Goal: Transaction & Acquisition: Book appointment/travel/reservation

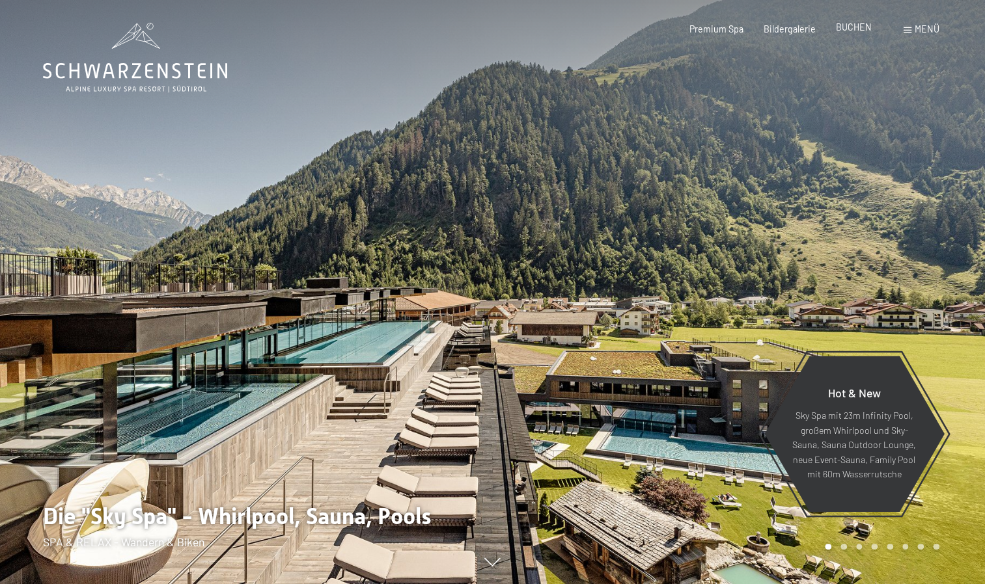
click at [852, 33] on div "BUCHEN" at bounding box center [854, 27] width 36 height 13
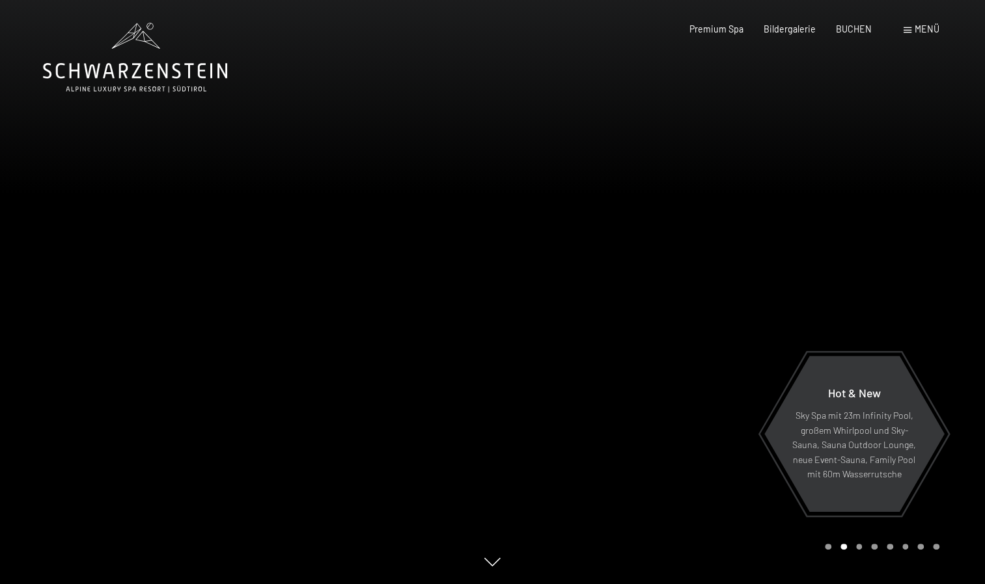
click at [919, 34] on span "Menü" at bounding box center [926, 28] width 25 height 11
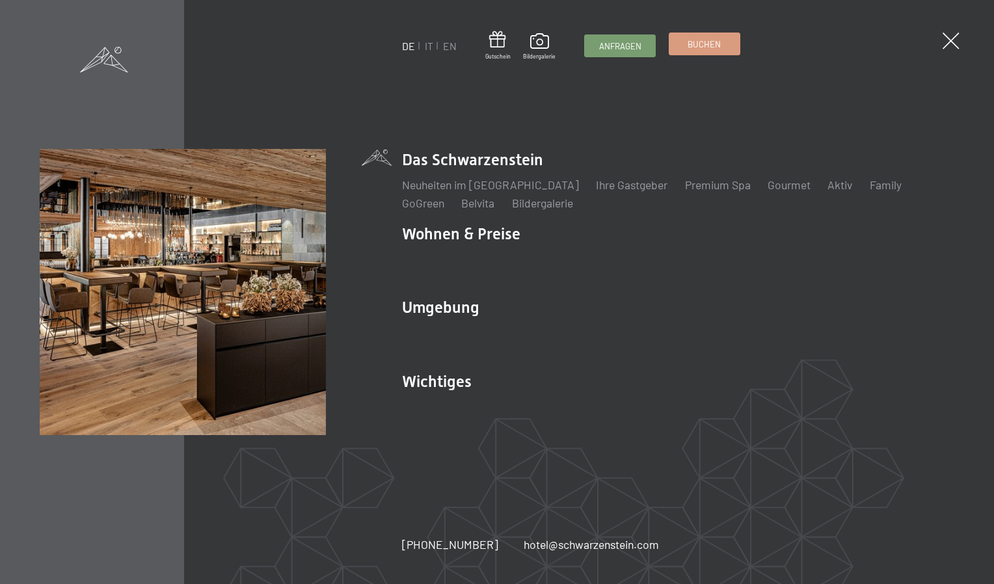
click at [699, 53] on link "Buchen" at bounding box center [705, 43] width 70 height 21
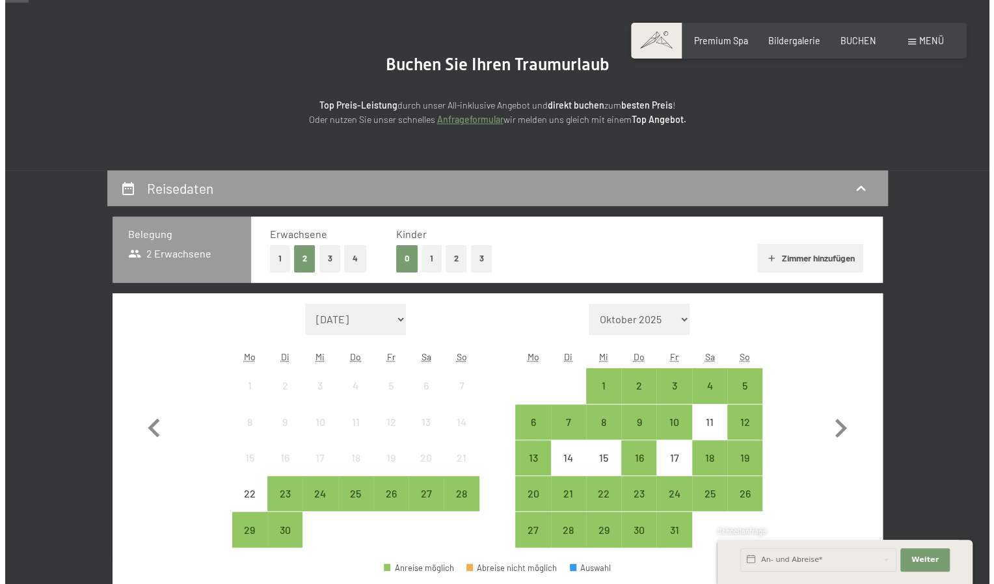
scroll to position [103, 0]
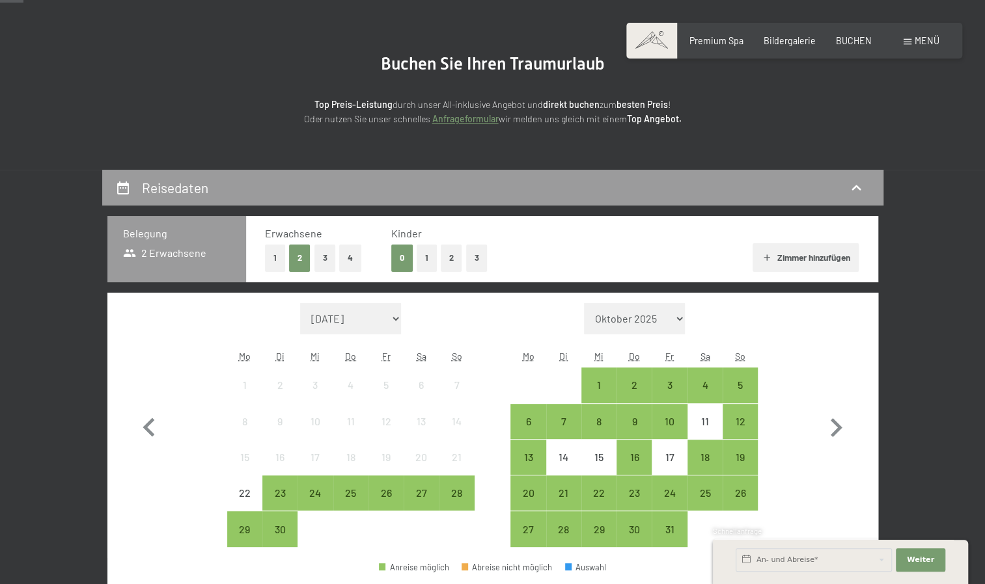
click at [916, 44] on span "Menü" at bounding box center [926, 40] width 25 height 11
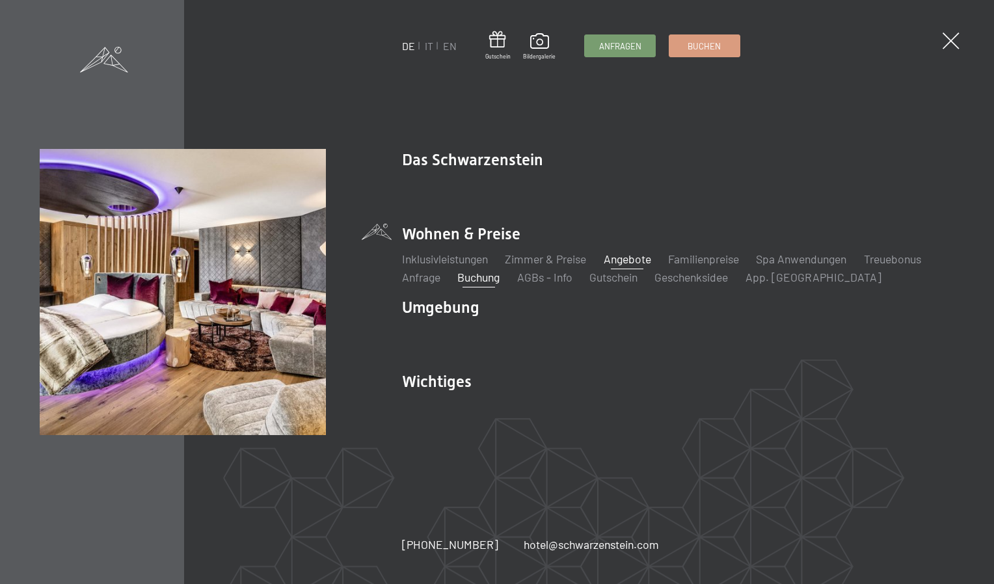
click at [616, 254] on link "Angebote" at bounding box center [628, 259] width 48 height 14
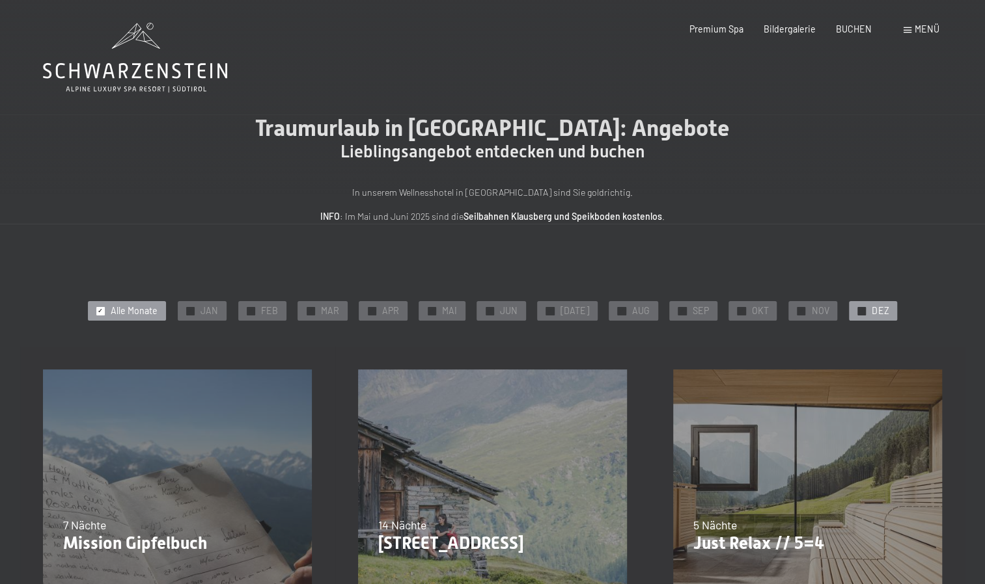
click at [859, 314] on div "✓ DEZ" at bounding box center [873, 311] width 48 height 20
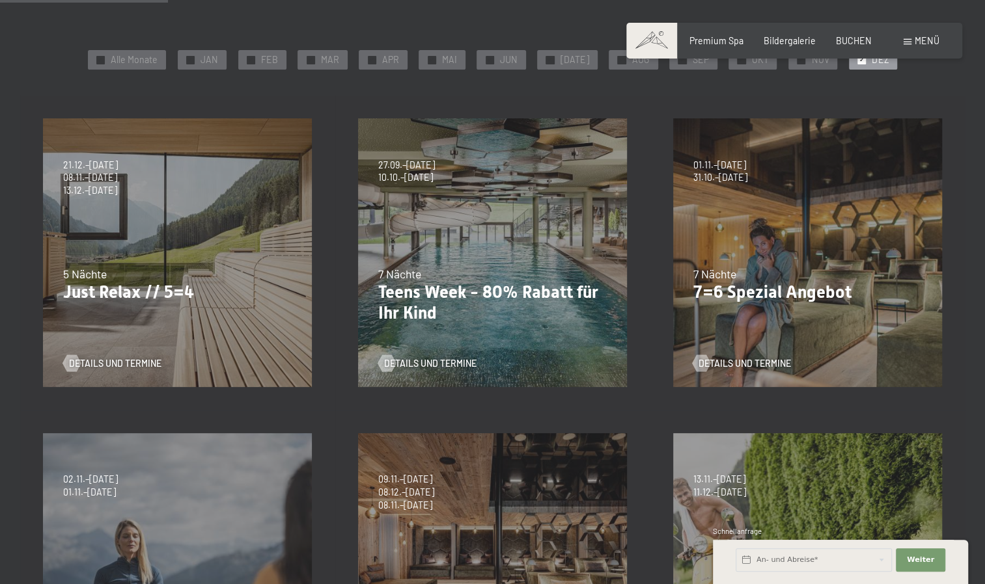
scroll to position [260, 0]
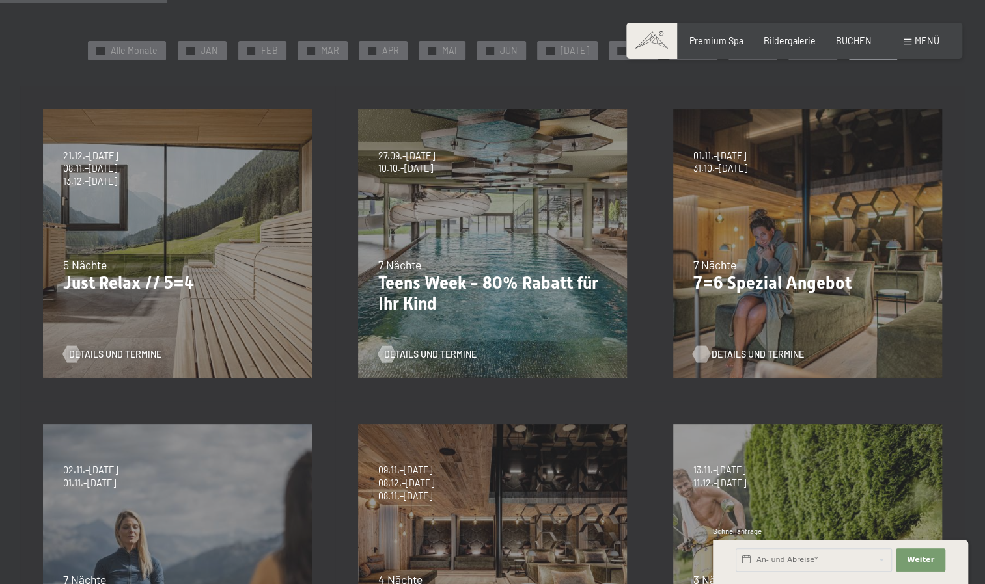
click at [735, 350] on span "Details und Termine" at bounding box center [757, 354] width 92 height 13
click at [847, 36] on span "BUCHEN" at bounding box center [854, 38] width 36 height 11
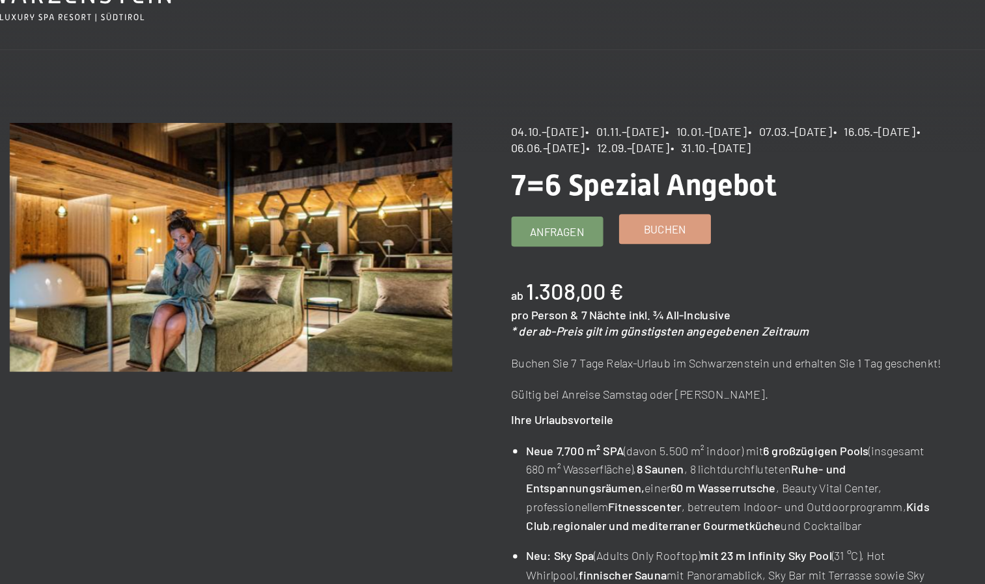
click at [607, 255] on span "Buchen" at bounding box center [611, 255] width 33 height 12
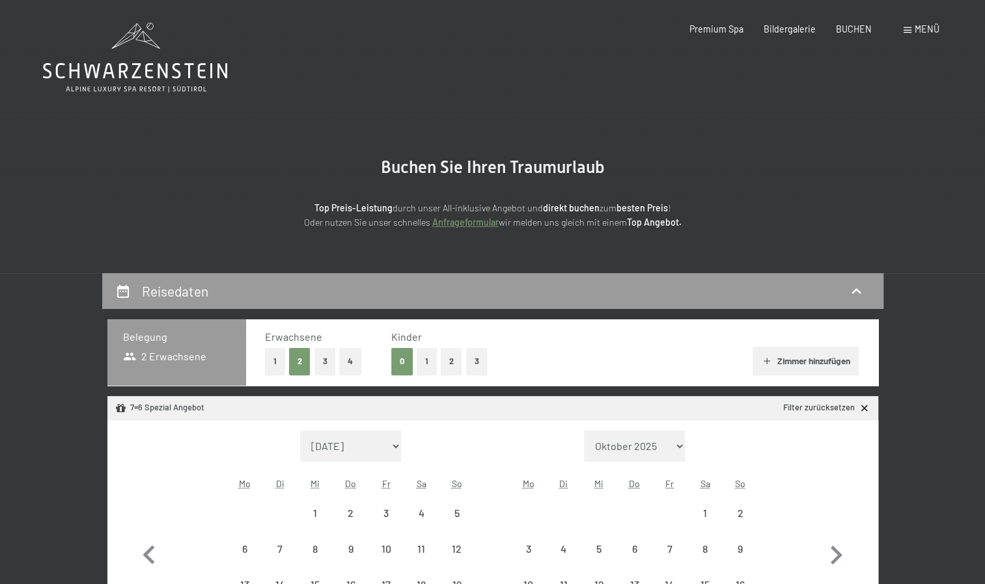
select select "[DATE]"
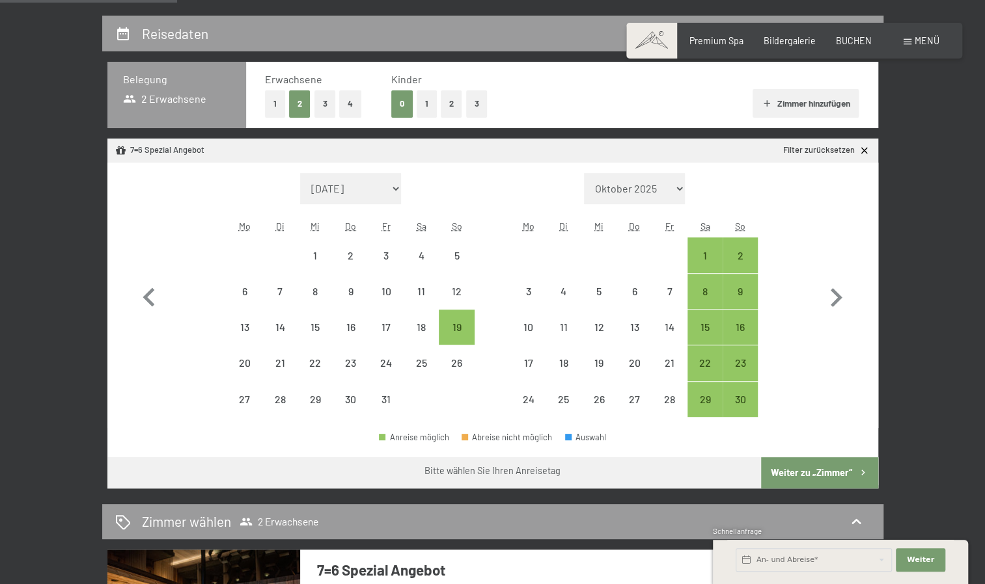
scroll to position [258, 0]
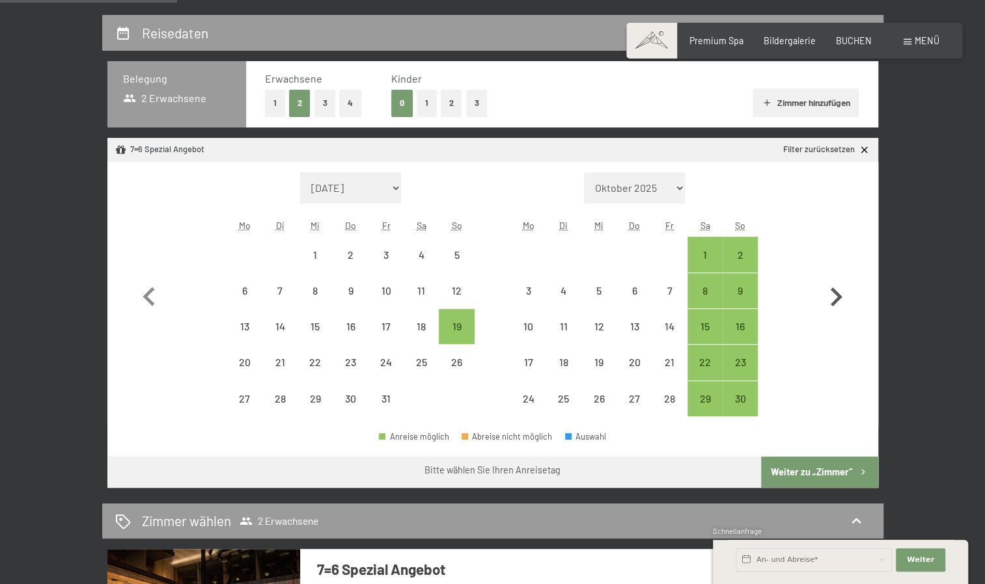
click at [845, 305] on icon "button" at bounding box center [836, 298] width 38 height 38
select select "[DATE]"
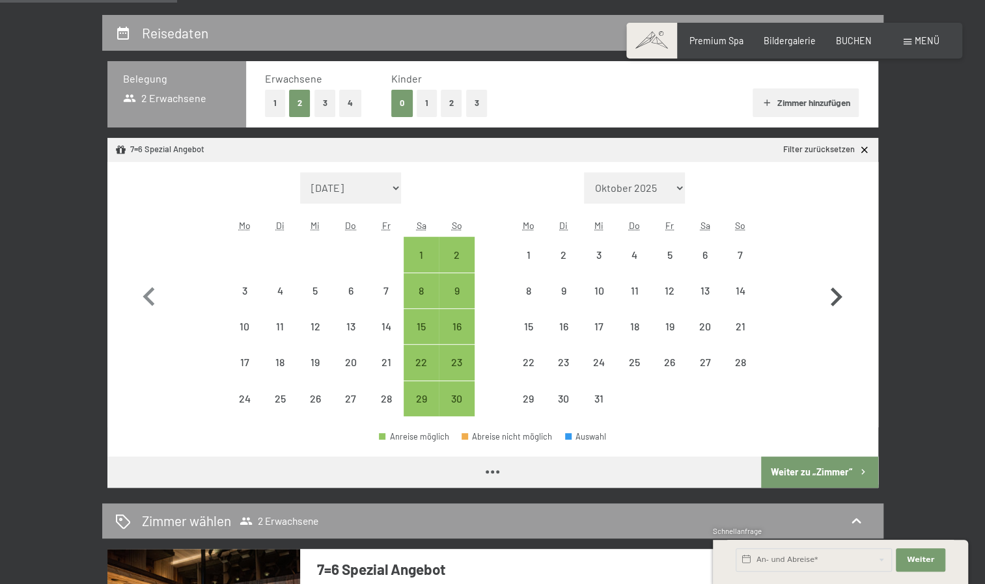
select select "[DATE]"
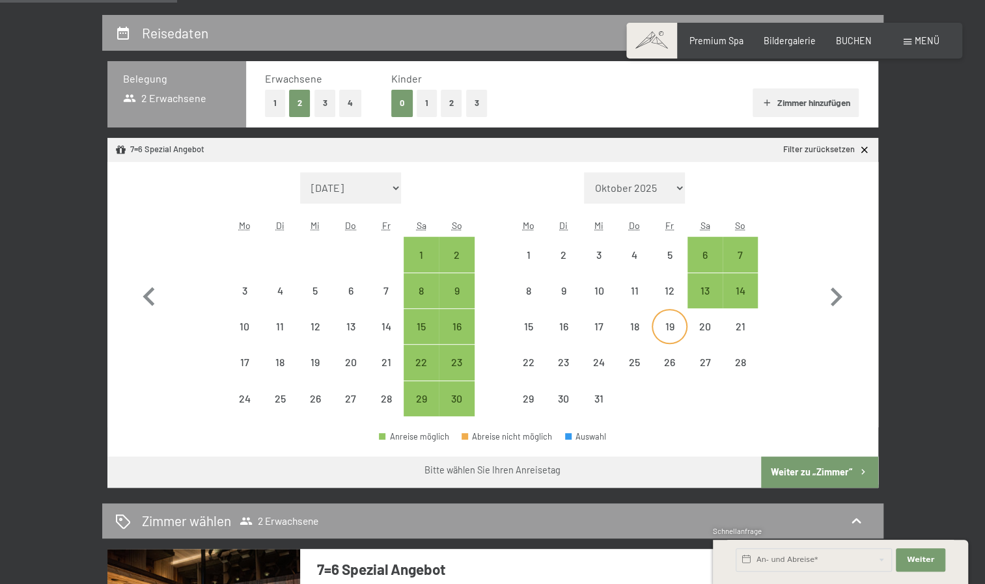
click at [674, 342] on div "19" at bounding box center [669, 337] width 33 height 33
select select "[DATE]"
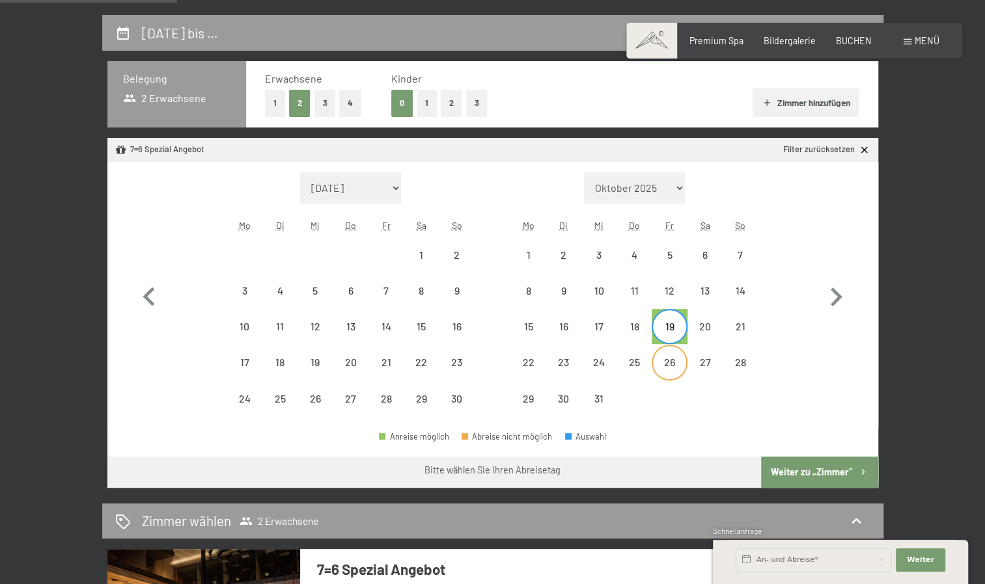
click at [674, 363] on div "26" at bounding box center [669, 373] width 33 height 33
select select "[DATE]"
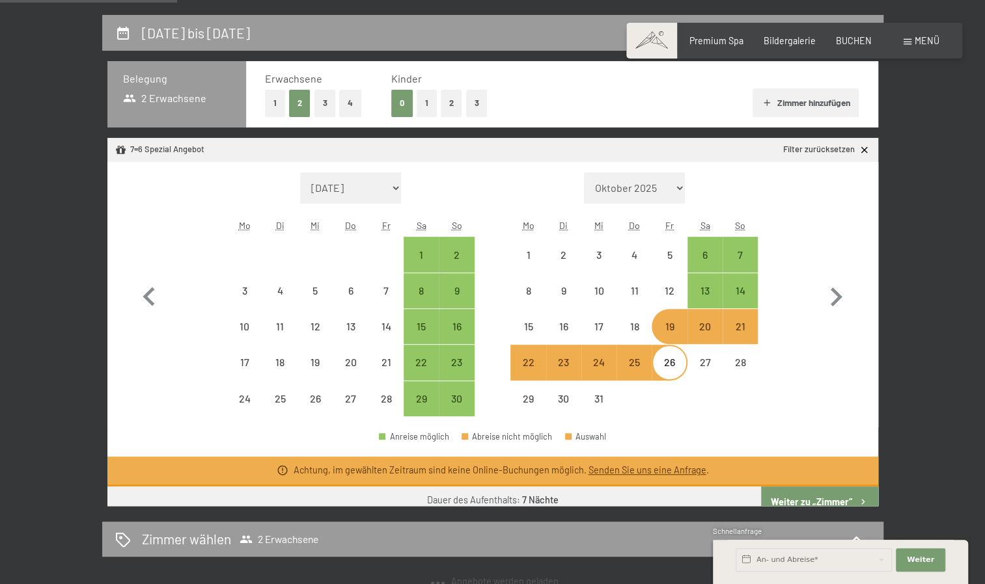
select select "[DATE]"
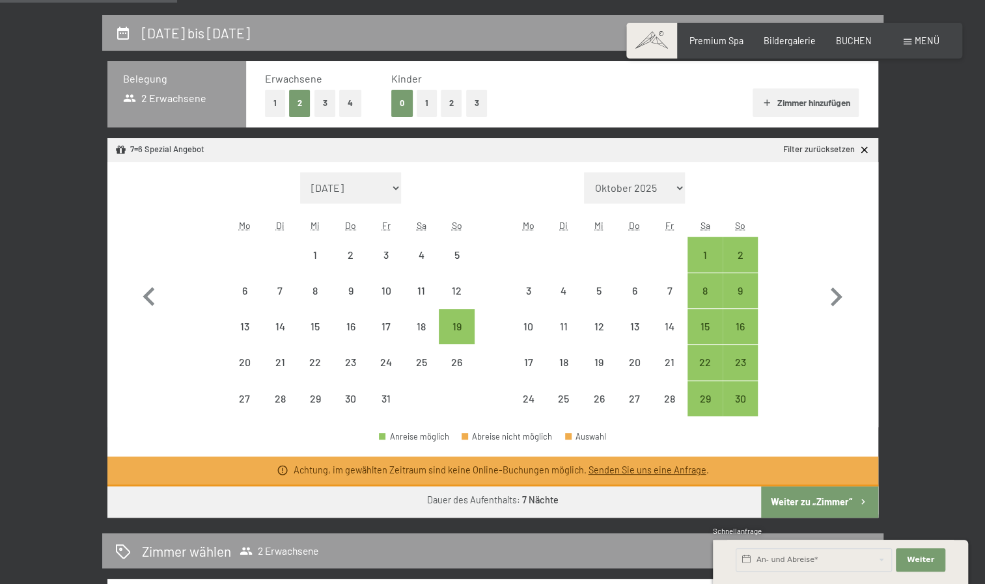
click at [678, 189] on select "Oktober 2025 November 2025 Dezember 2025 Januar 2026 Februar 2026 März 2026 Apr…" at bounding box center [635, 187] width 102 height 31
select select "[DATE]"
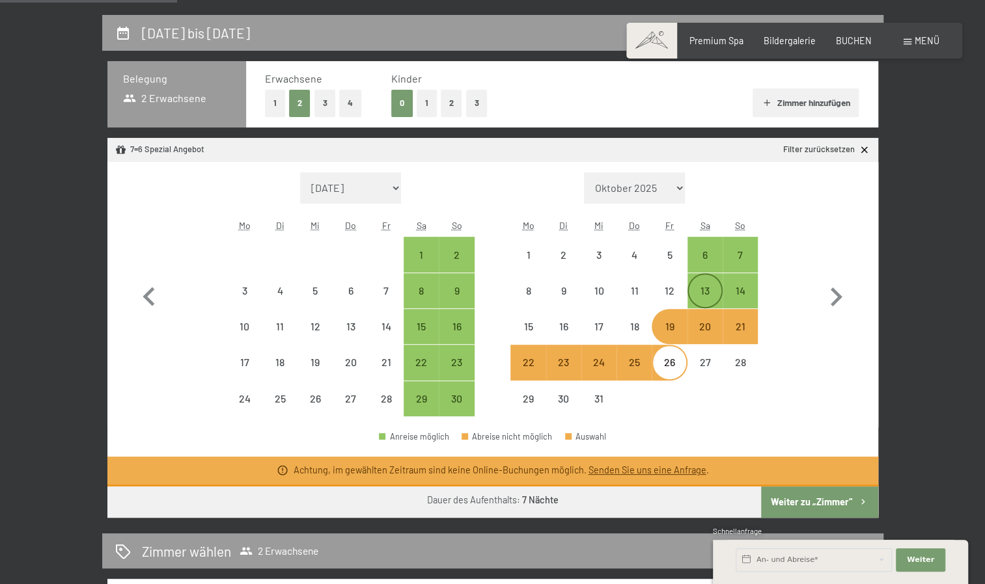
click at [703, 293] on div "13" at bounding box center [704, 302] width 33 height 33
select select "[DATE]"
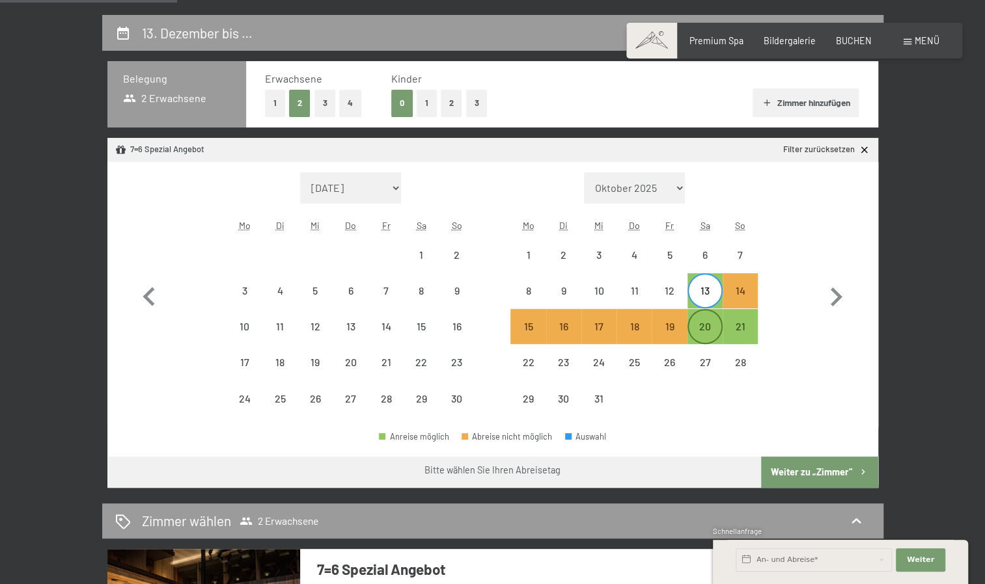
click at [710, 323] on div "20" at bounding box center [704, 337] width 33 height 33
select select "[DATE]"
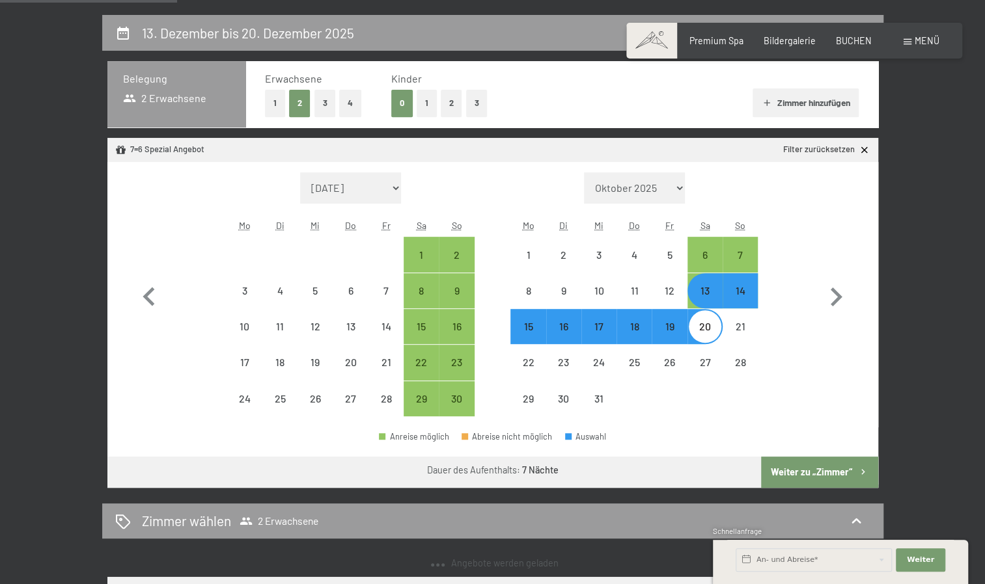
select select "[DATE]"
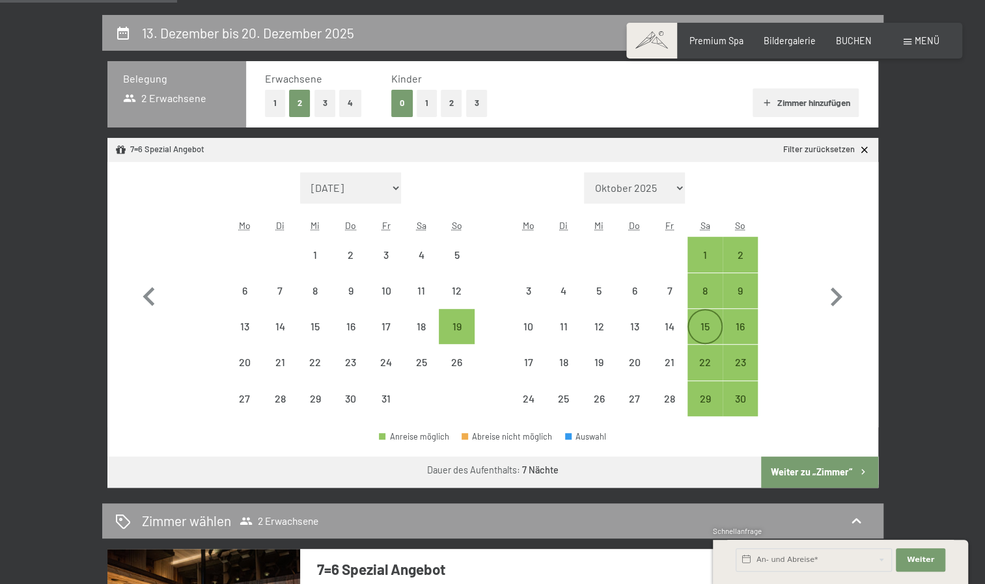
click at [710, 323] on div "15" at bounding box center [704, 337] width 33 height 33
select select "[DATE]"
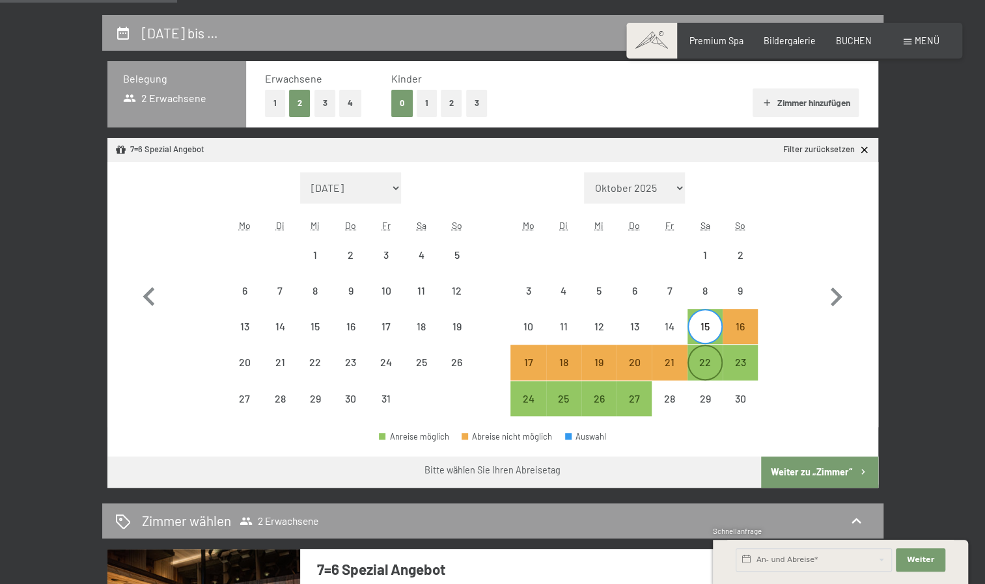
click at [711, 362] on div "22" at bounding box center [704, 373] width 33 height 33
select select "[DATE]"
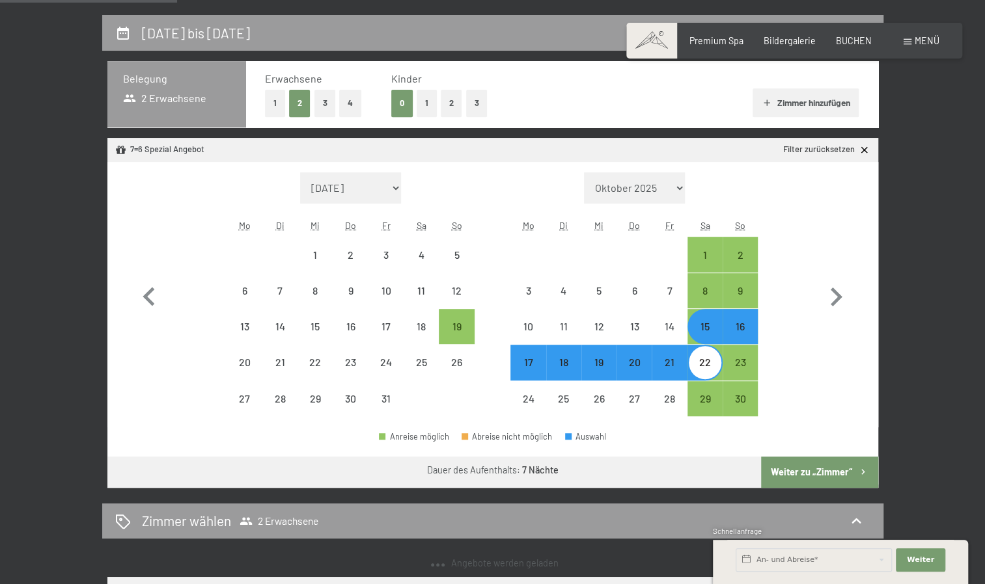
select select "[DATE]"
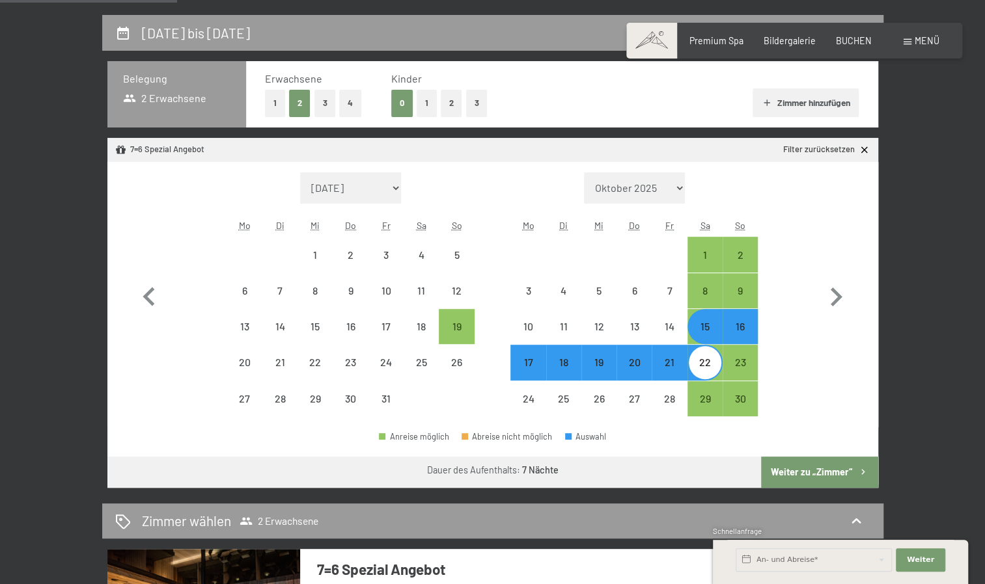
click at [677, 198] on select "Oktober 2025 November 2025 Dezember 2025 Januar 2026 Februar 2026 März 2026 Apr…" at bounding box center [635, 187] width 102 height 31
select select "[DATE]"
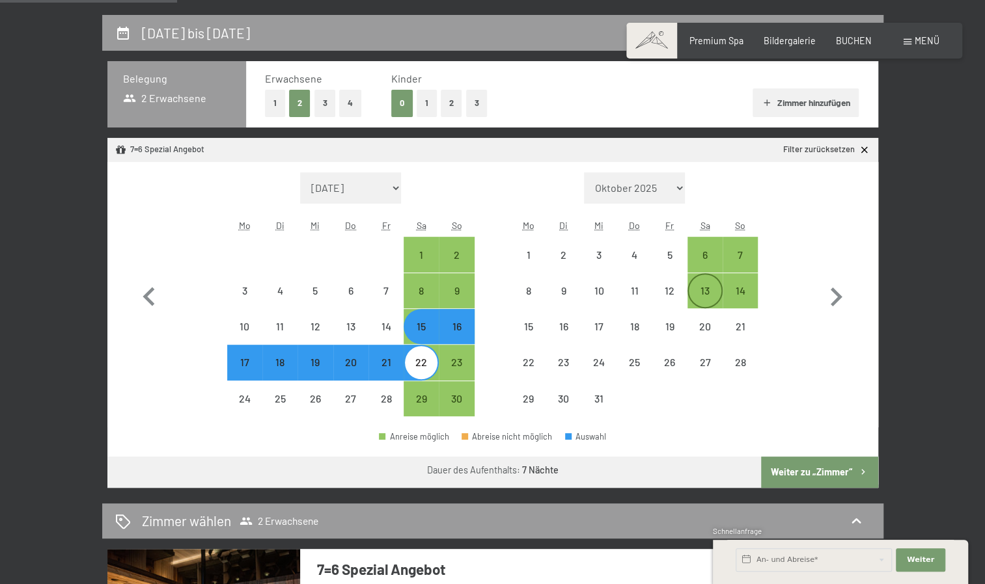
click at [711, 293] on div "13" at bounding box center [704, 302] width 33 height 33
select select "[DATE]"
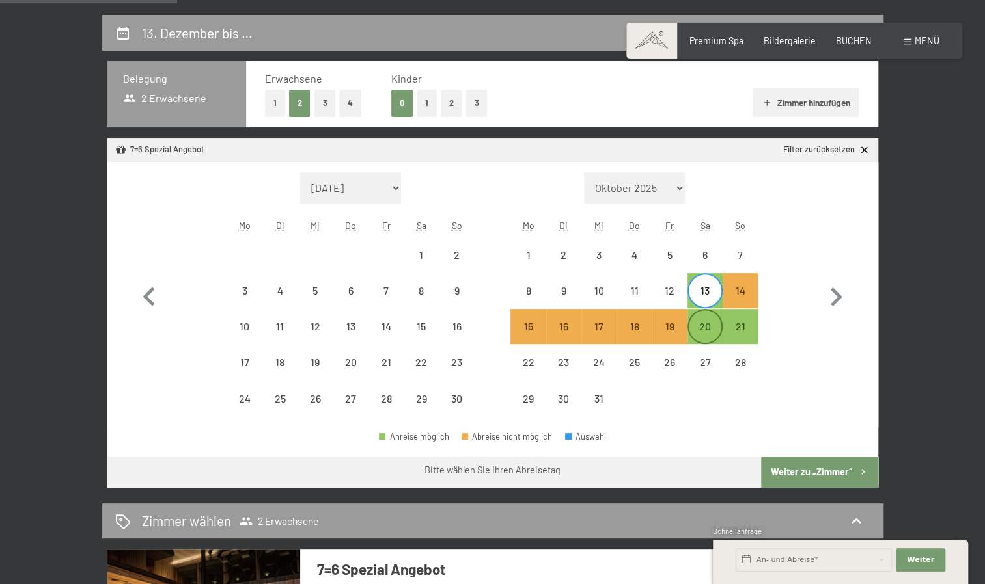
click at [713, 324] on div "20" at bounding box center [704, 337] width 33 height 33
select select "[DATE]"
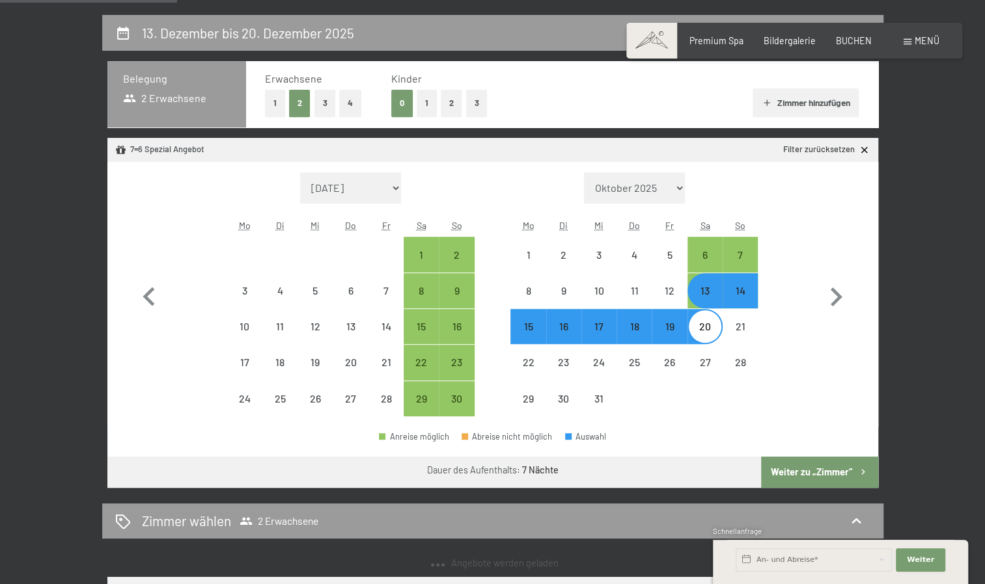
select select "[DATE]"
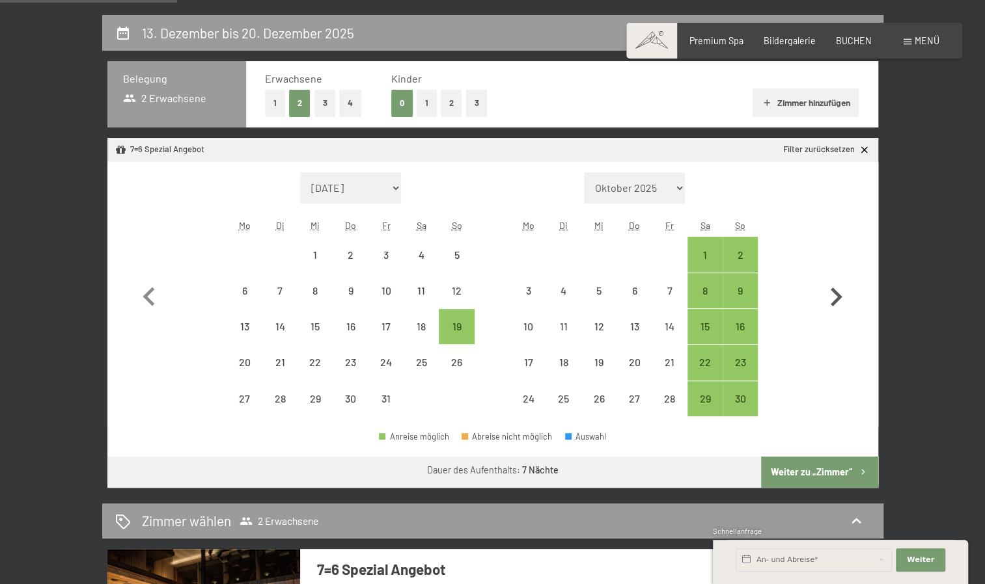
click at [828, 290] on icon "button" at bounding box center [836, 298] width 38 height 38
select select "[DATE]"
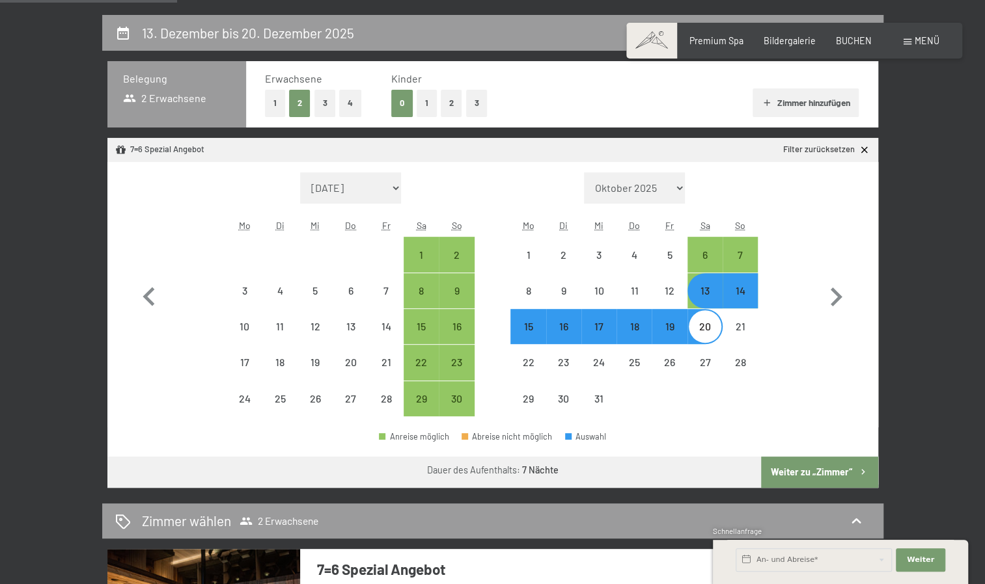
click at [709, 331] on div "20" at bounding box center [704, 337] width 33 height 33
select select "[DATE]"
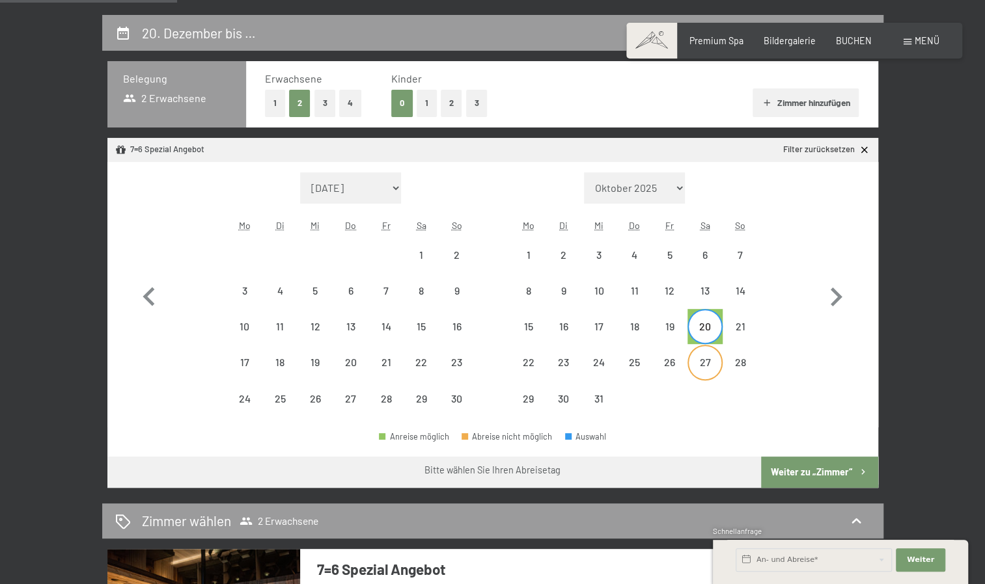
click at [703, 366] on div "27" at bounding box center [704, 373] width 33 height 33
select select "[DATE]"
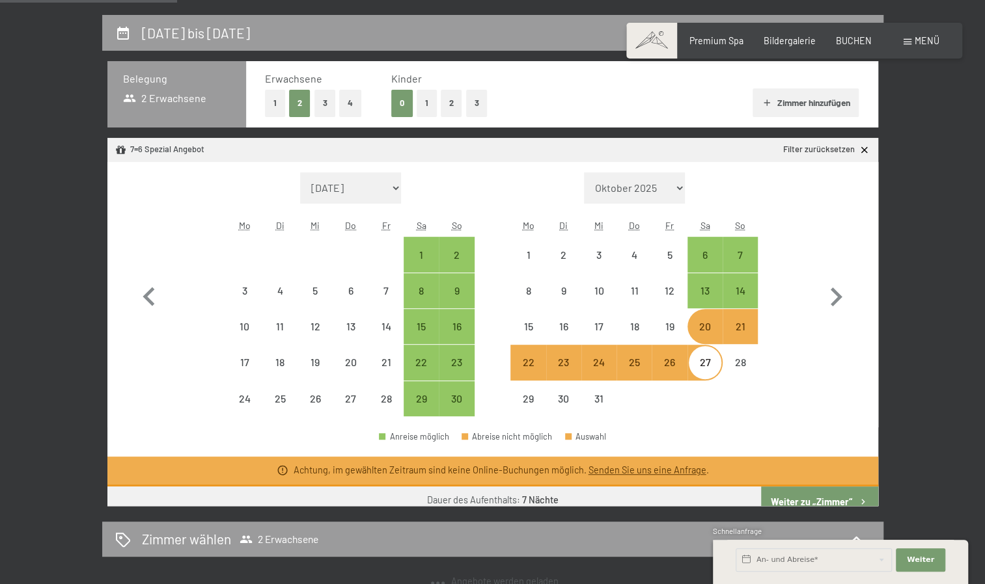
select select "[DATE]"
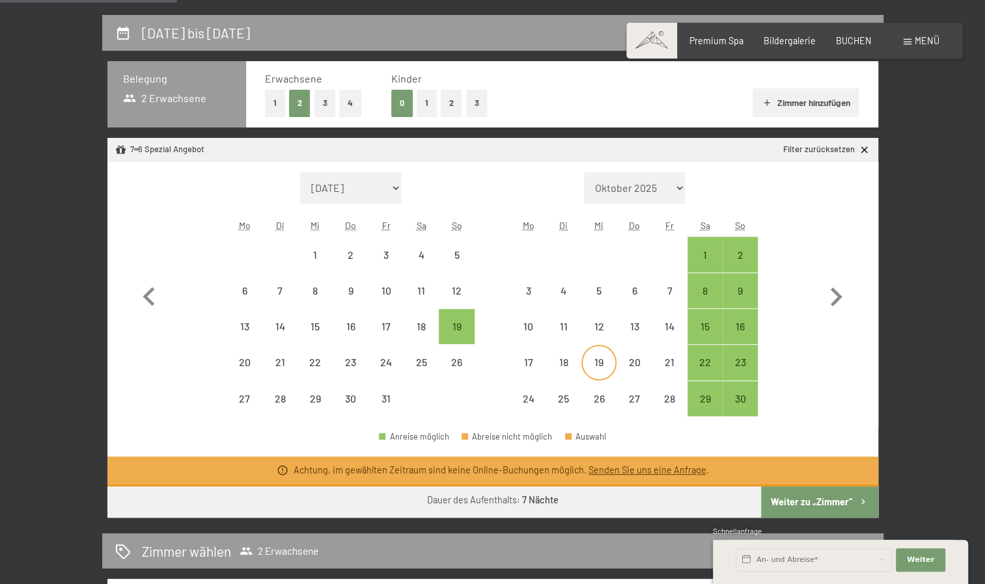
click at [604, 366] on div "19" at bounding box center [598, 373] width 33 height 33
select select "[DATE]"
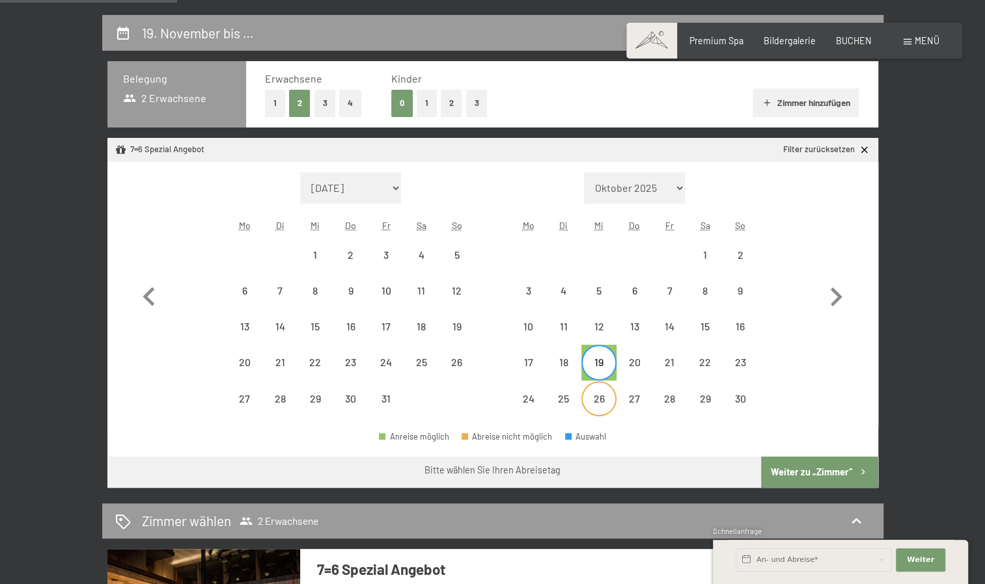
click at [605, 407] on div "26" at bounding box center [598, 410] width 33 height 33
select select "[DATE]"
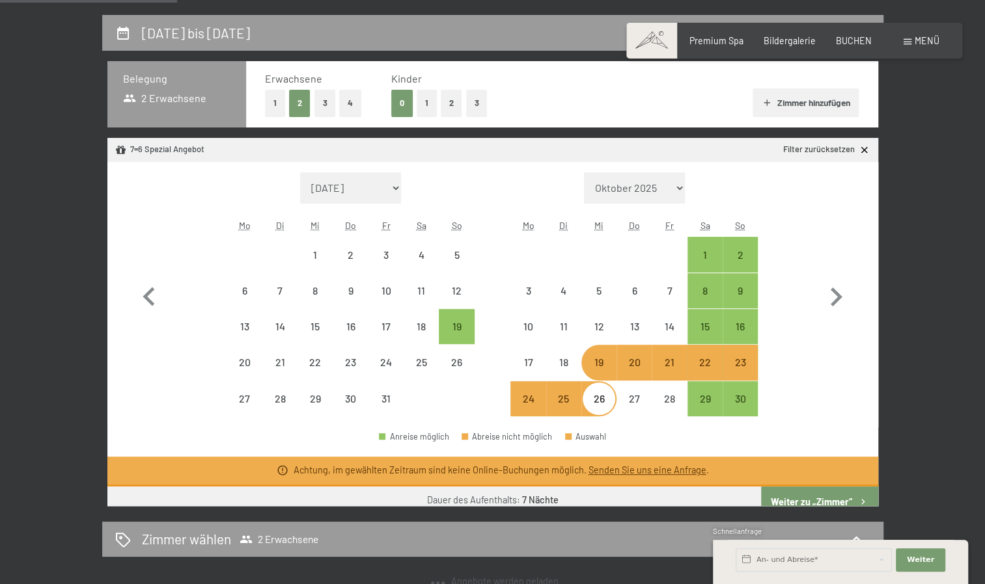
select select "[DATE]"
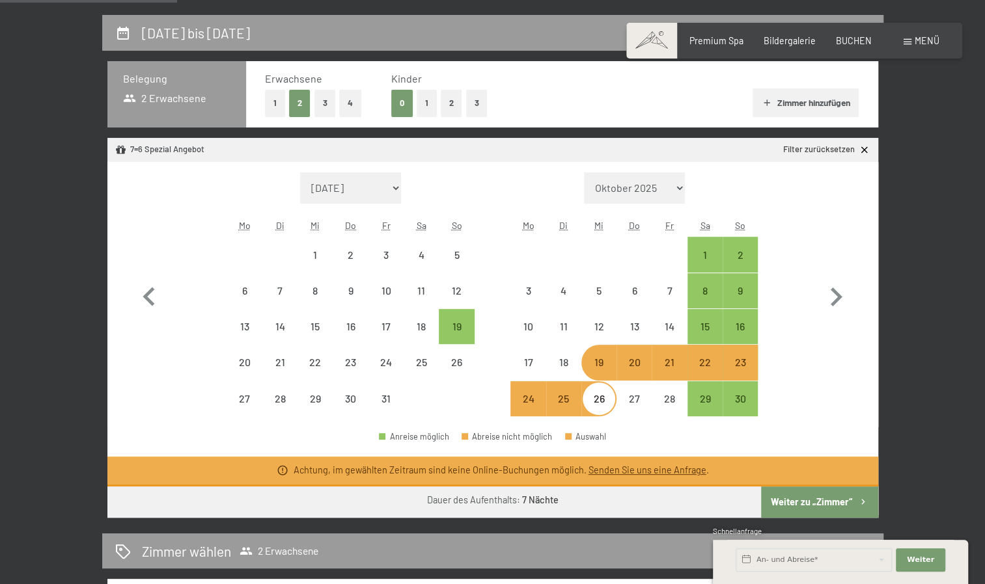
click at [799, 504] on button "Weiter zu „Zimmer“" at bounding box center [819, 502] width 116 height 31
select select "[DATE]"
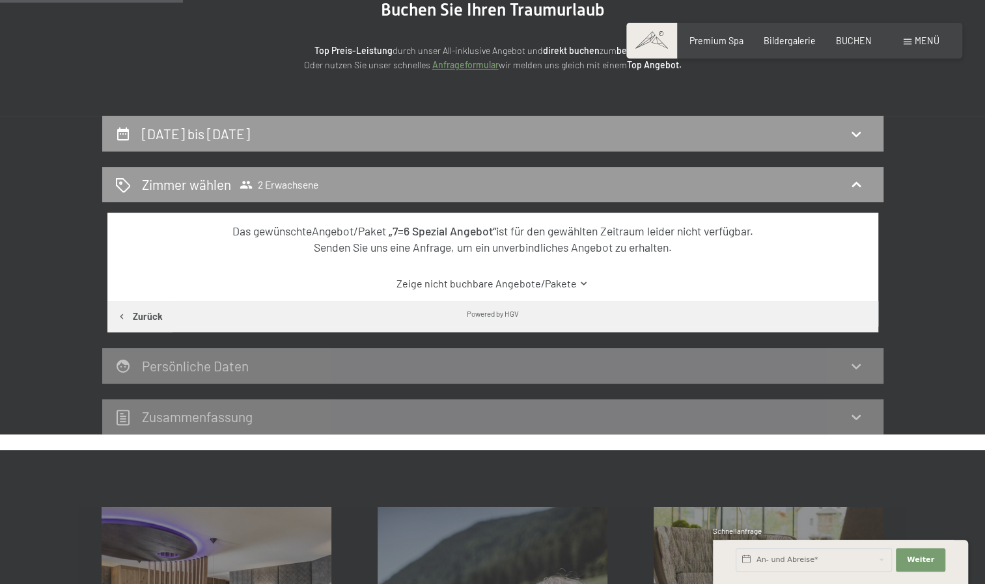
scroll to position [152, 0]
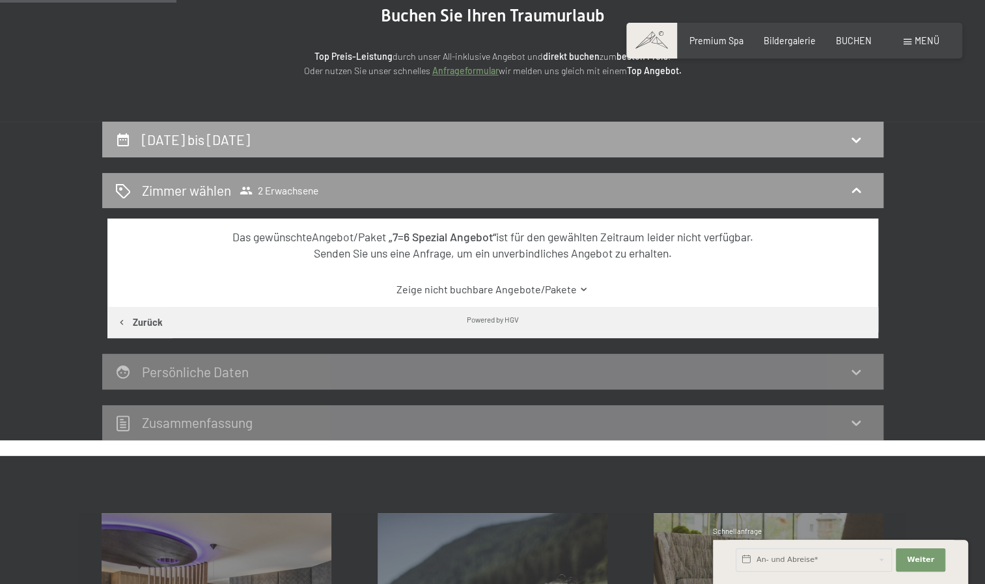
click at [420, 143] on div "19. November bis 26. November 2025" at bounding box center [492, 139] width 755 height 19
select select "[DATE]"
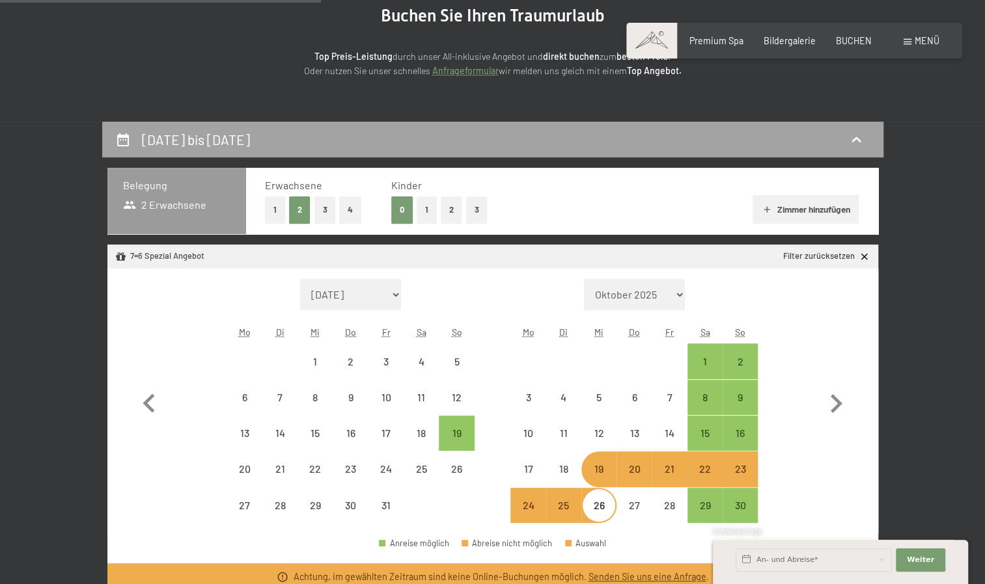
scroll to position [273, 0]
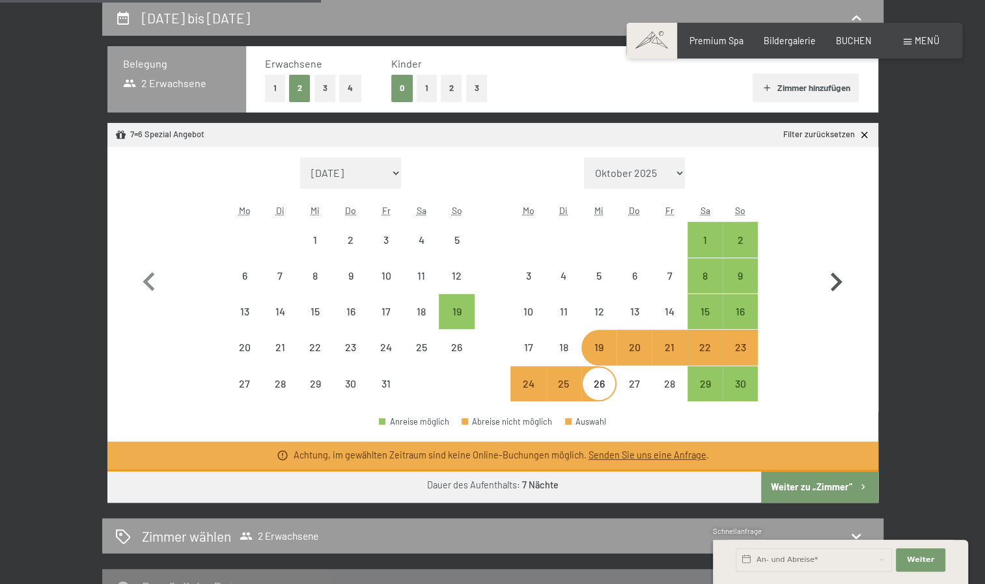
click at [839, 278] on icon "button" at bounding box center [836, 283] width 38 height 38
select select "[DATE]"
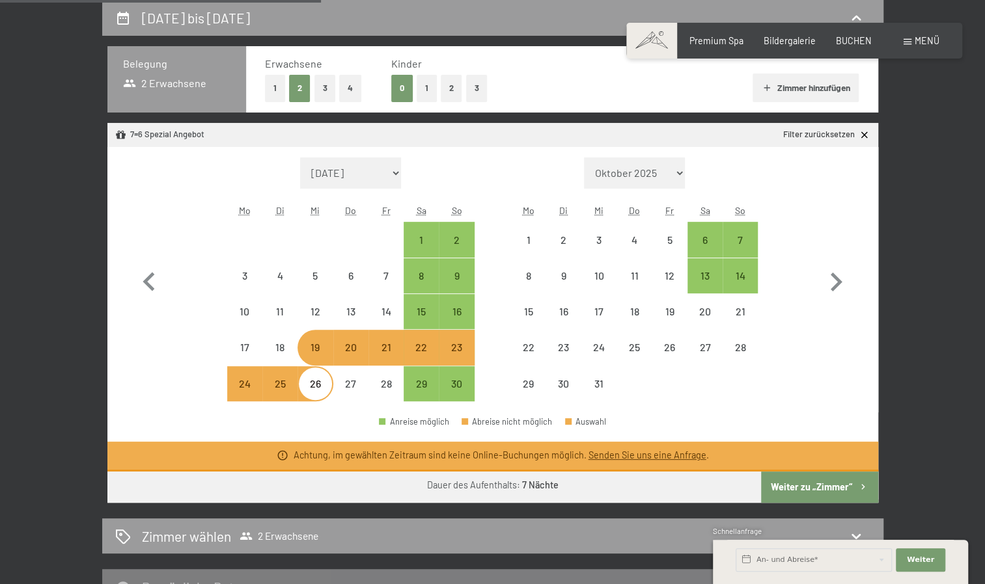
click at [767, 322] on div "Monat/Jahr [DATE] Oktober 2025 [DATE] Dezember 2025 Januar 2026 Februar 2026 Mä…" at bounding box center [492, 279] width 724 height 245
click at [742, 277] on div "14" at bounding box center [740, 287] width 33 height 33
select select "[DATE]"
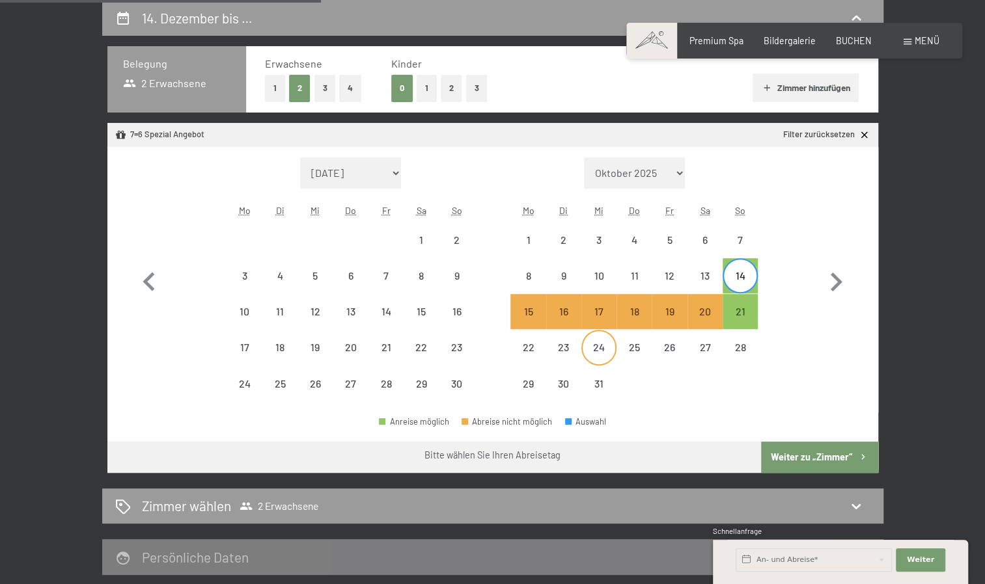
click at [598, 352] on div "24" at bounding box center [598, 358] width 33 height 33
select select "[DATE]"
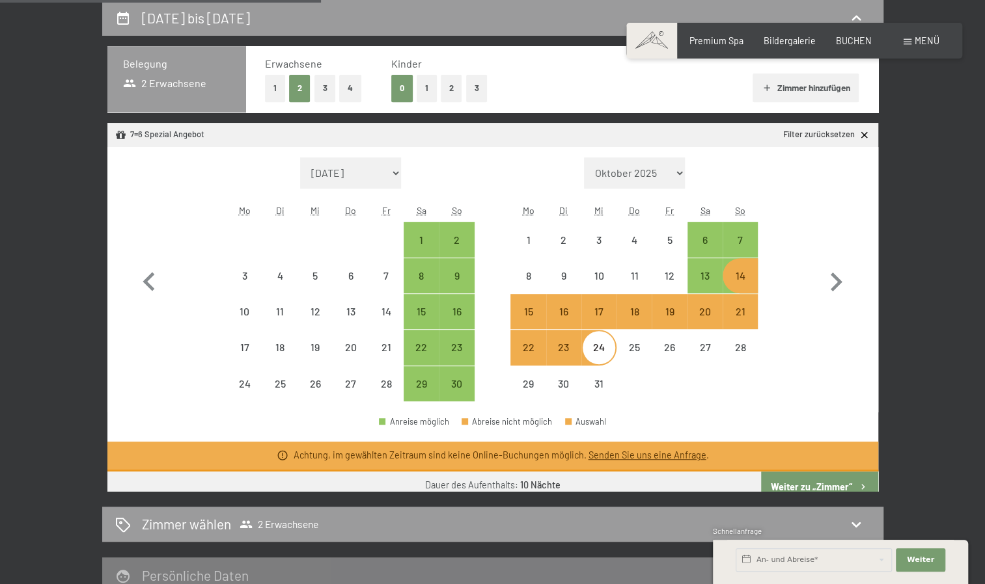
select select "[DATE]"
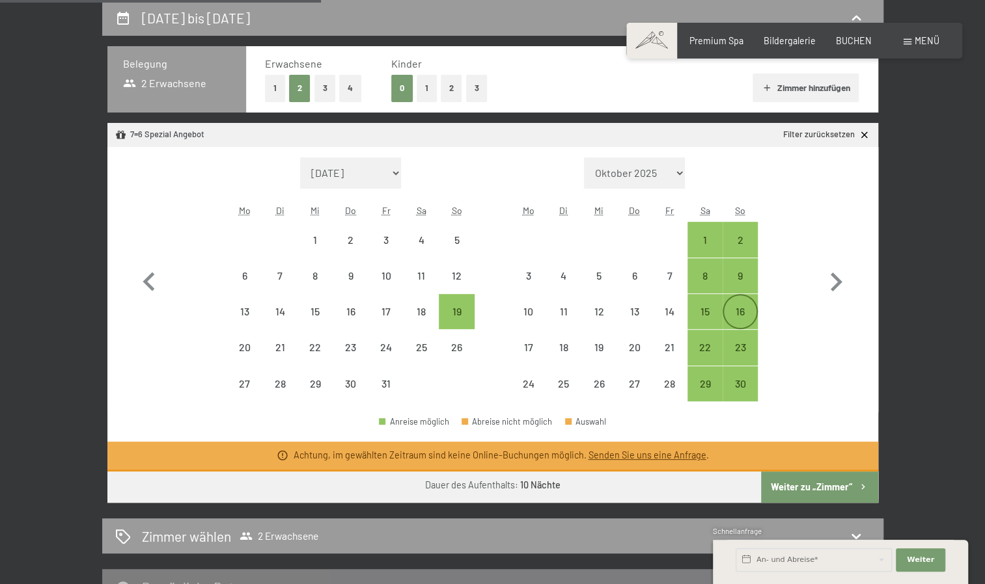
click at [735, 307] on div "16" at bounding box center [740, 323] width 33 height 33
select select "[DATE]"
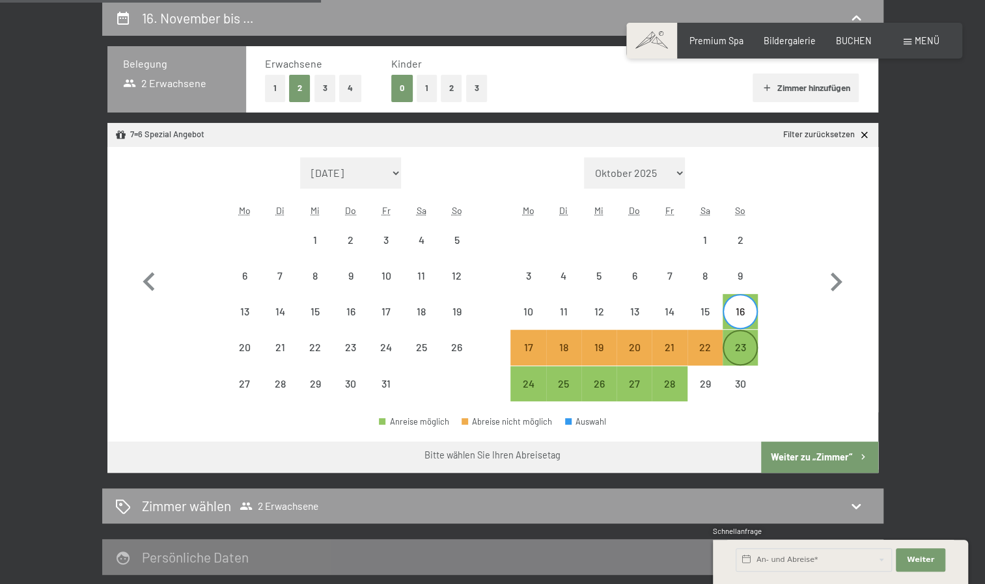
click at [741, 344] on div "23" at bounding box center [740, 358] width 33 height 33
select select "[DATE]"
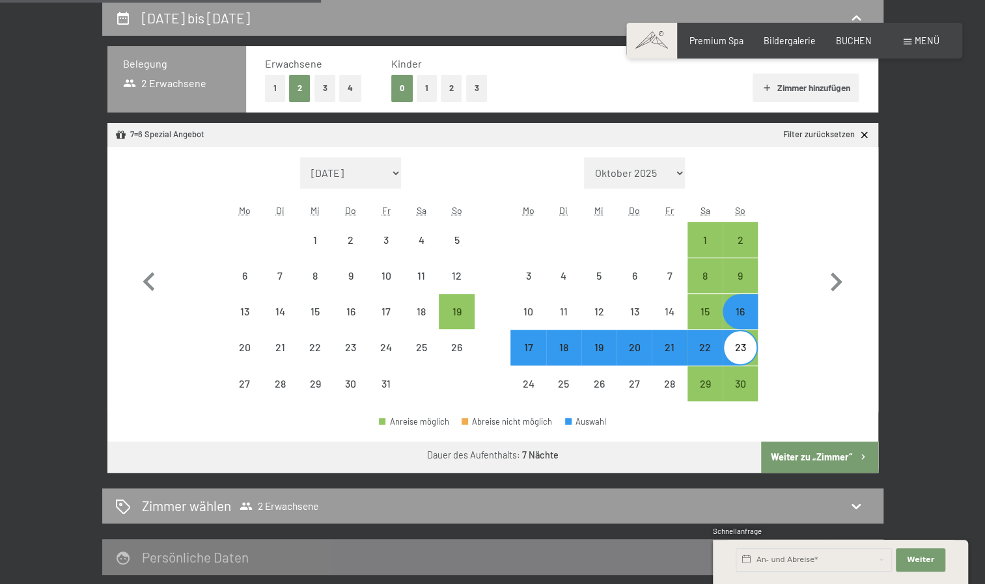
select select "[DATE]"
click at [746, 326] on div "16" at bounding box center [740, 323] width 33 height 33
select select "[DATE]"
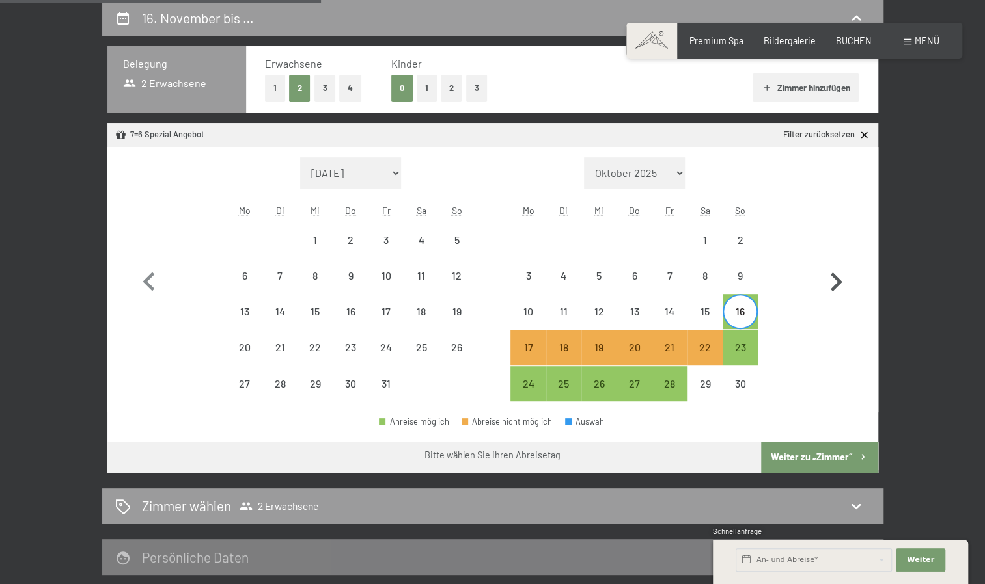
click at [833, 290] on icon "button" at bounding box center [836, 283] width 38 height 38
select select "[DATE]"
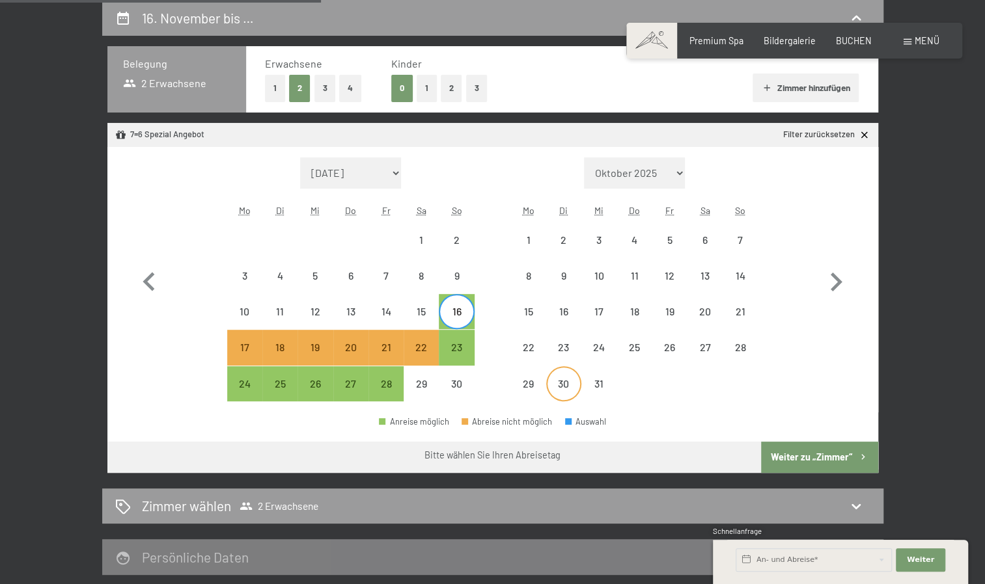
click at [578, 404] on div "30" at bounding box center [563, 395] width 33 height 33
select select "[DATE]"
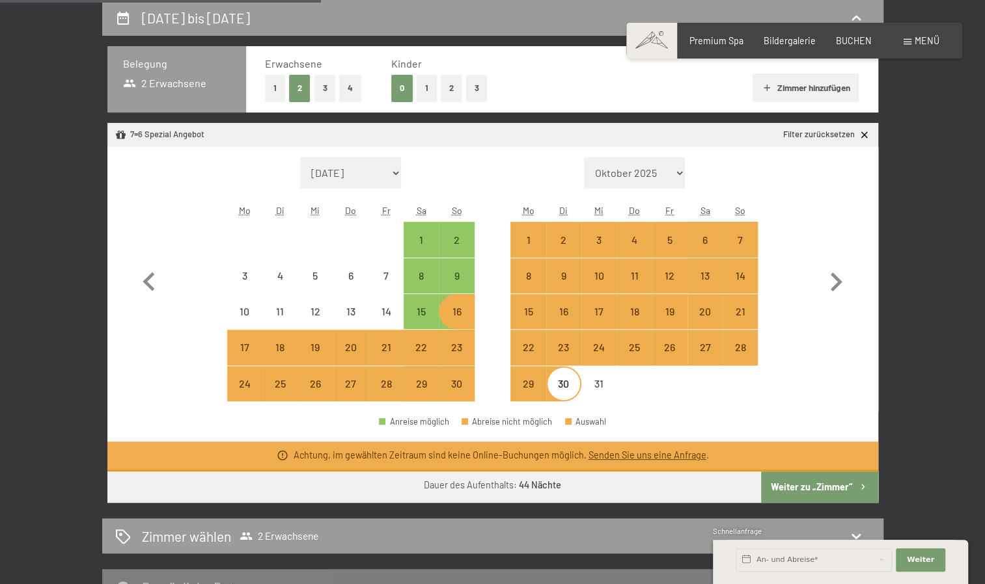
click at [640, 379] on div at bounding box center [633, 383] width 35 height 35
select select "[DATE]"
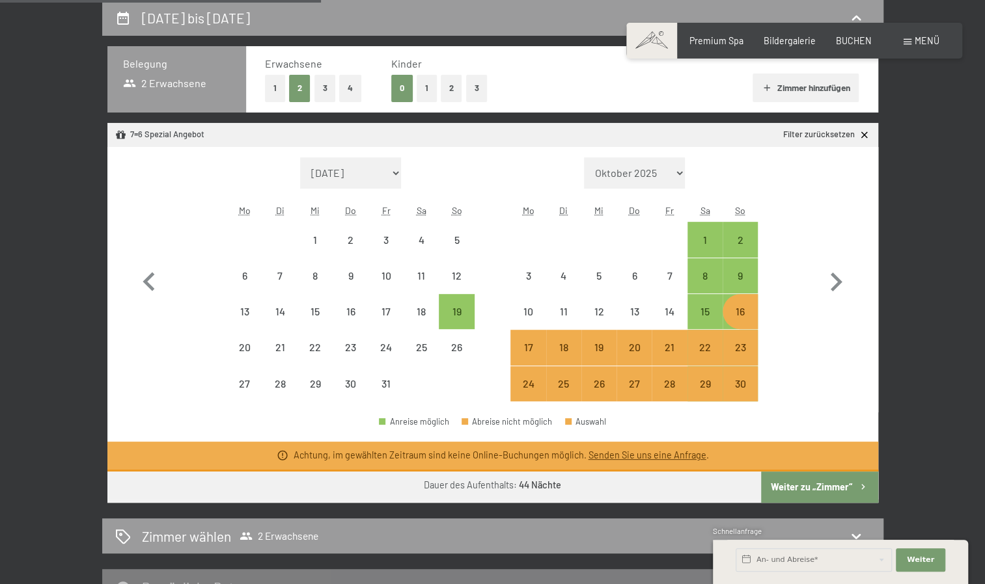
click at [813, 351] on div "Monat/Jahr September 2025 Oktober 2025 November 2025 Dezember 2025 Januar 2026 …" at bounding box center [492, 279] width 724 height 245
click at [742, 320] on div "16" at bounding box center [740, 323] width 33 height 33
select select "[DATE]"
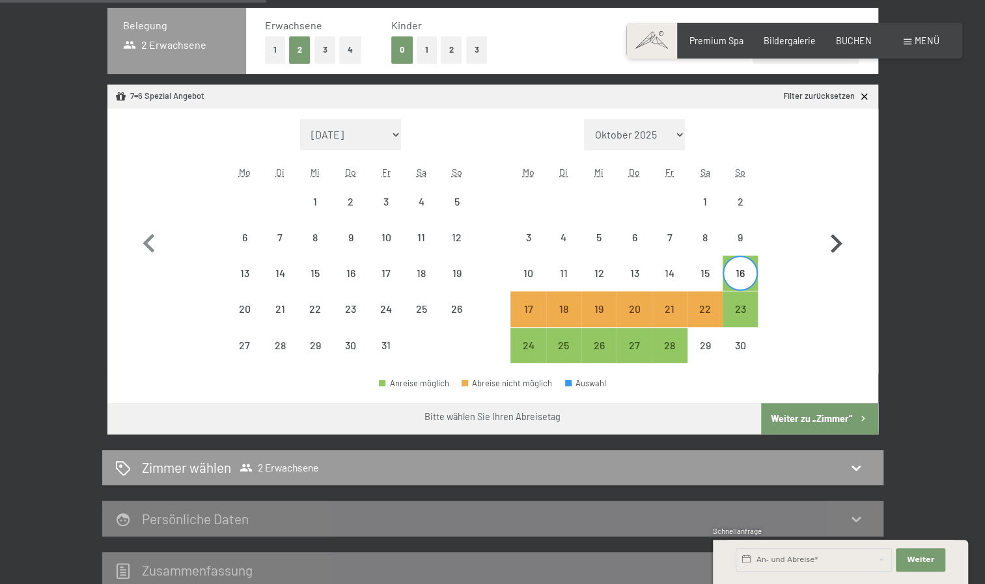
scroll to position [312, 0]
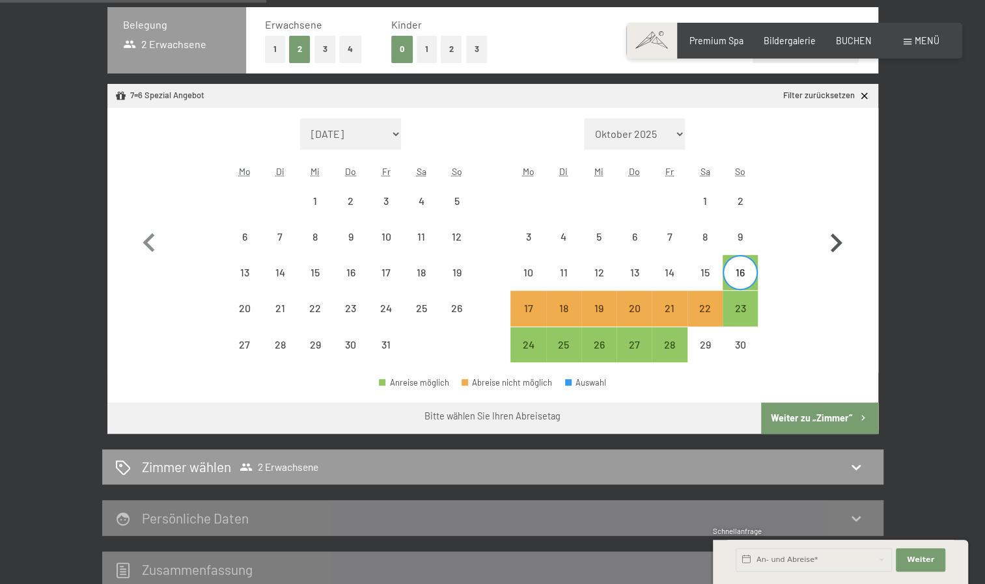
click at [843, 241] on icon "button" at bounding box center [836, 244] width 38 height 38
select select "[DATE]"
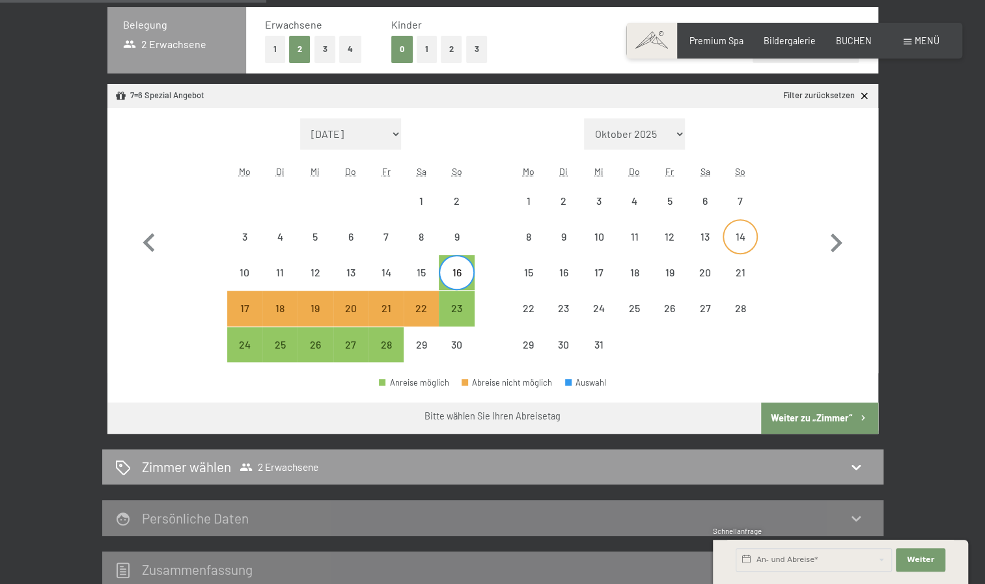
click at [746, 252] on div "14" at bounding box center [740, 248] width 33 height 33
select select "[DATE]"
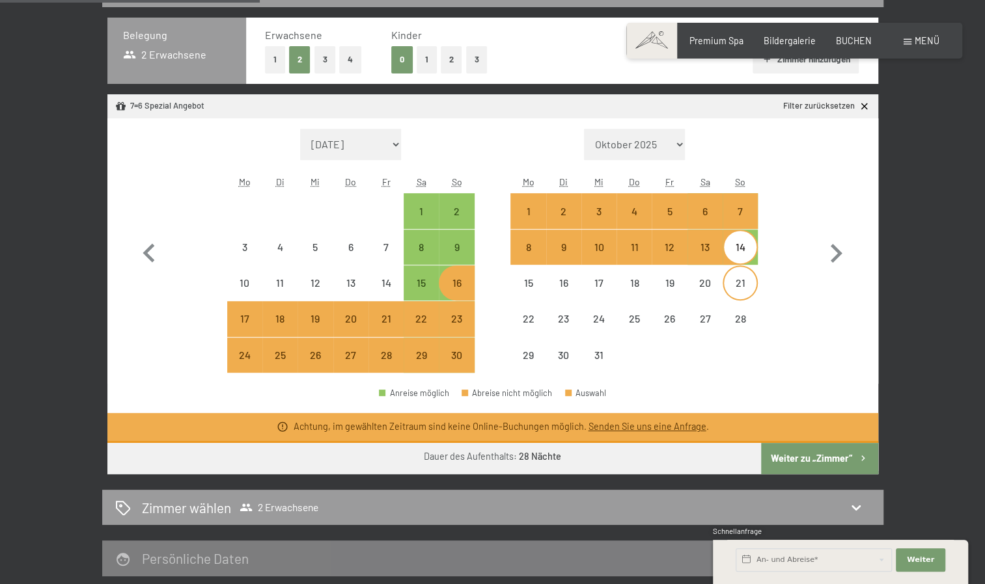
select select "[DATE]"
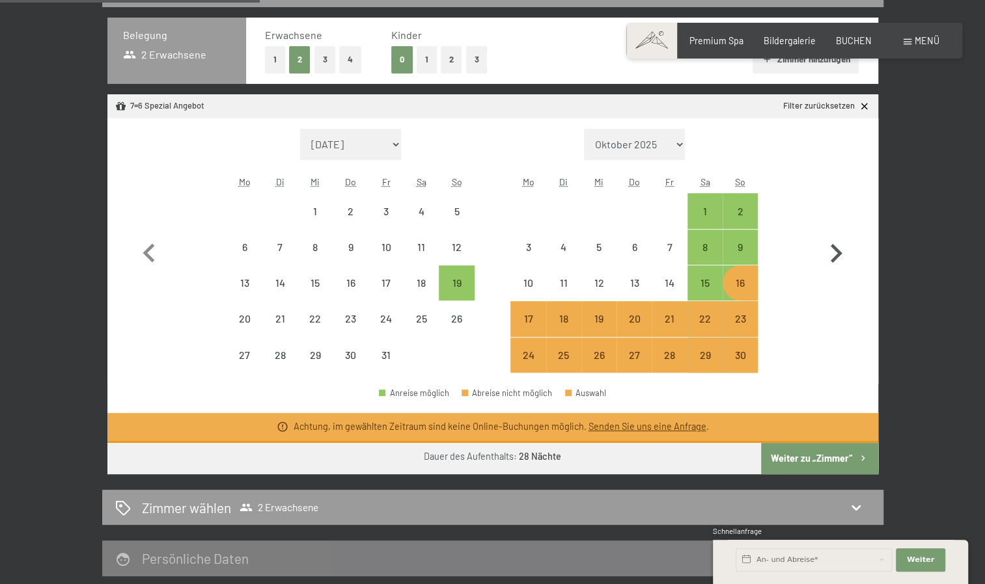
click at [836, 251] on icon "button" at bounding box center [836, 253] width 12 height 19
select select "[DATE]"
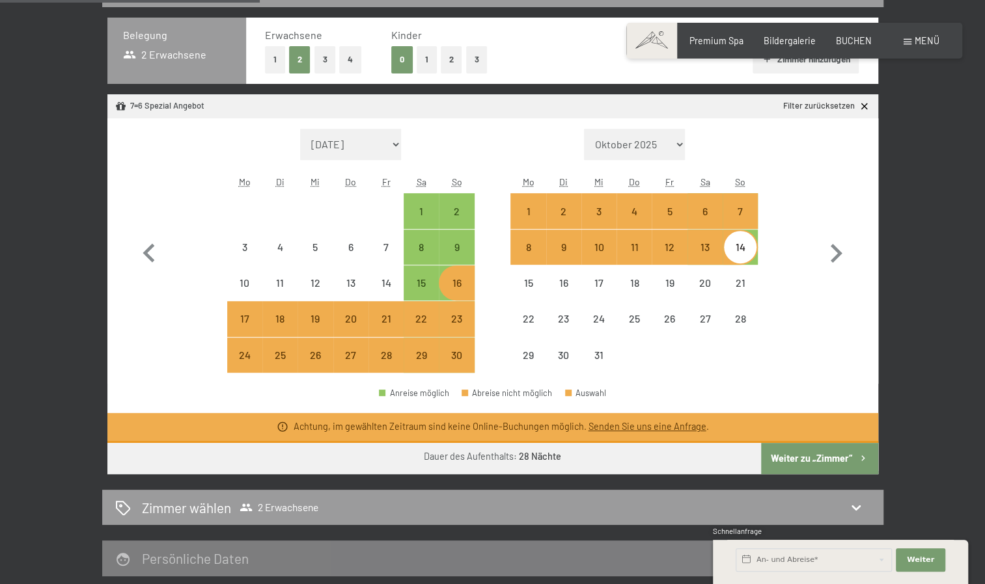
click at [744, 252] on div "14" at bounding box center [740, 258] width 33 height 33
select select "[DATE]"
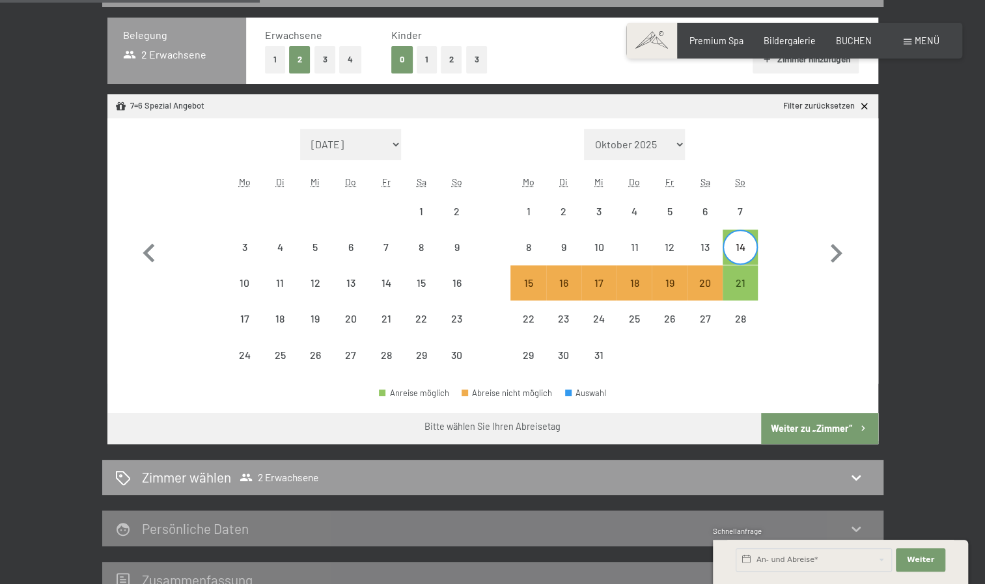
click at [843, 429] on button "Weiter zu „Zimmer“" at bounding box center [819, 428] width 116 height 31
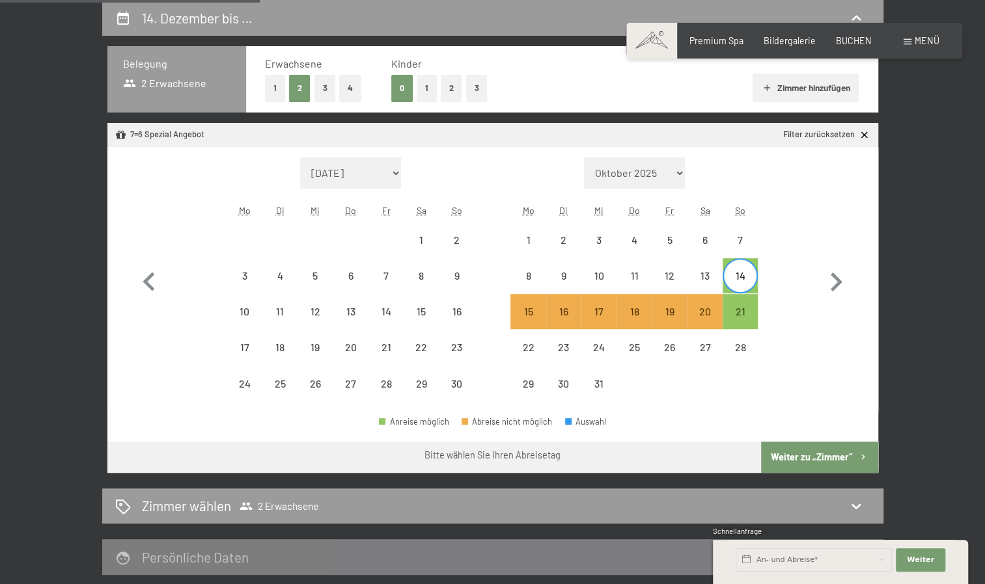
select select "[DATE]"
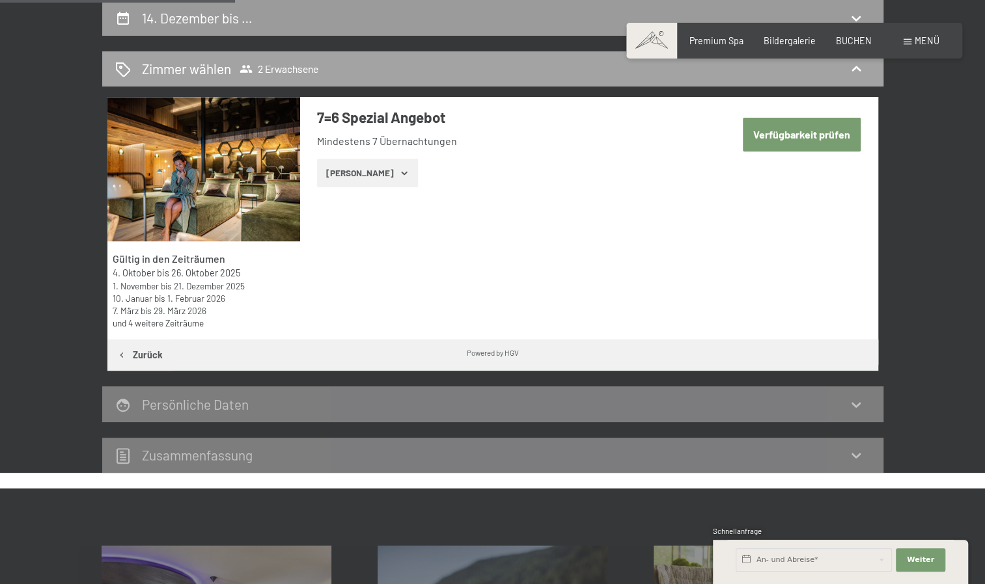
click at [851, 73] on icon at bounding box center [856, 69] width 16 height 16
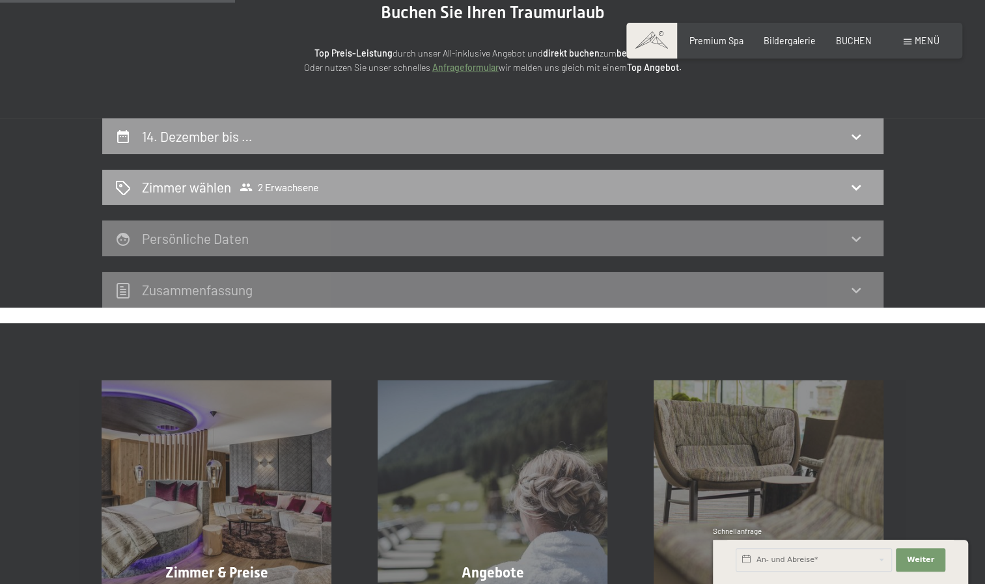
scroll to position [0, 0]
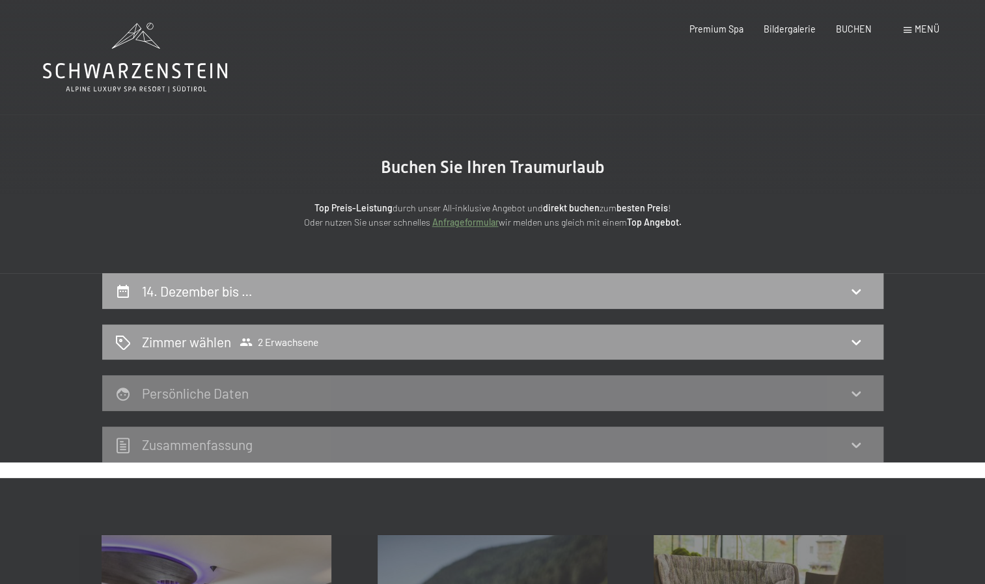
click at [238, 293] on h2 "14. Dezember bis …" at bounding box center [197, 291] width 111 height 16
select select "[DATE]"
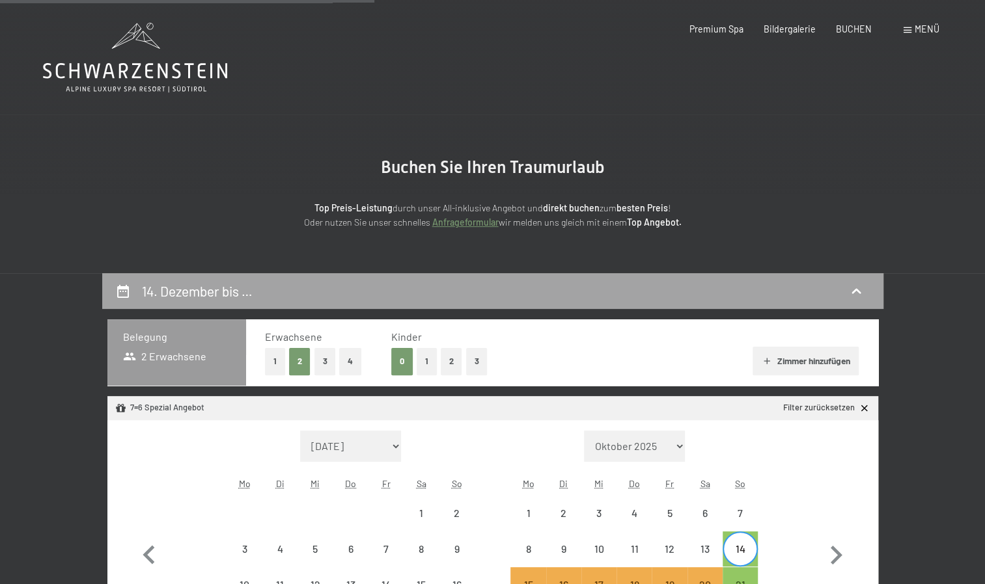
scroll to position [273, 0]
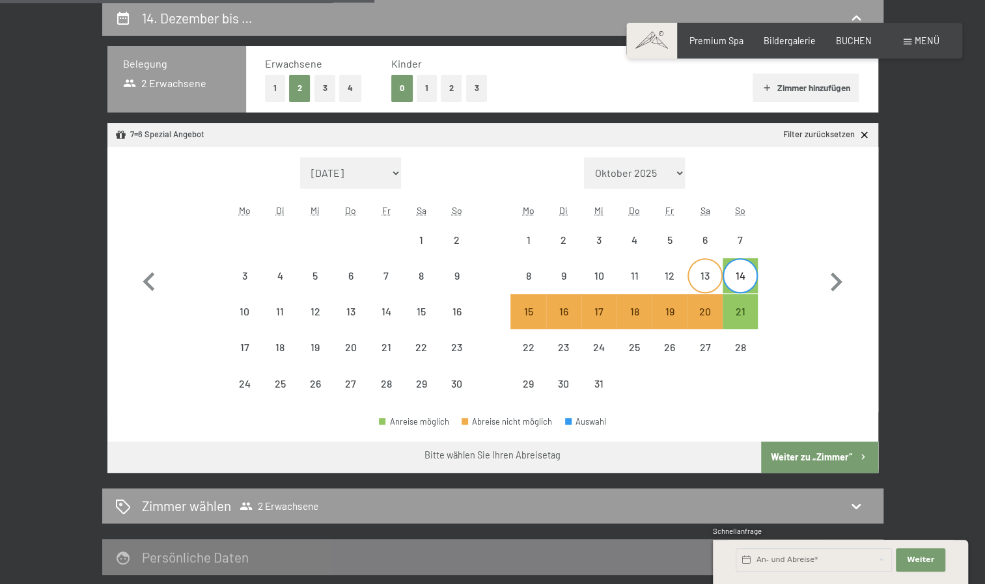
click at [707, 271] on div "13" at bounding box center [704, 287] width 33 height 33
select select "[DATE]"
click at [711, 311] on div "20" at bounding box center [704, 323] width 33 height 33
select select "[DATE]"
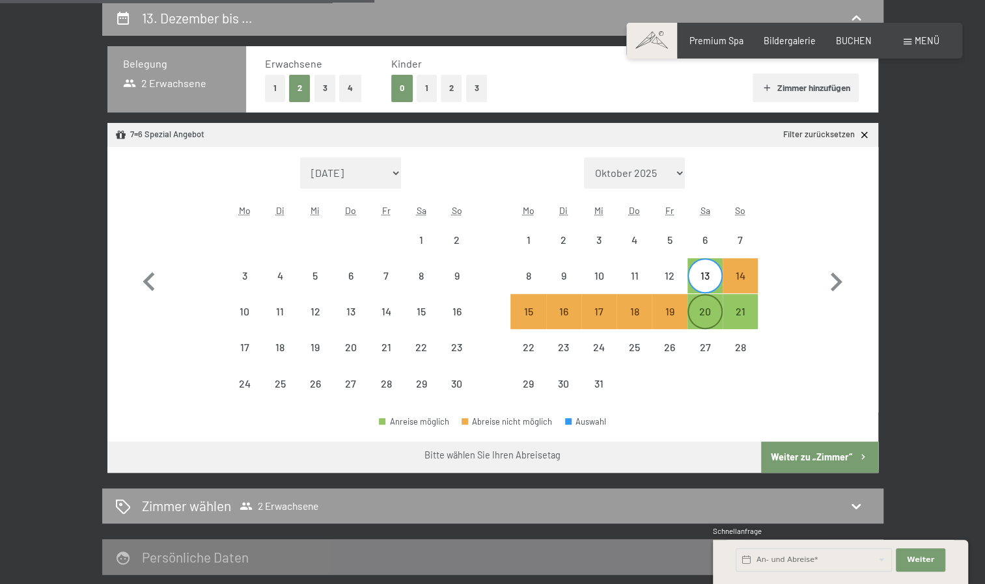
select select "[DATE]"
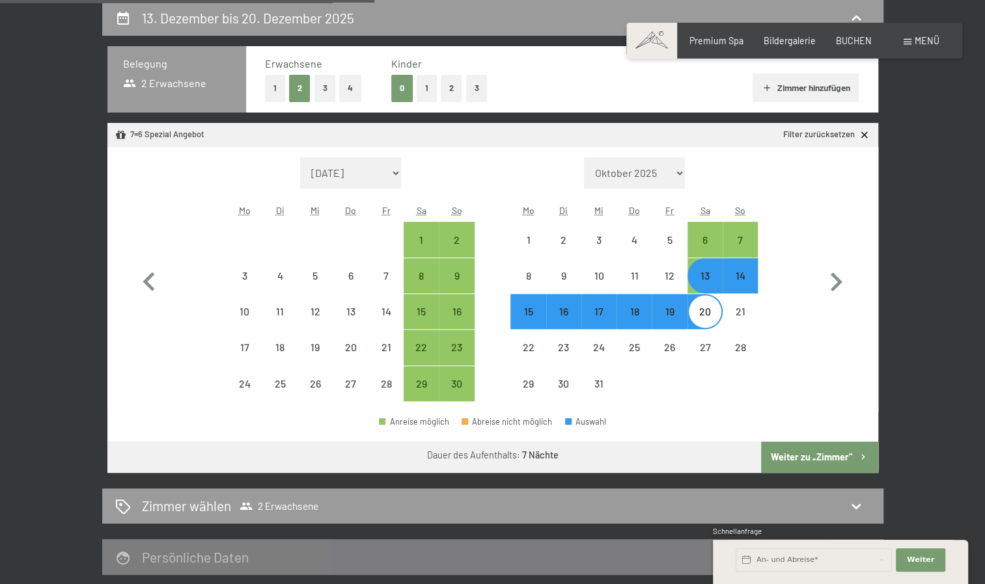
select select "[DATE]"
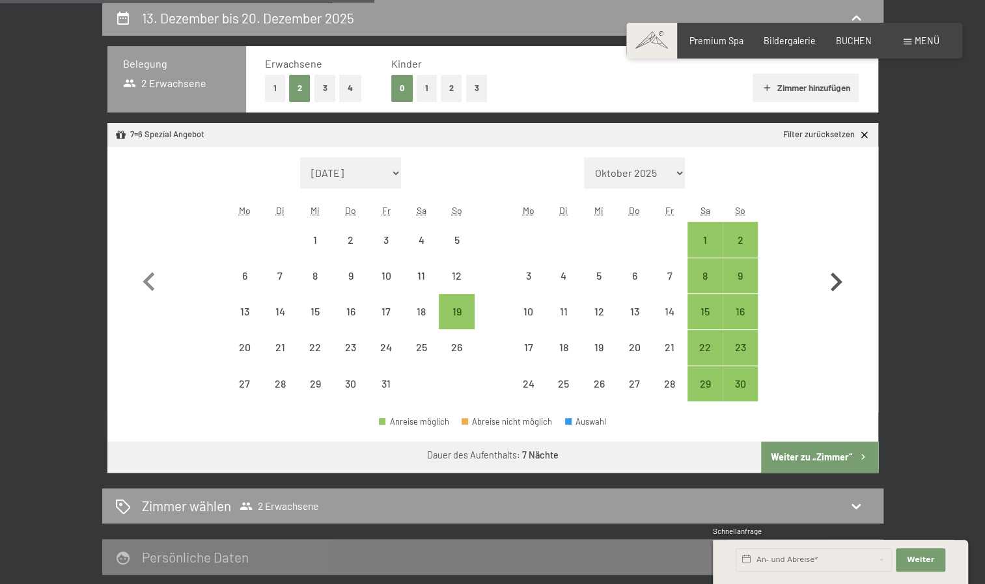
click at [832, 281] on icon "button" at bounding box center [836, 283] width 38 height 38
select select "[DATE]"
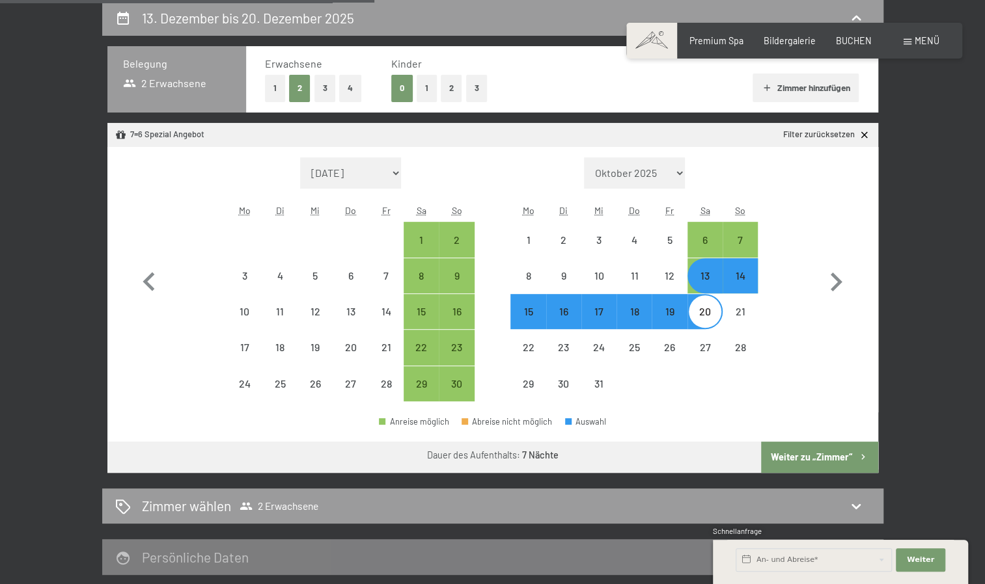
click at [704, 280] on div "13" at bounding box center [704, 287] width 33 height 33
select select "[DATE]"
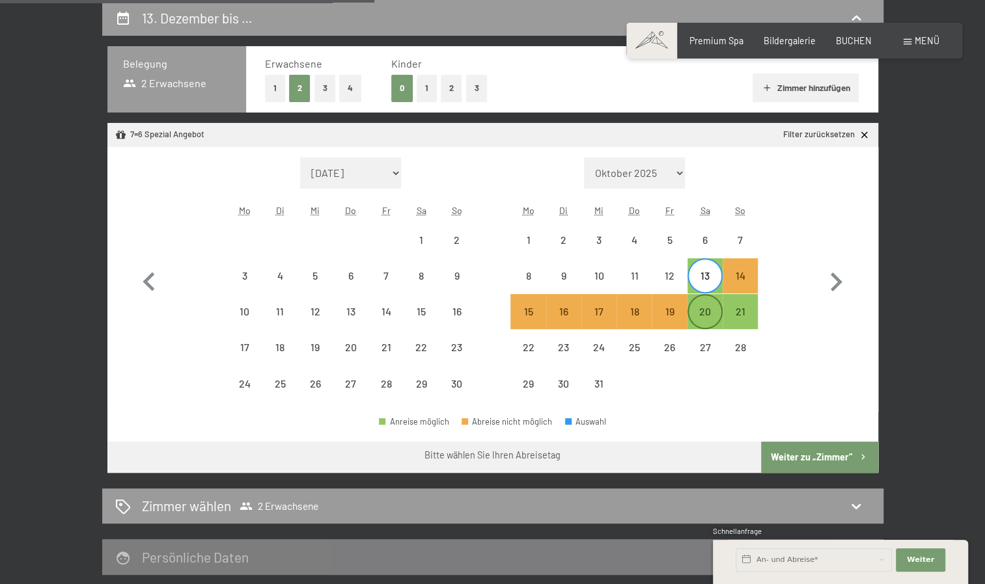
click at [699, 307] on div "20" at bounding box center [704, 323] width 33 height 33
select select "[DATE]"
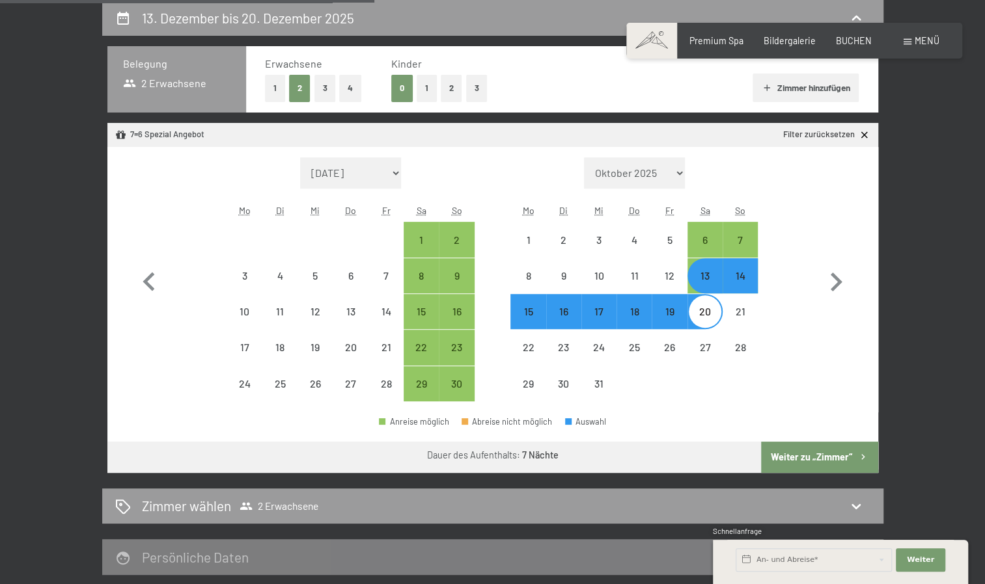
select select "[DATE]"
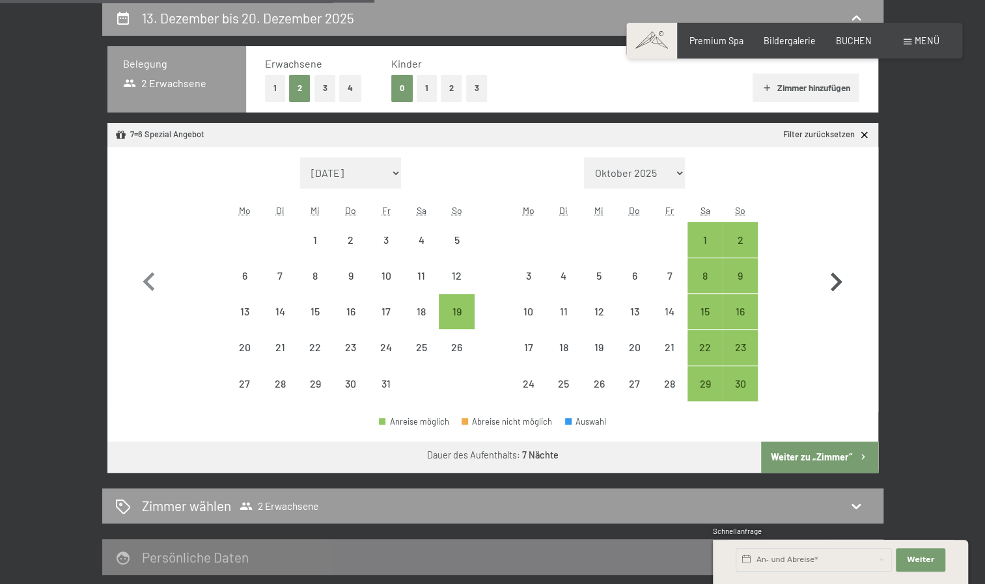
click at [830, 299] on icon "button" at bounding box center [836, 283] width 38 height 38
select select "[DATE]"
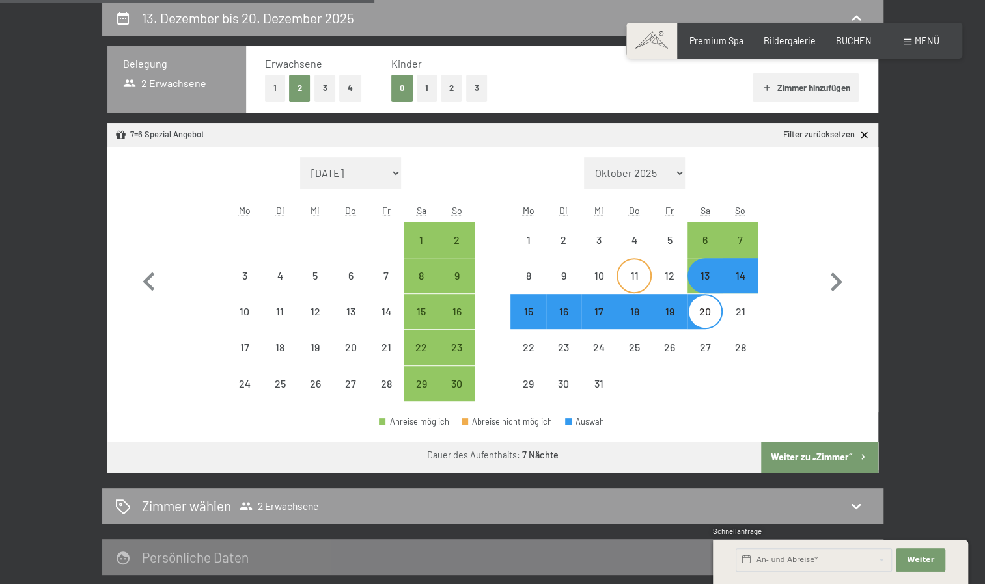
click at [635, 268] on div "11" at bounding box center [634, 276] width 33 height 33
select select "[DATE]"
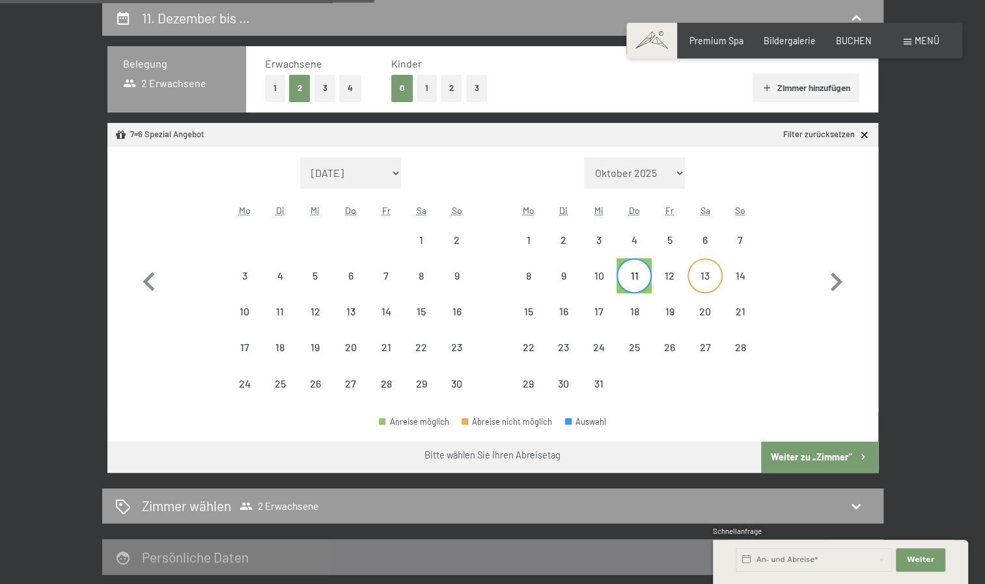
click at [710, 272] on div "13" at bounding box center [704, 287] width 33 height 33
select select "[DATE]"
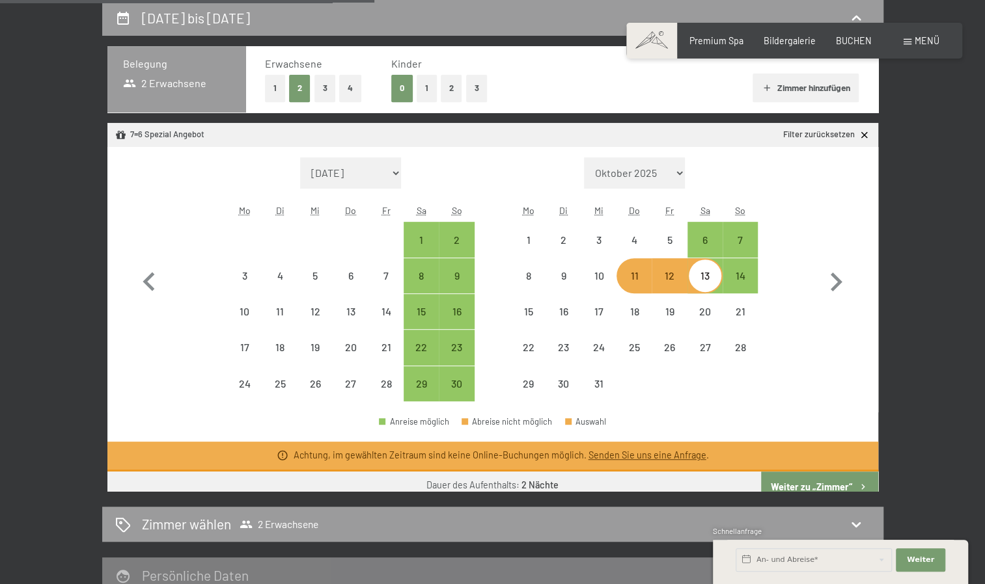
select select "[DATE]"
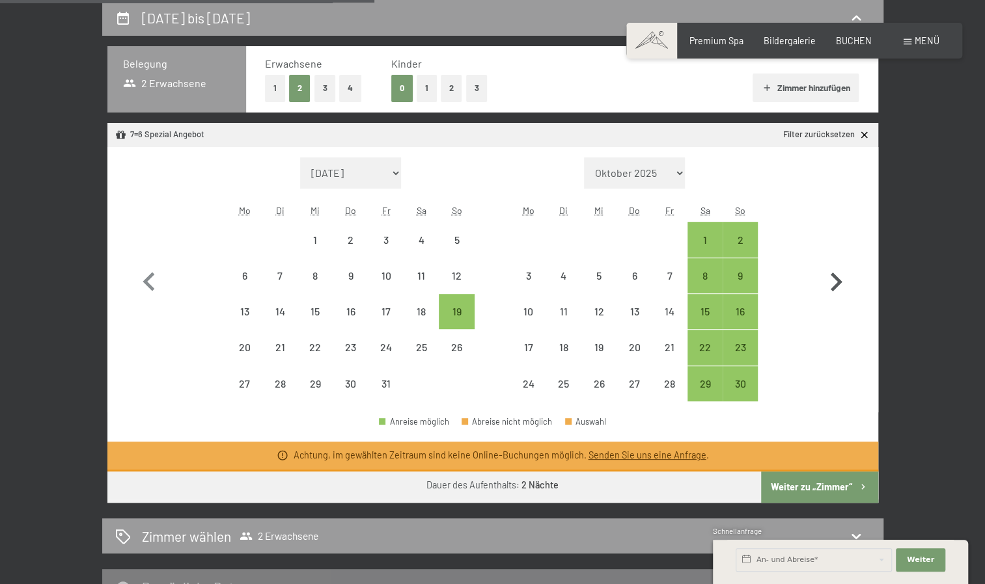
click at [833, 273] on icon "button" at bounding box center [836, 283] width 38 height 38
select select "[DATE]"
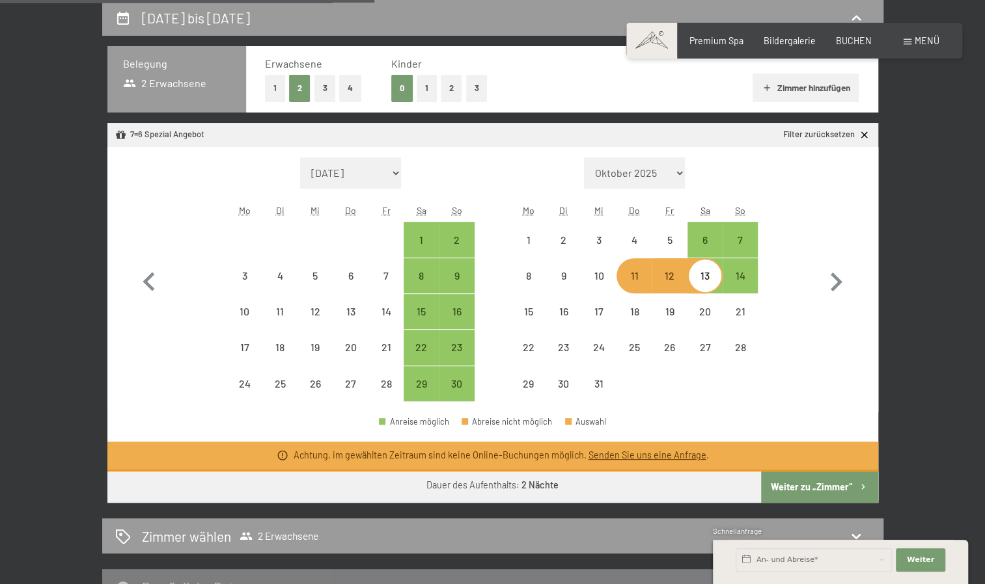
click at [705, 276] on div "13" at bounding box center [704, 287] width 33 height 33
select select "[DATE]"
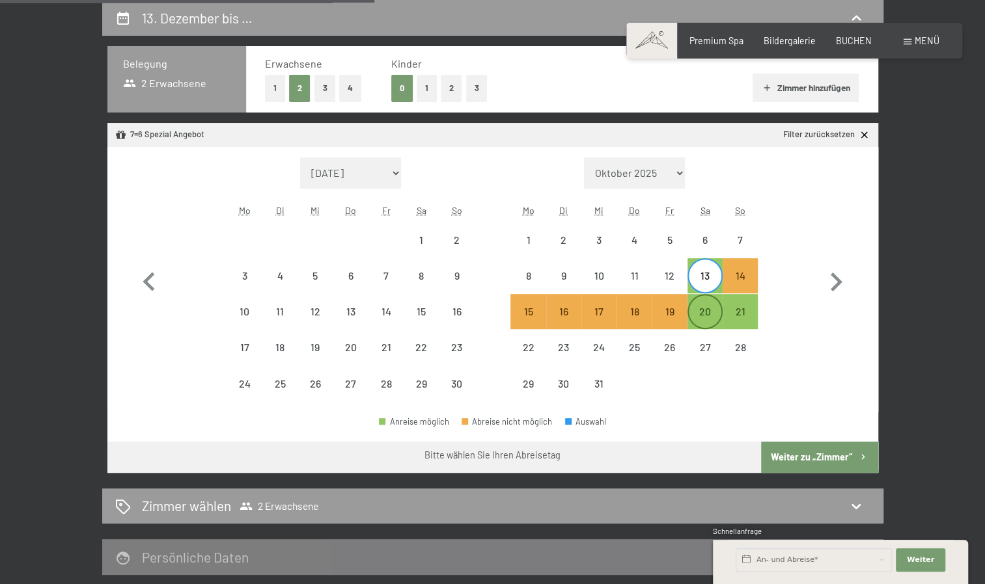
click at [706, 311] on div "20" at bounding box center [704, 323] width 33 height 33
select select "[DATE]"
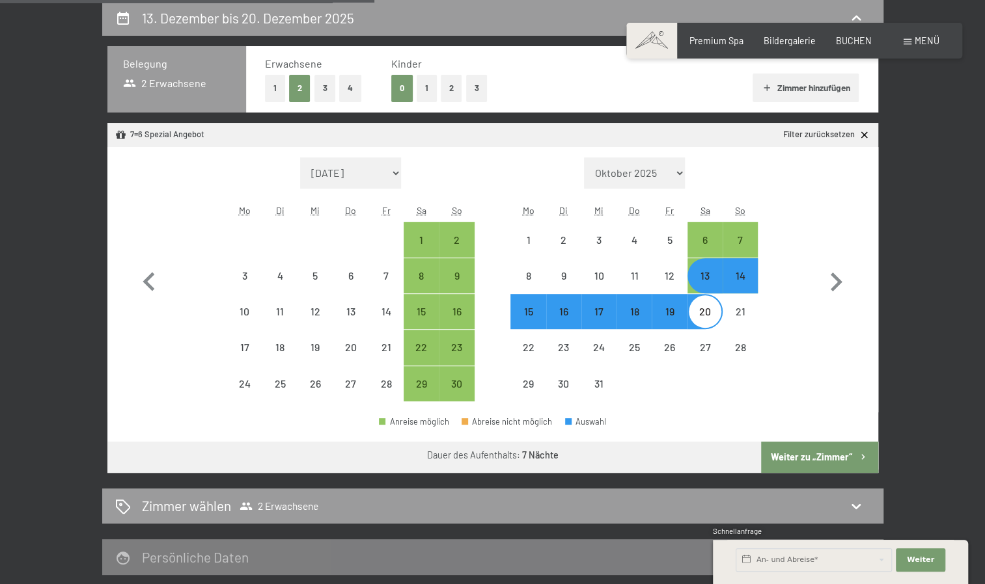
select select "[DATE]"
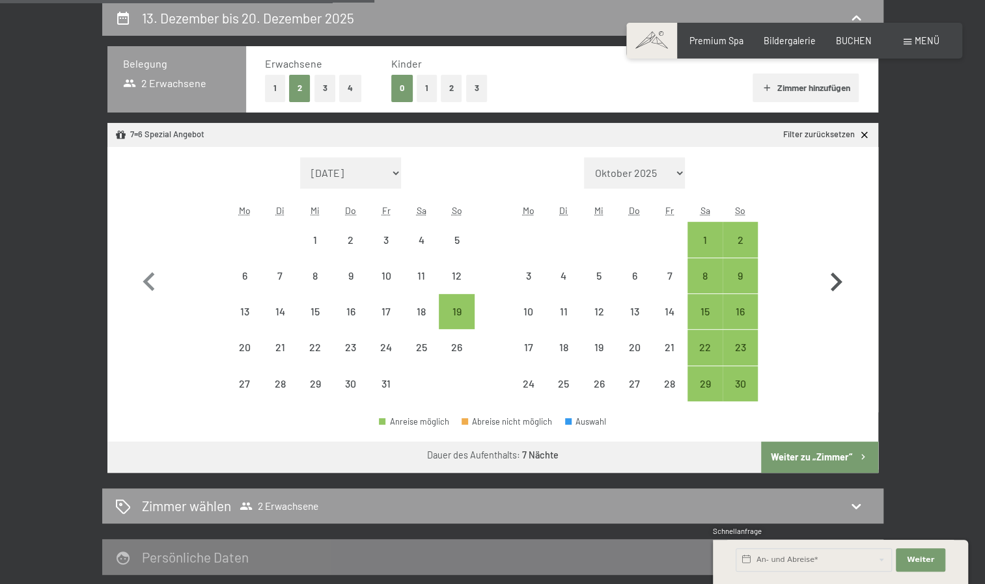
click at [833, 284] on icon "button" at bounding box center [836, 283] width 38 height 38
select select "[DATE]"
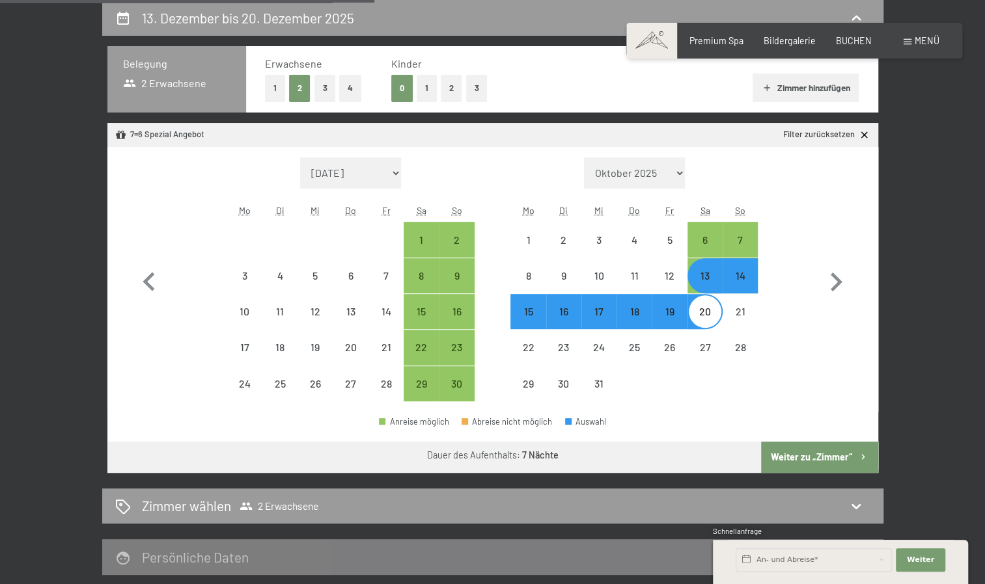
click at [859, 130] on icon at bounding box center [863, 135] width 11 height 11
select select "[DATE]"
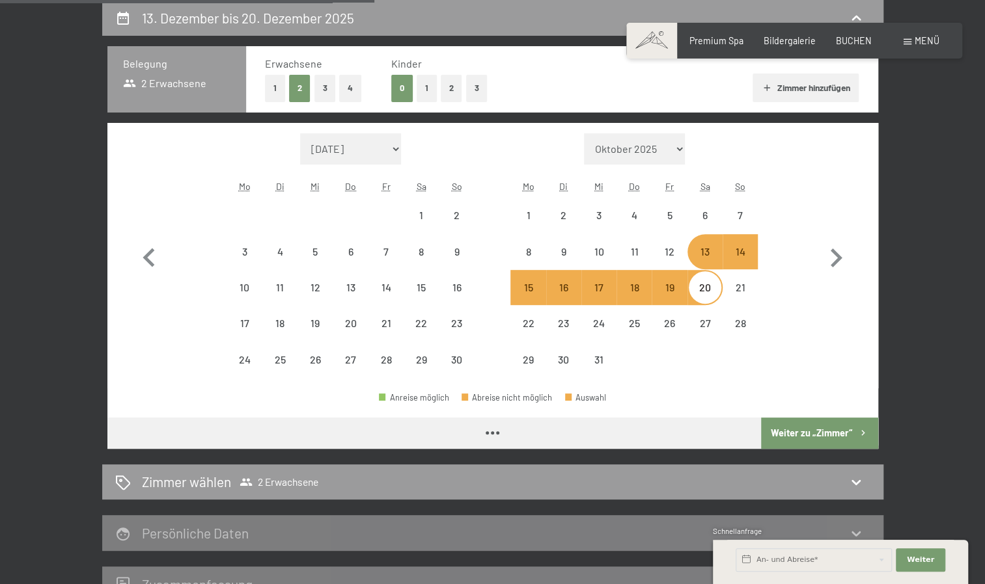
select select "[DATE]"
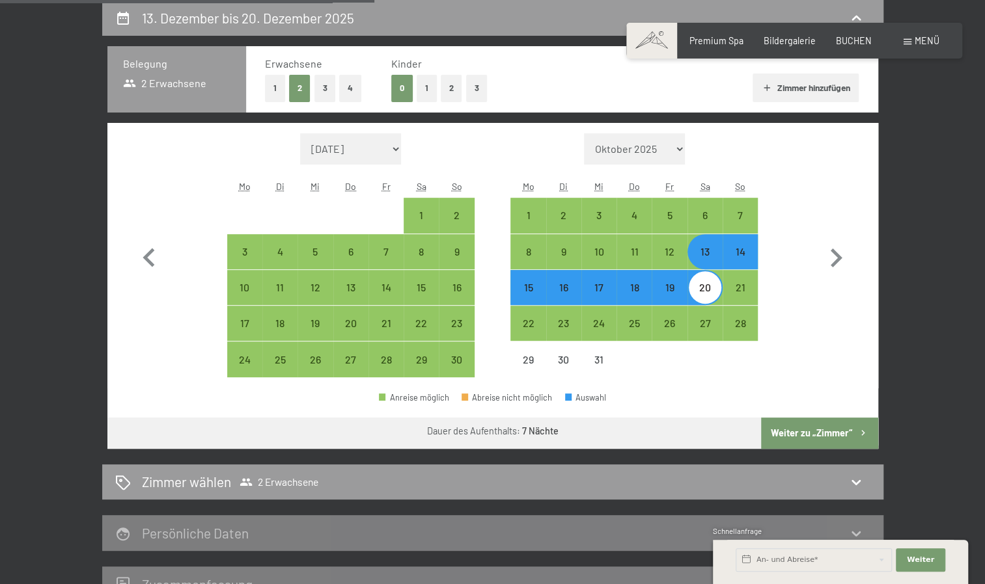
click at [814, 443] on button "Weiter zu „Zimmer“" at bounding box center [819, 433] width 116 height 31
select select "[DATE]"
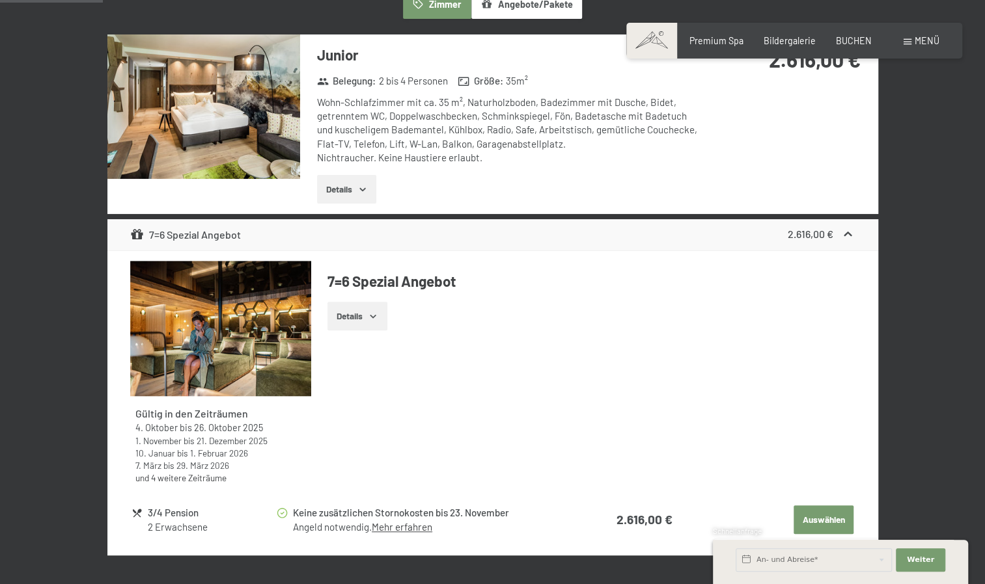
scroll to position [504, 0]
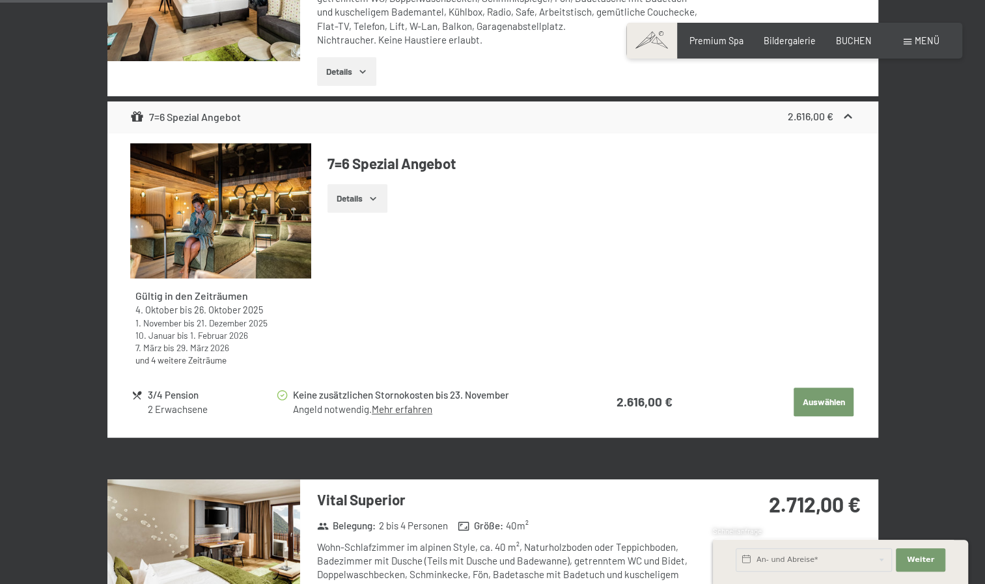
click at [822, 400] on button "Auswählen" at bounding box center [823, 402] width 60 height 29
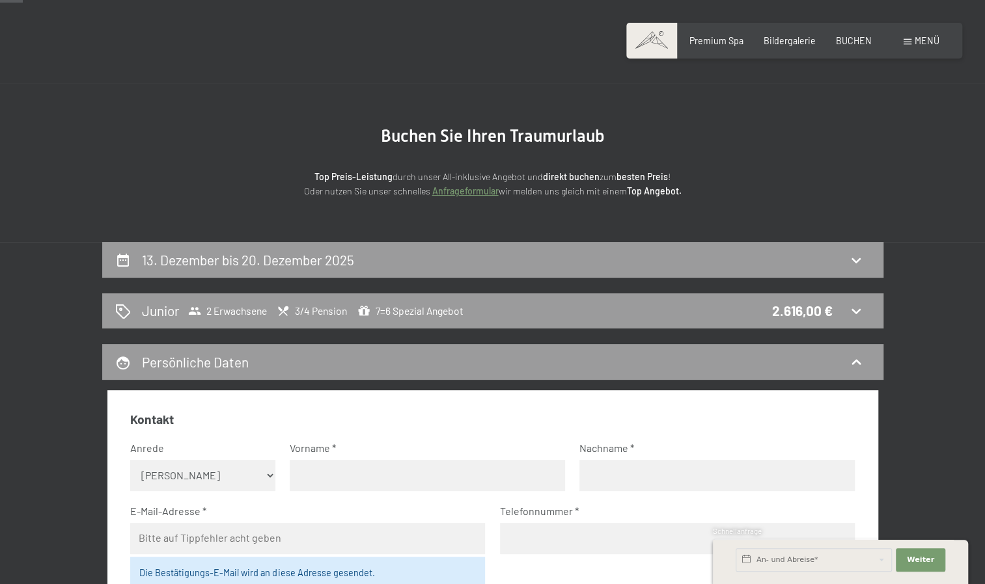
scroll to position [32, 0]
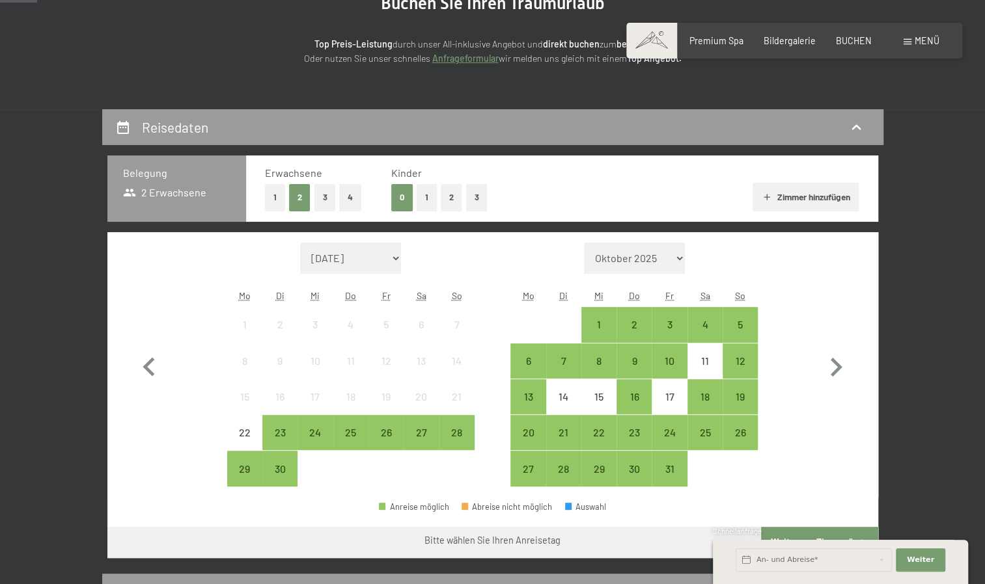
scroll to position [164, 0]
click at [835, 370] on icon "button" at bounding box center [836, 367] width 12 height 19
select select "[DATE]"
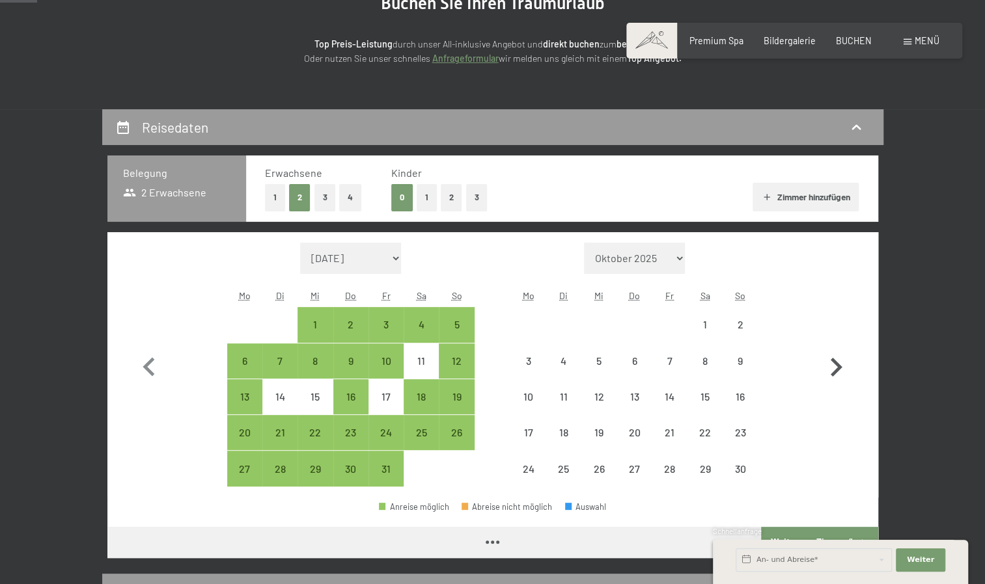
select select "[DATE]"
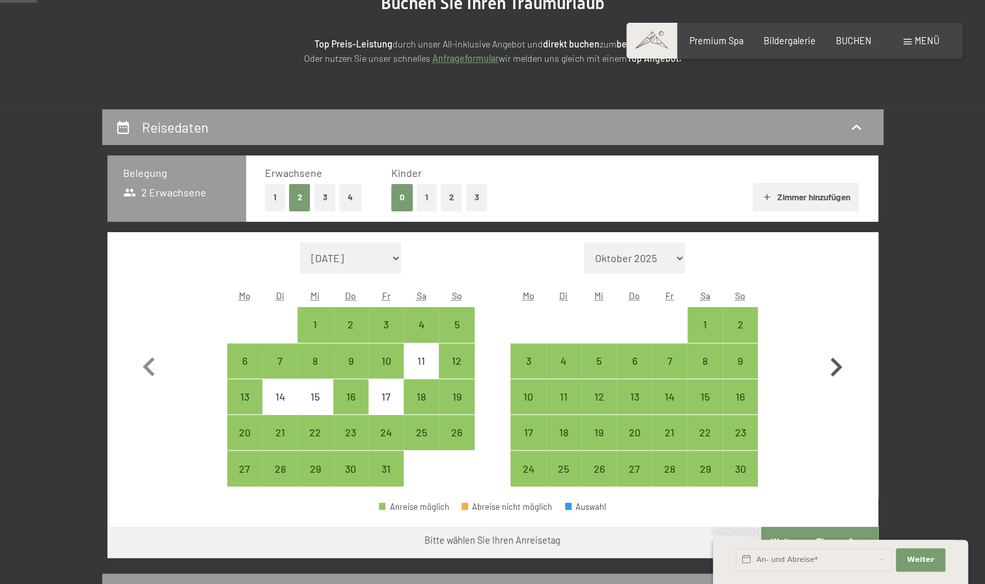
click at [838, 375] on icon "button" at bounding box center [836, 368] width 38 height 38
select select "[DATE]"
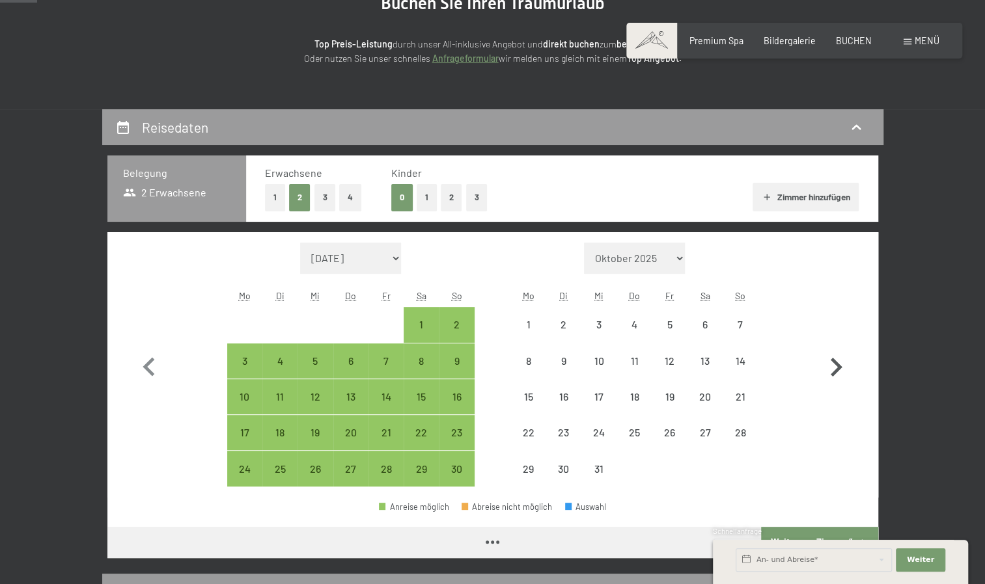
select select "[DATE]"
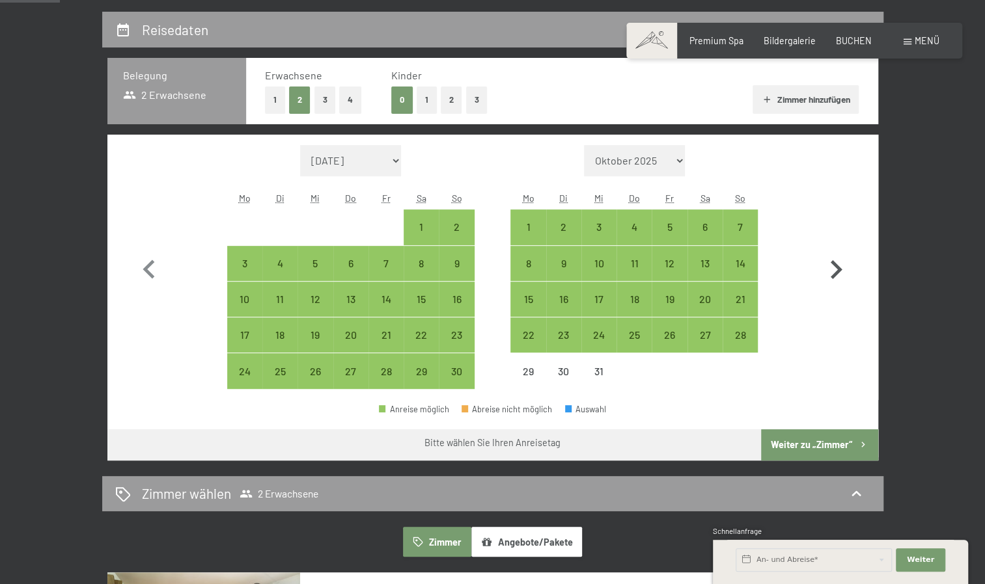
scroll to position [263, 0]
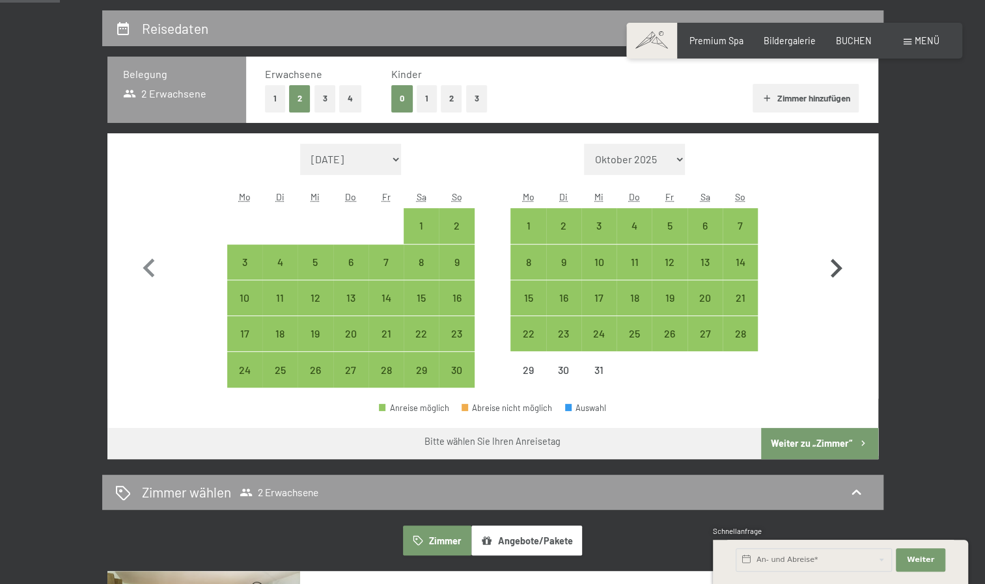
click at [763, 348] on div "Monat/Jahr [DATE] Oktober 2025 [DATE] Dezember 2025 Januar 2026 Februar 2026 Mä…" at bounding box center [492, 266] width 724 height 245
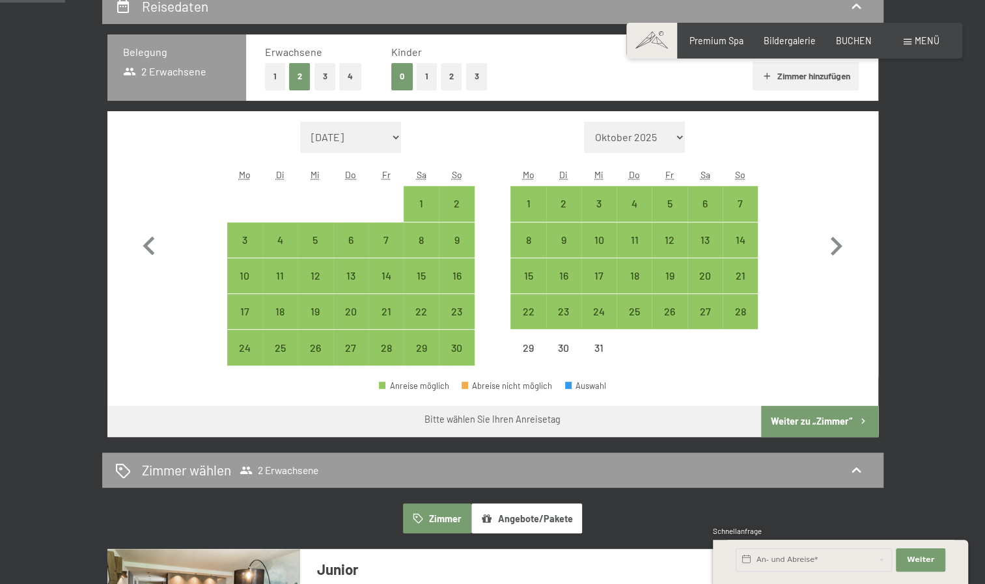
scroll to position [287, 0]
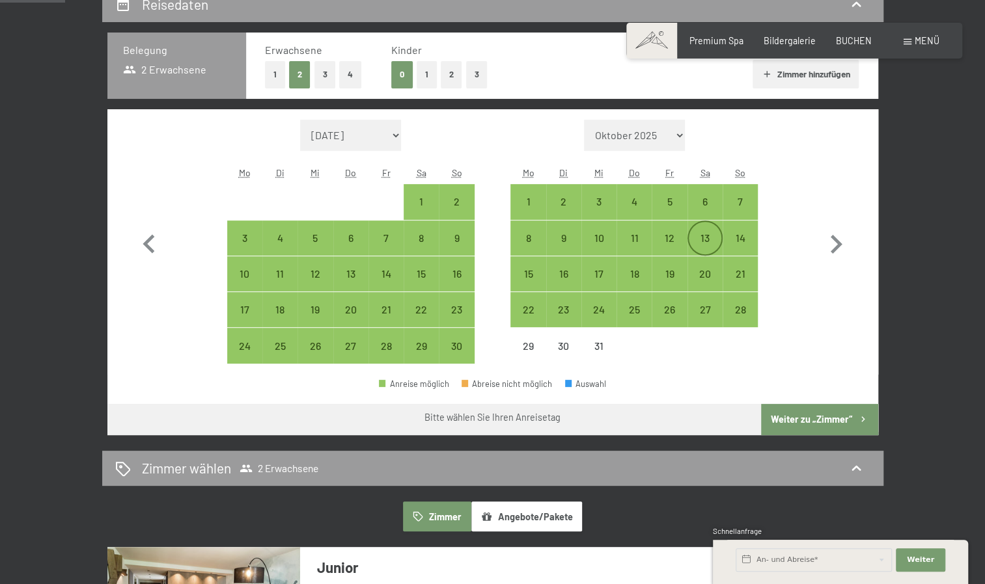
click at [712, 242] on div "13" at bounding box center [704, 249] width 33 height 33
select select "[DATE]"
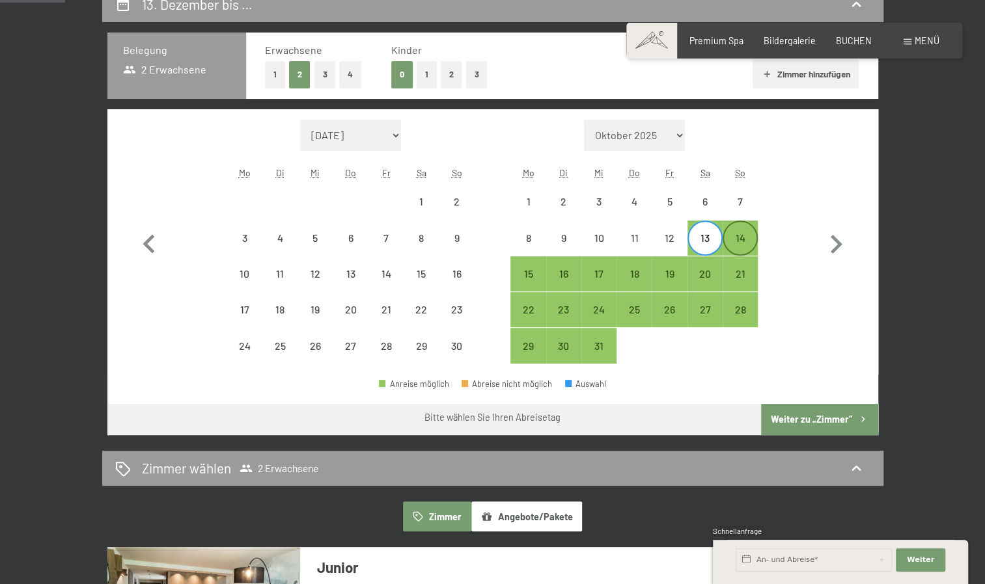
click at [738, 238] on div "14" at bounding box center [740, 249] width 33 height 33
select select "[DATE]"
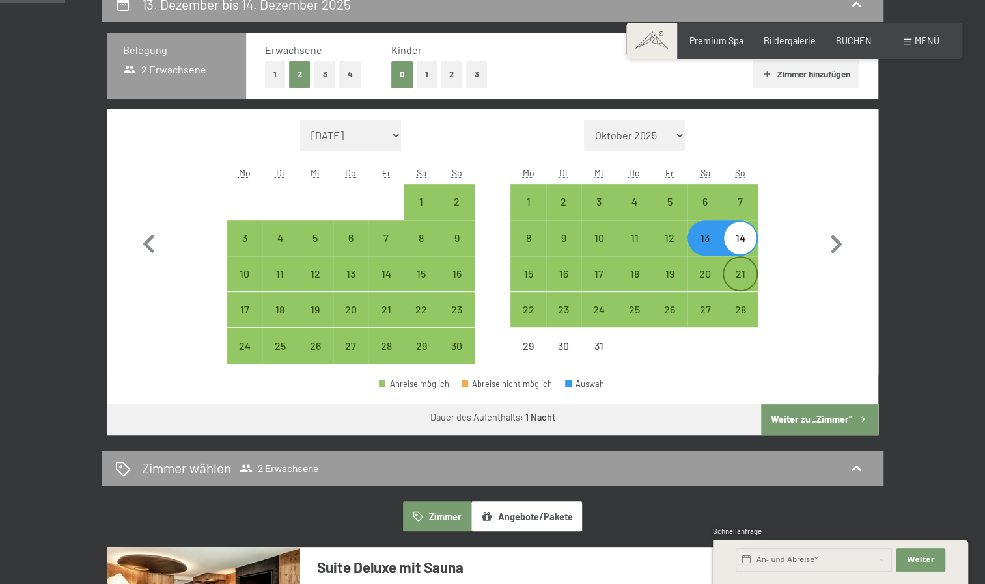
click at [734, 277] on div "21" at bounding box center [740, 285] width 33 height 33
select select "[DATE]"
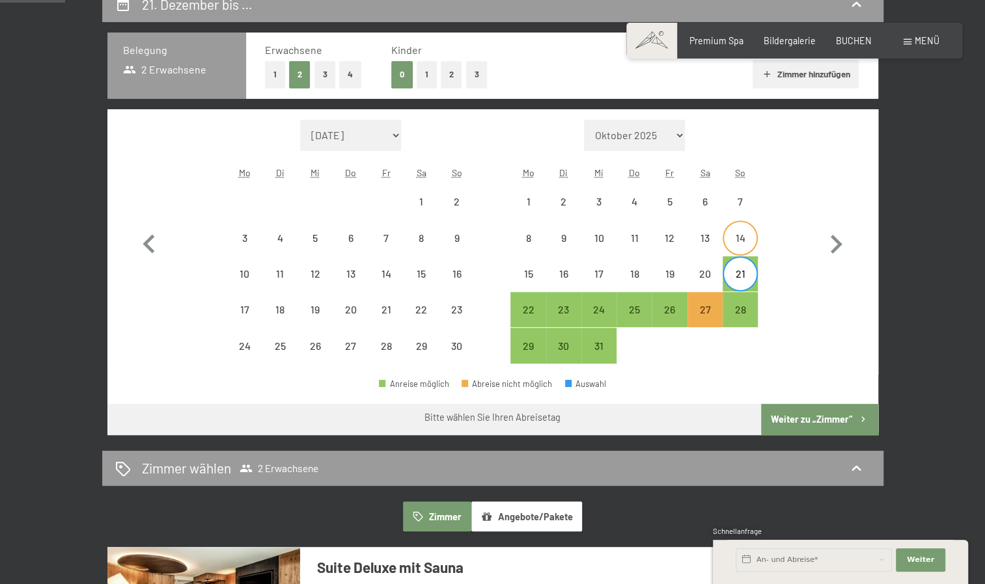
click at [735, 247] on div "14" at bounding box center [740, 249] width 33 height 33
select select "[DATE]"
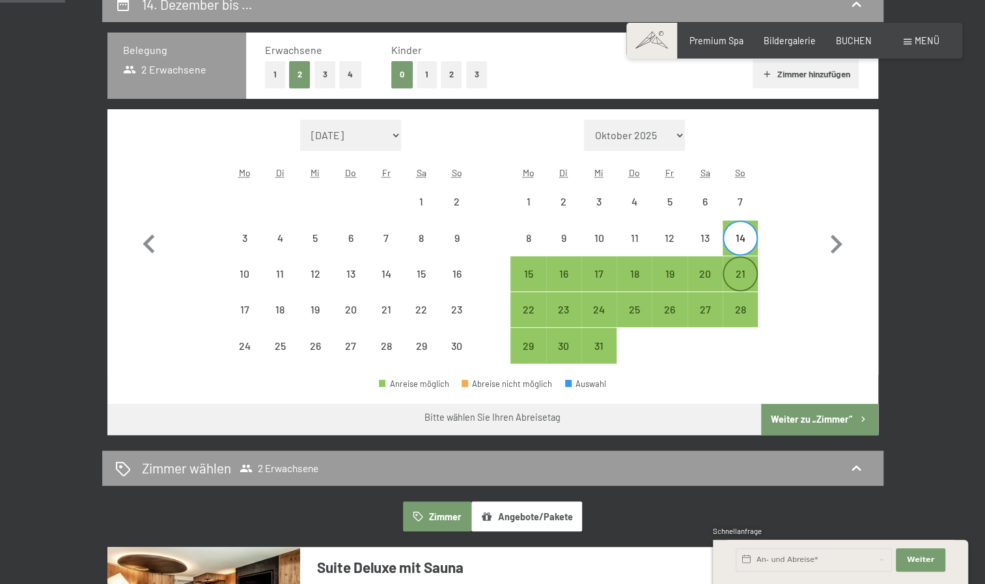
click at [741, 272] on div "21" at bounding box center [740, 285] width 33 height 33
select select "[DATE]"
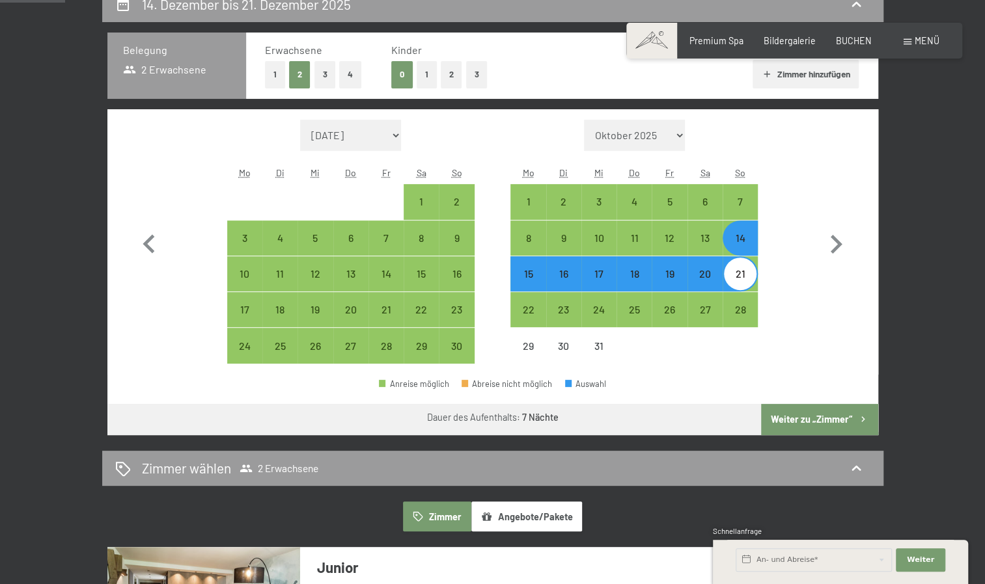
click at [799, 415] on button "Weiter zu „Zimmer“" at bounding box center [819, 419] width 116 height 31
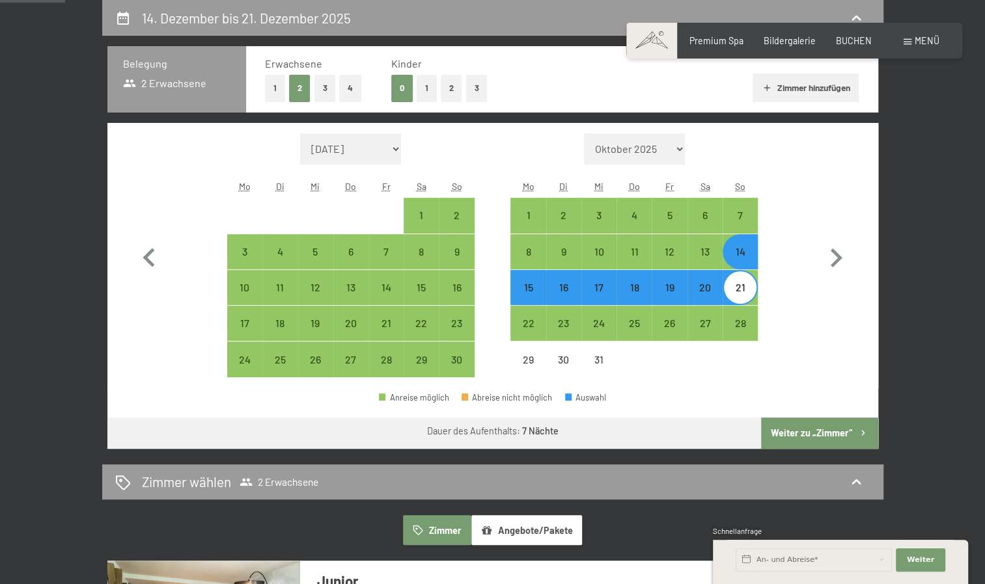
select select "[DATE]"
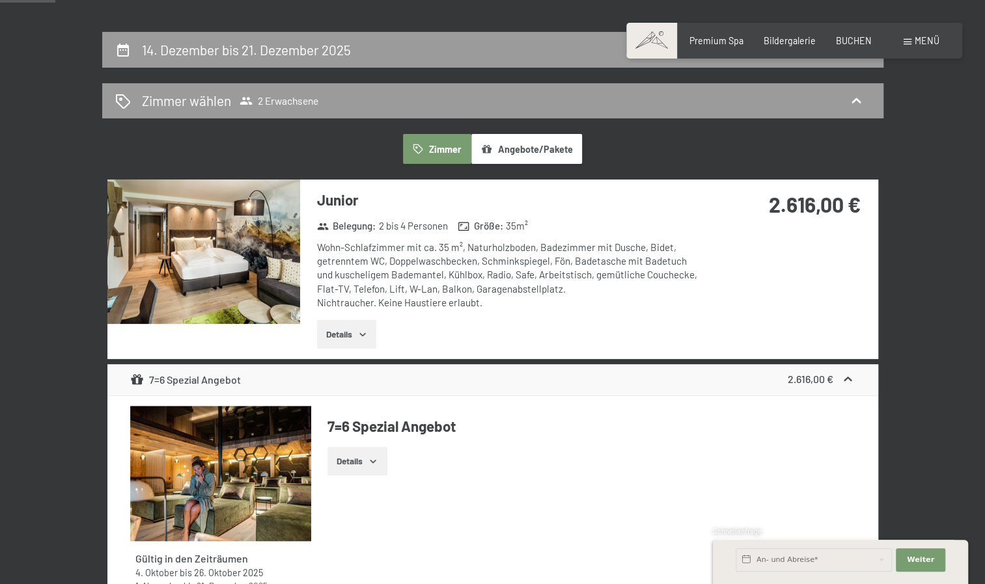
scroll to position [233, 0]
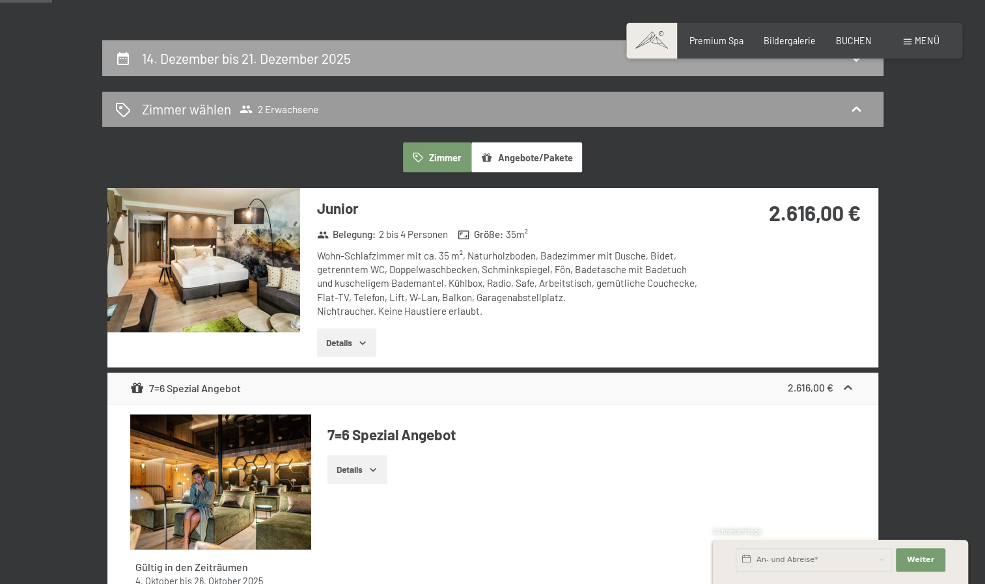
click at [545, 74] on div "14. Dezember bis 21. Dezember 2025" at bounding box center [492, 58] width 781 height 36
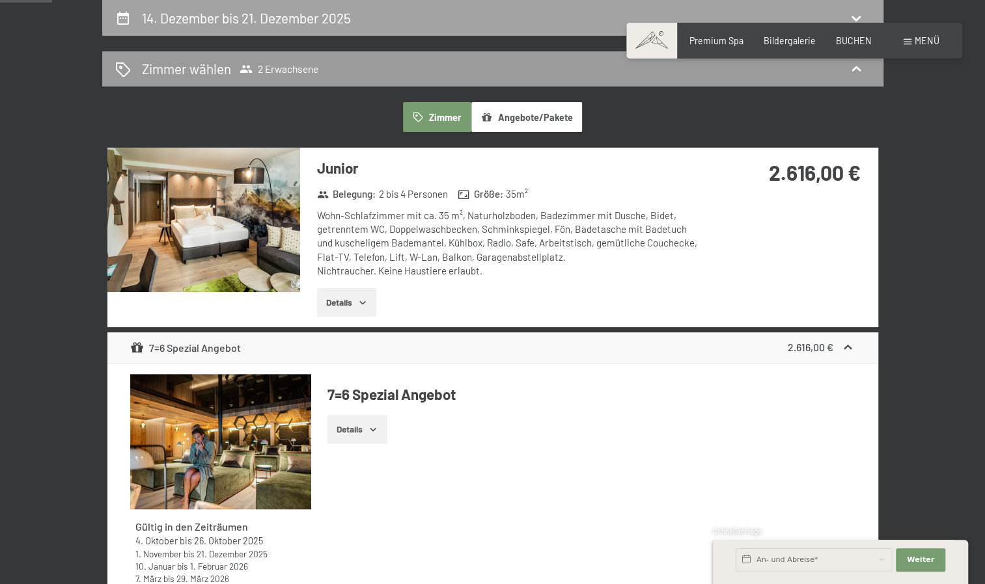
select select "[DATE]"
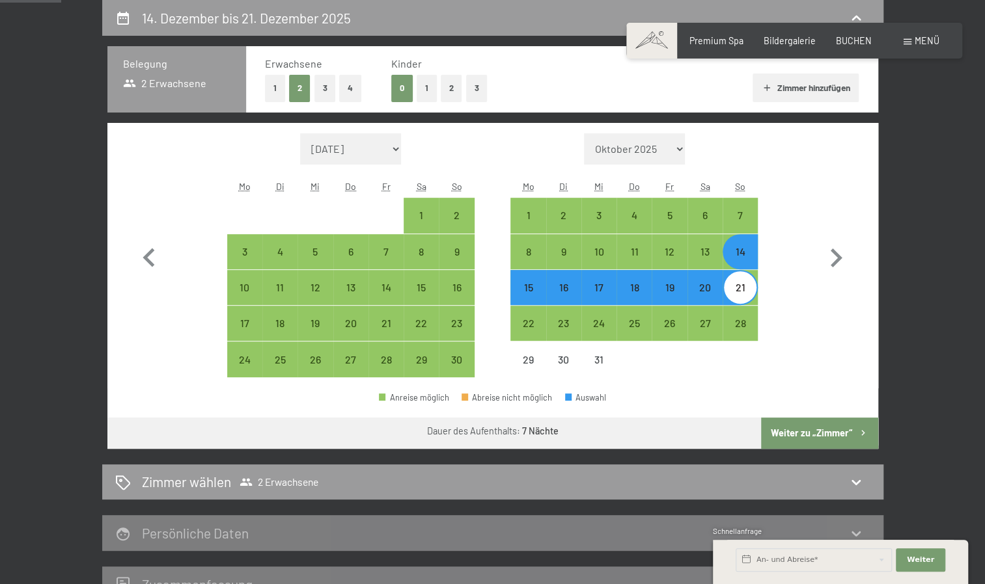
click at [741, 251] on div "14" at bounding box center [740, 263] width 33 height 33
select select "[DATE]"
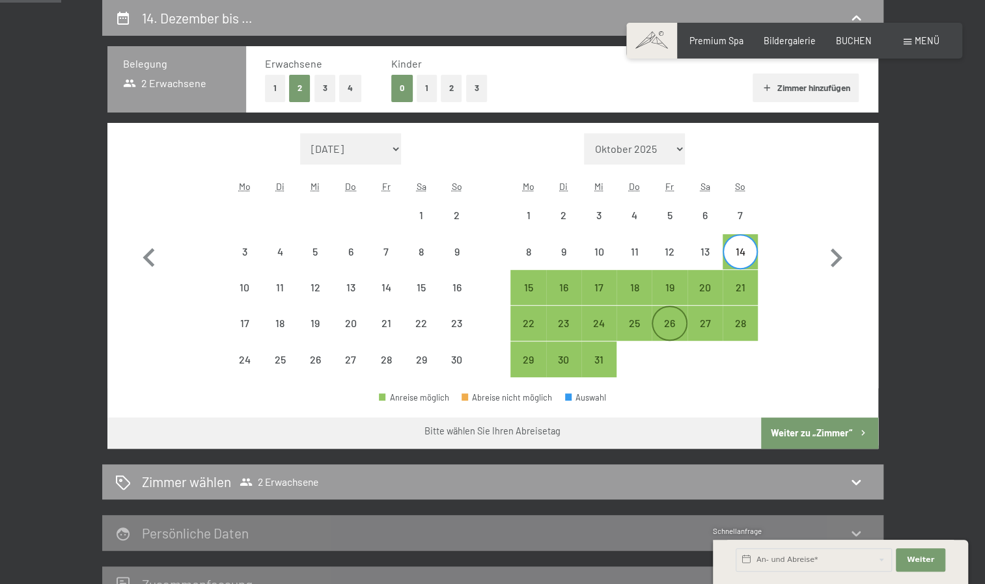
click at [665, 331] on div "26" at bounding box center [669, 334] width 33 height 33
select select "[DATE]"
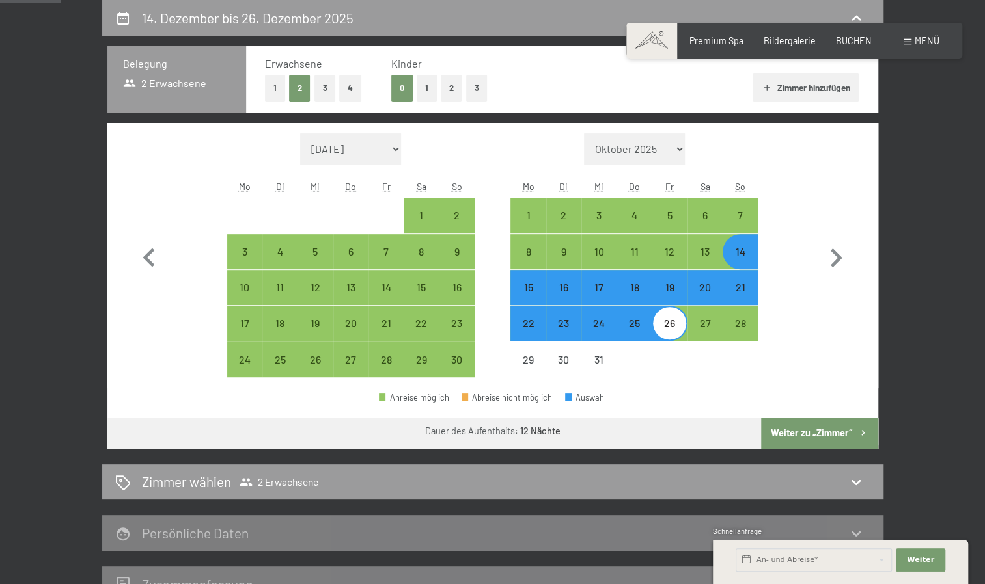
click at [801, 439] on button "Weiter zu „Zimmer“" at bounding box center [819, 433] width 116 height 31
select select "[DATE]"
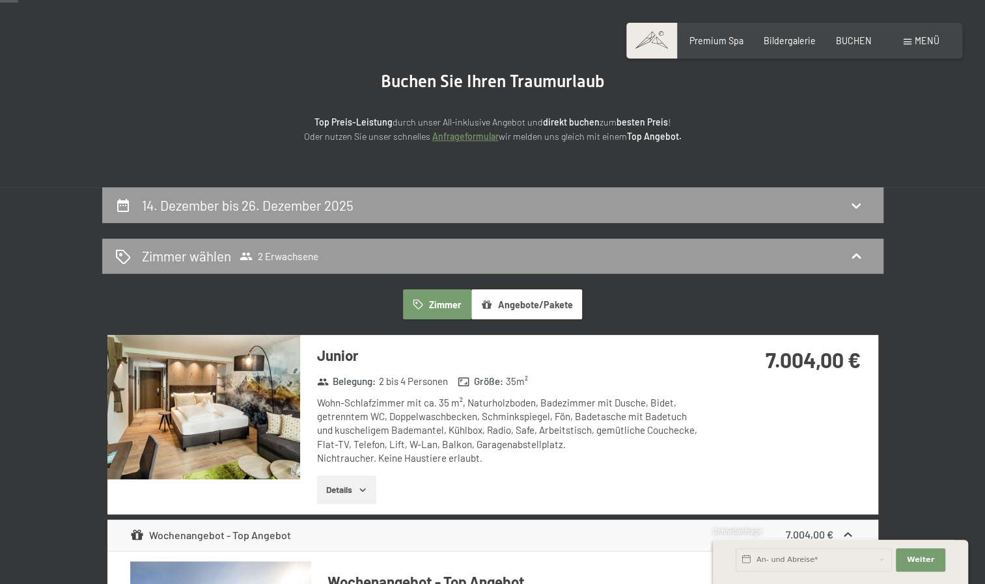
scroll to position [86, 0]
click at [857, 198] on icon at bounding box center [856, 206] width 16 height 16
select select "[DATE]"
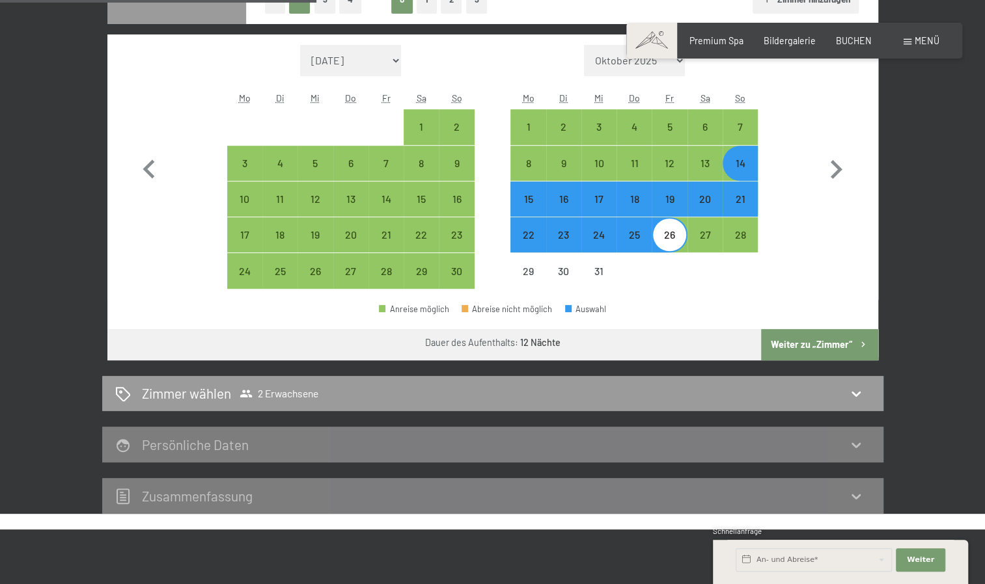
scroll to position [367, 0]
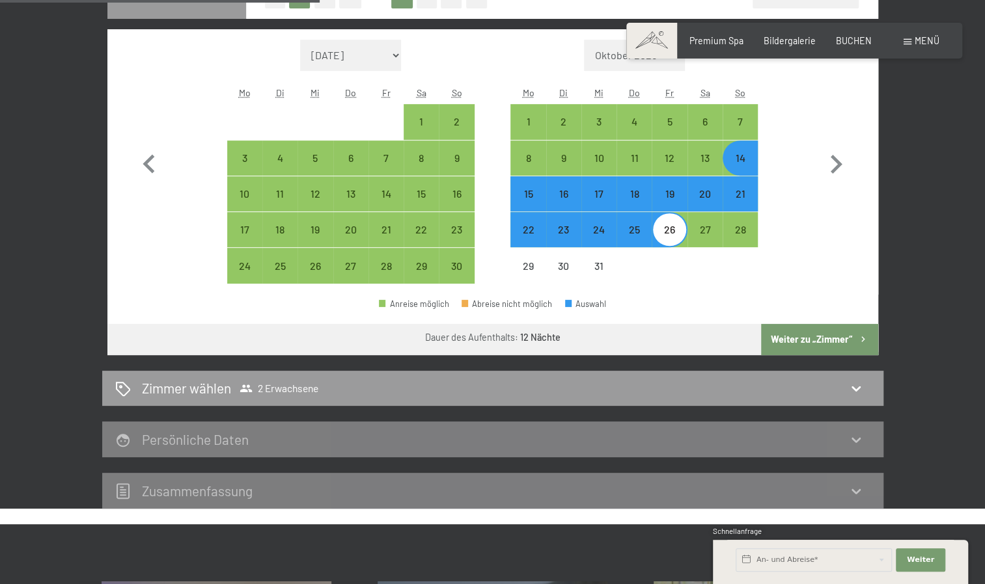
click at [670, 198] on div "19" at bounding box center [669, 205] width 33 height 33
select select "[DATE]"
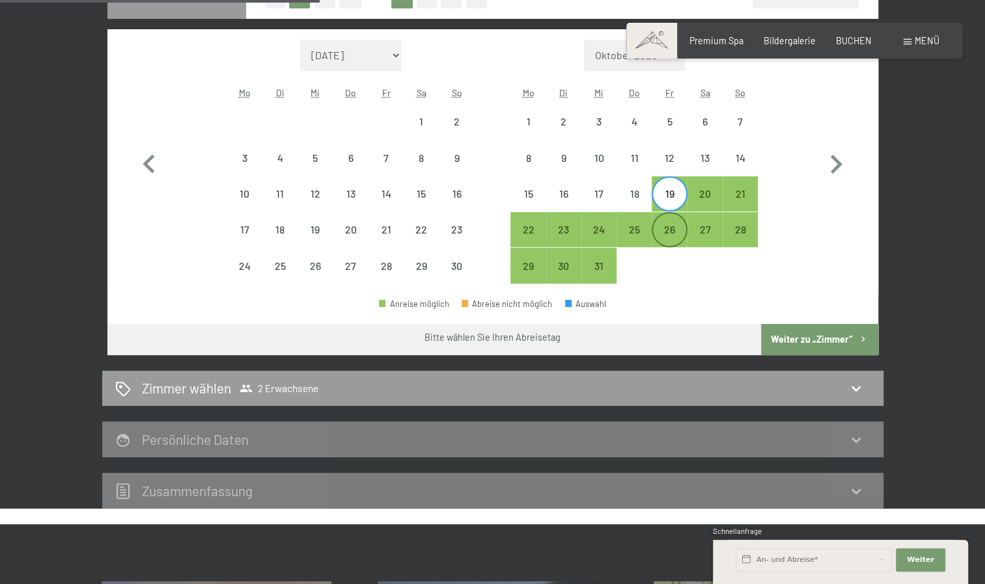
click at [667, 232] on div "26" at bounding box center [669, 241] width 33 height 33
select select "[DATE]"
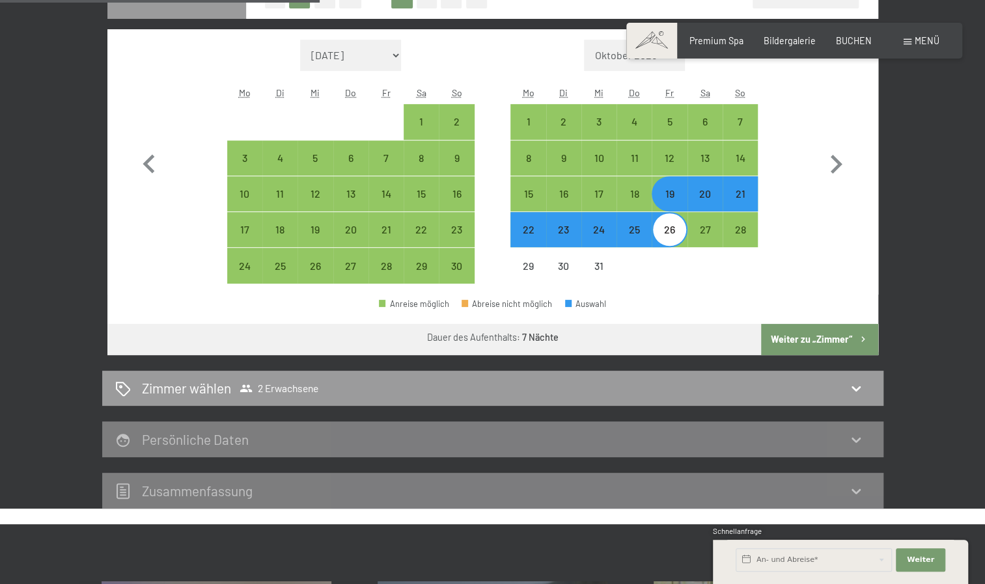
click at [846, 341] on button "Weiter zu „Zimmer“" at bounding box center [819, 339] width 116 height 31
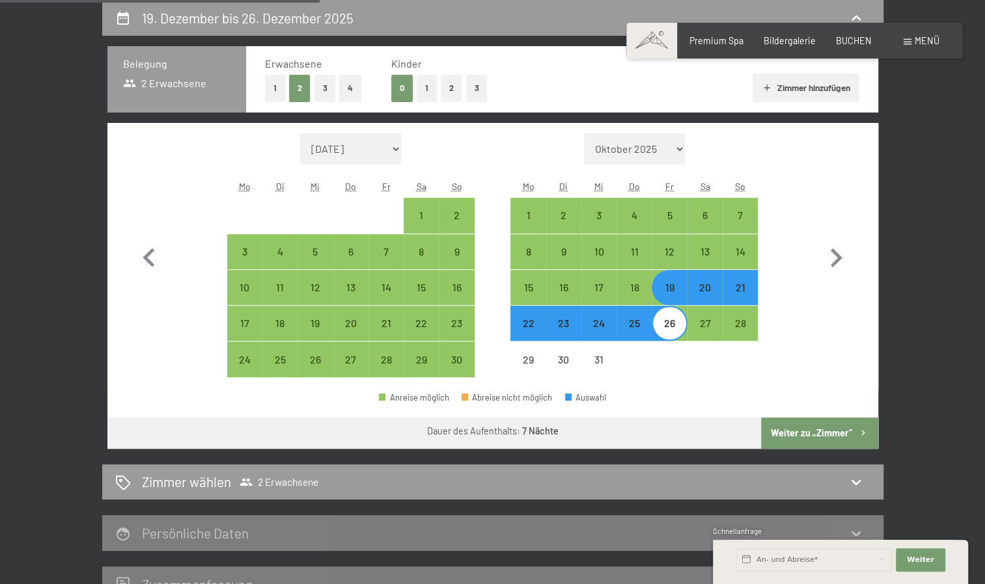
select select "[DATE]"
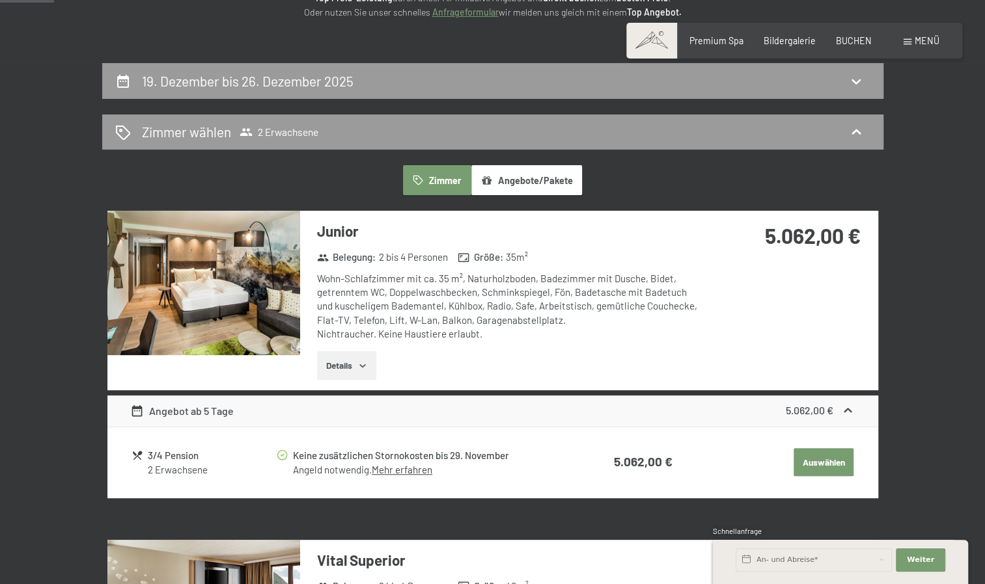
scroll to position [211, 0]
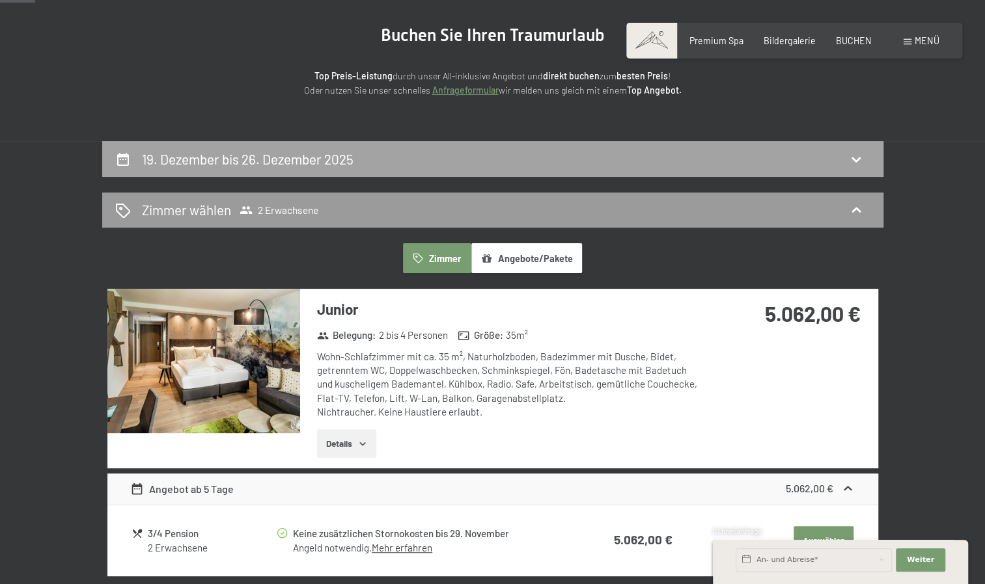
click at [860, 150] on div "19. Dezember bis 26. Dezember 2025" at bounding box center [492, 159] width 755 height 19
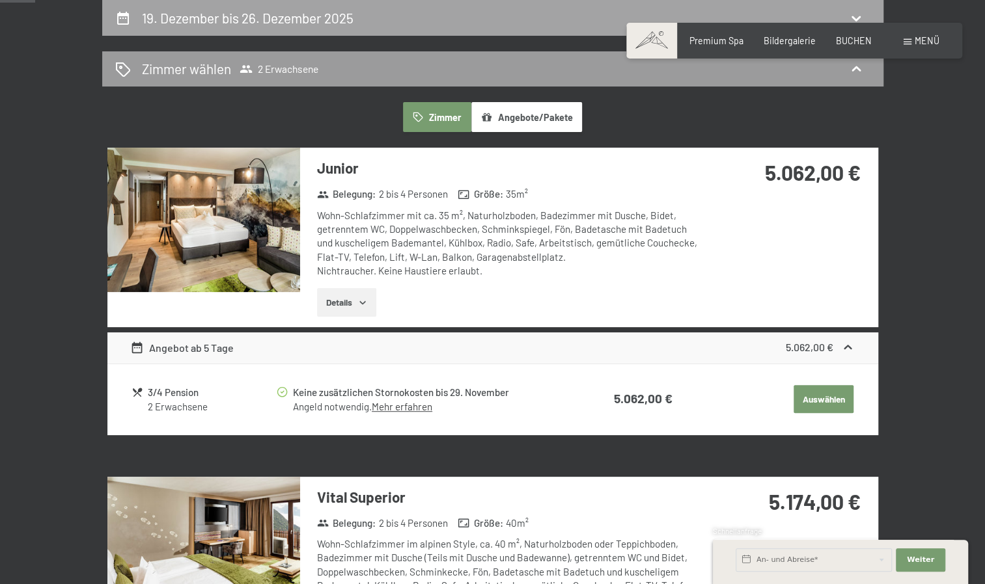
select select "[DATE]"
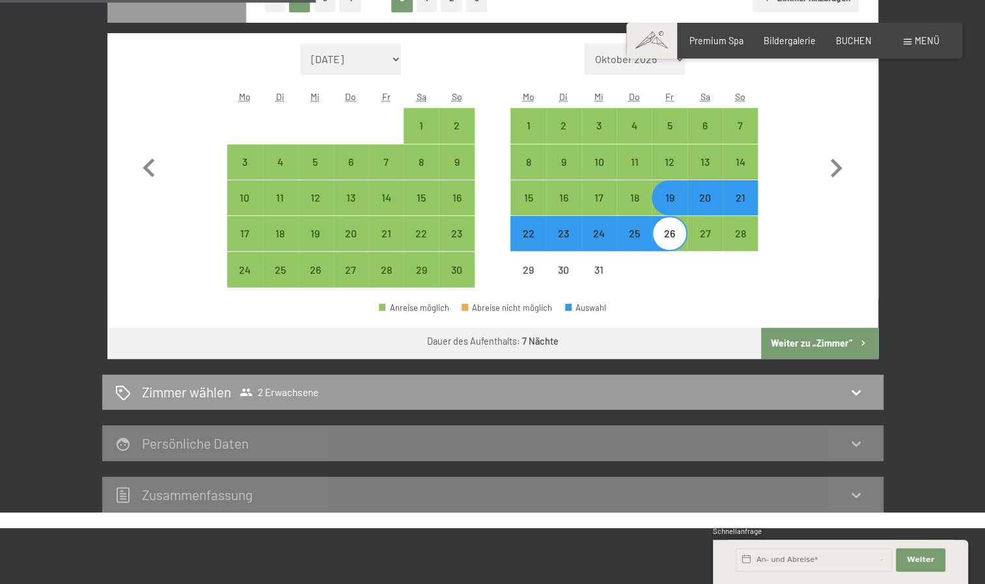
scroll to position [363, 0]
click at [709, 165] on div "13" at bounding box center [704, 173] width 33 height 33
select select "[DATE]"
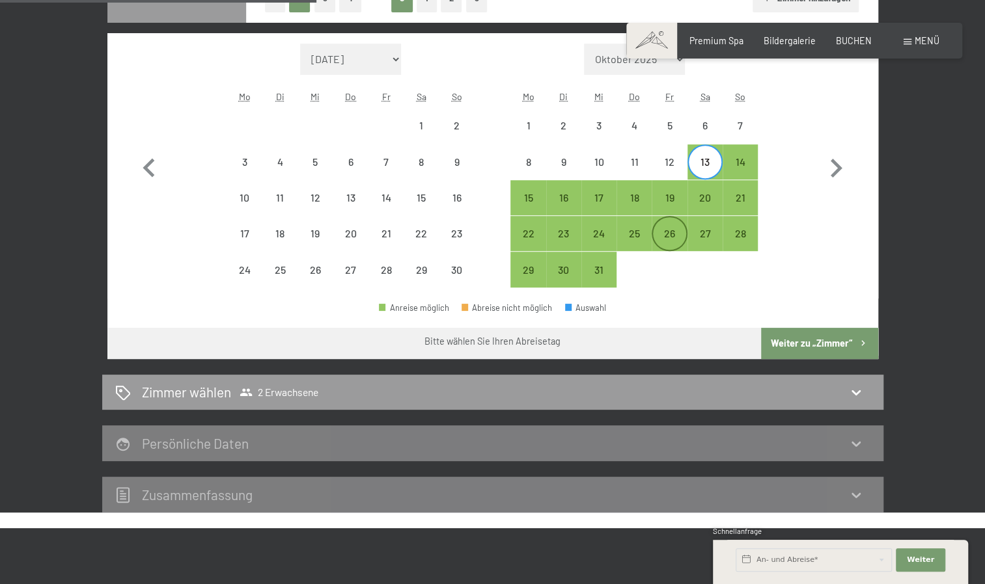
click at [664, 240] on div "26" at bounding box center [669, 244] width 33 height 33
select select "[DATE]"
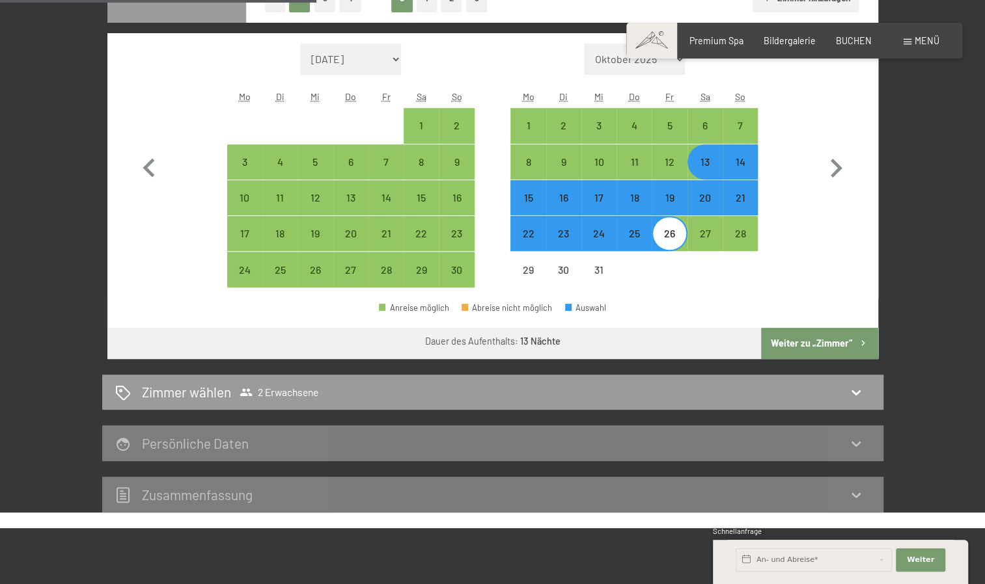
click at [823, 335] on button "Weiter zu „Zimmer“" at bounding box center [819, 343] width 116 height 31
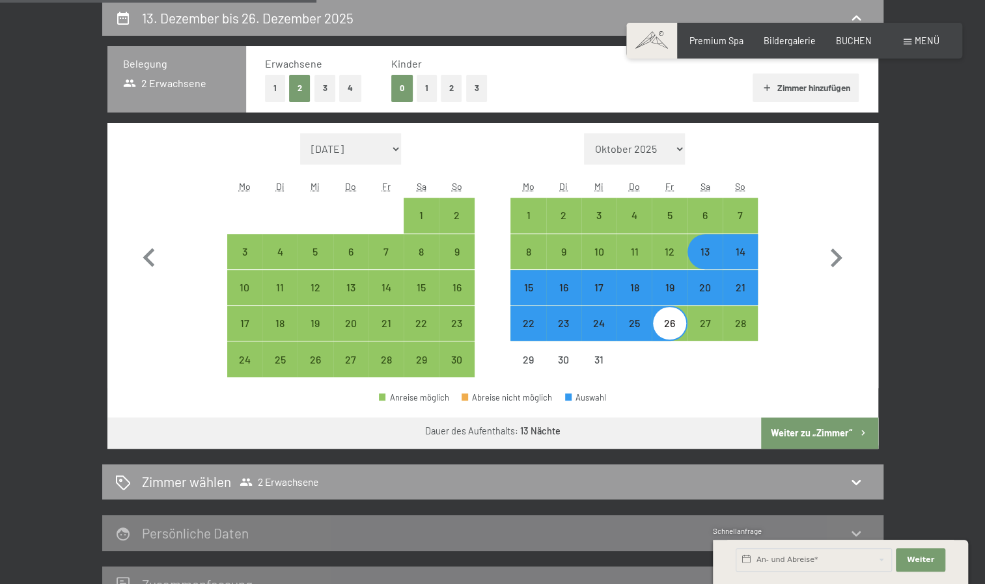
select select "[DATE]"
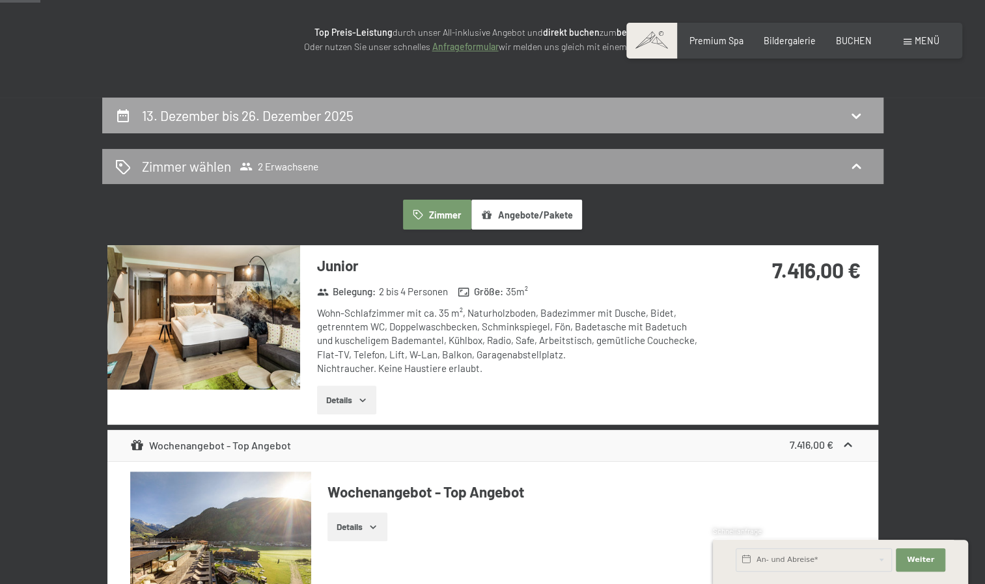
click at [843, 114] on div "13. Dezember bis 26. Dezember 2025" at bounding box center [492, 115] width 755 height 19
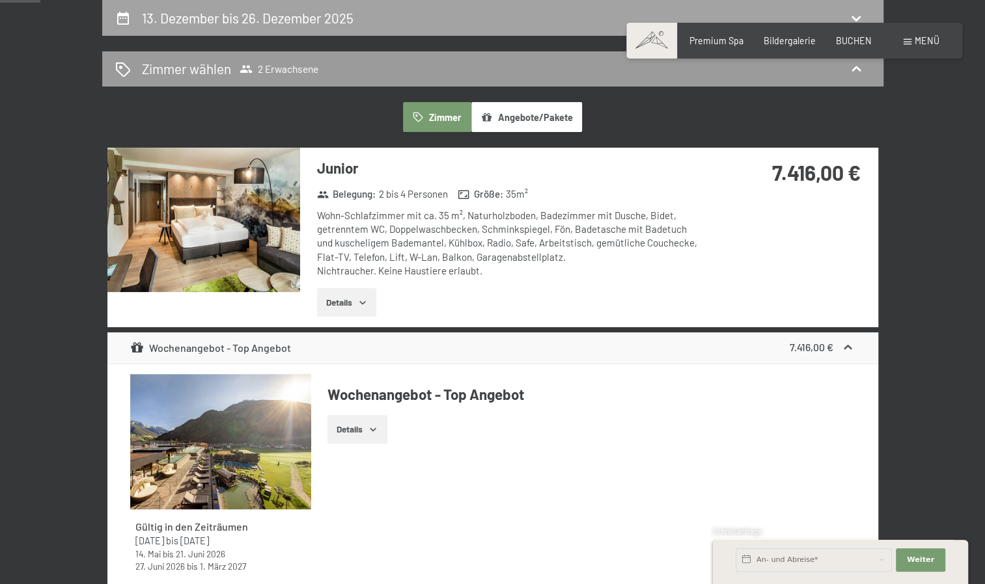
select select "[DATE]"
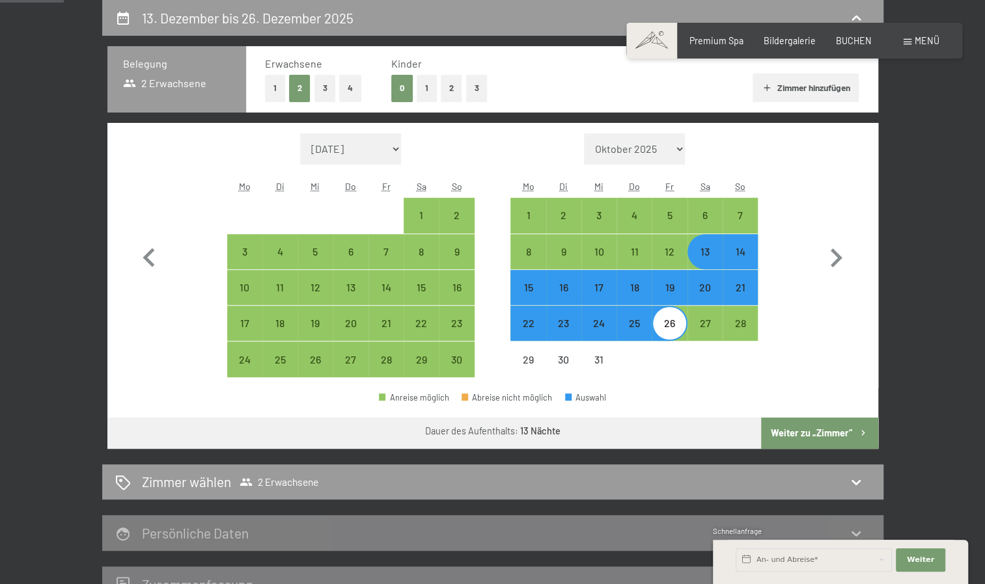
click at [741, 252] on div "14" at bounding box center [740, 263] width 33 height 33
select select "[DATE]"
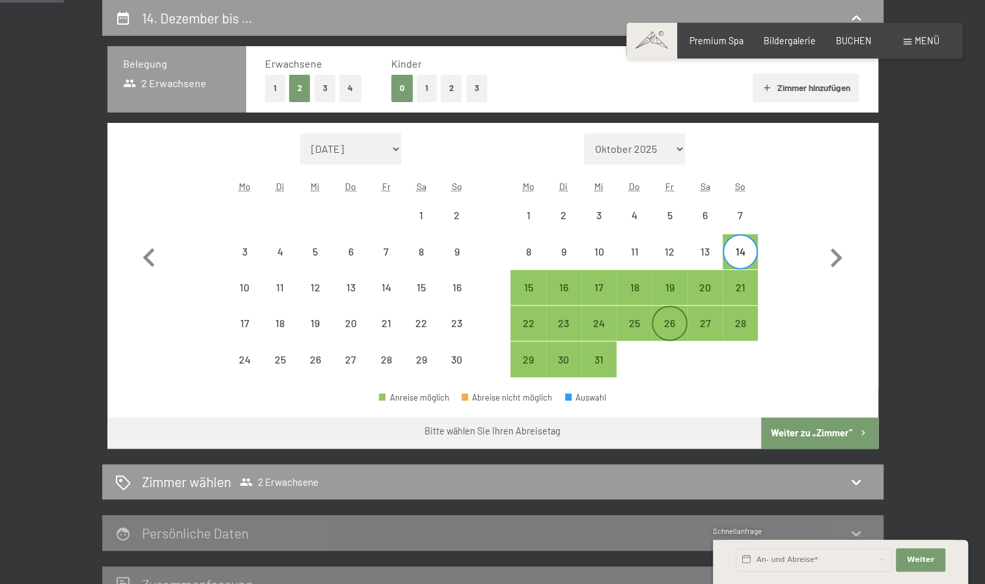
click at [669, 324] on div "26" at bounding box center [669, 334] width 33 height 33
select select "[DATE]"
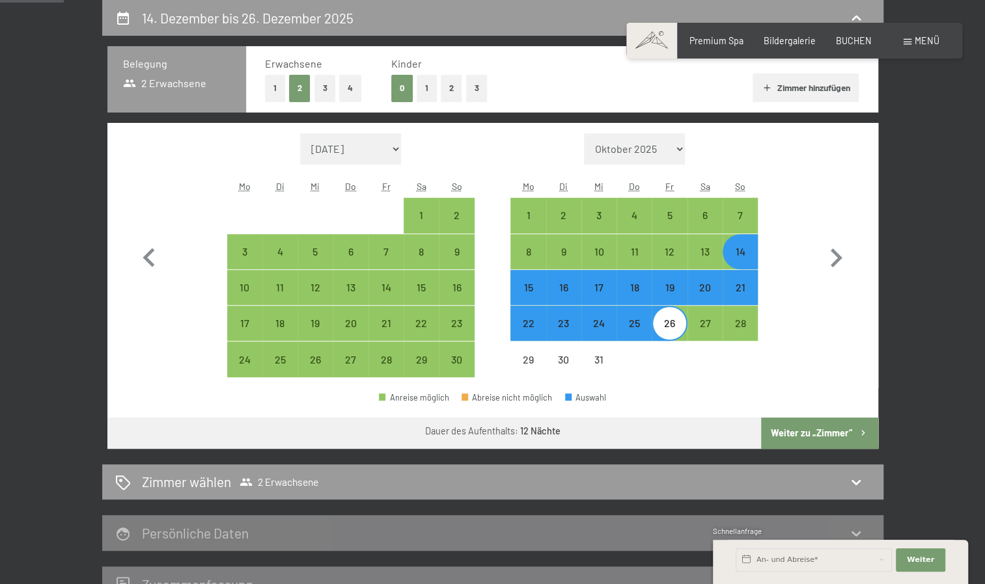
click at [819, 446] on button "Weiter zu „Zimmer“" at bounding box center [819, 433] width 116 height 31
select select "[DATE]"
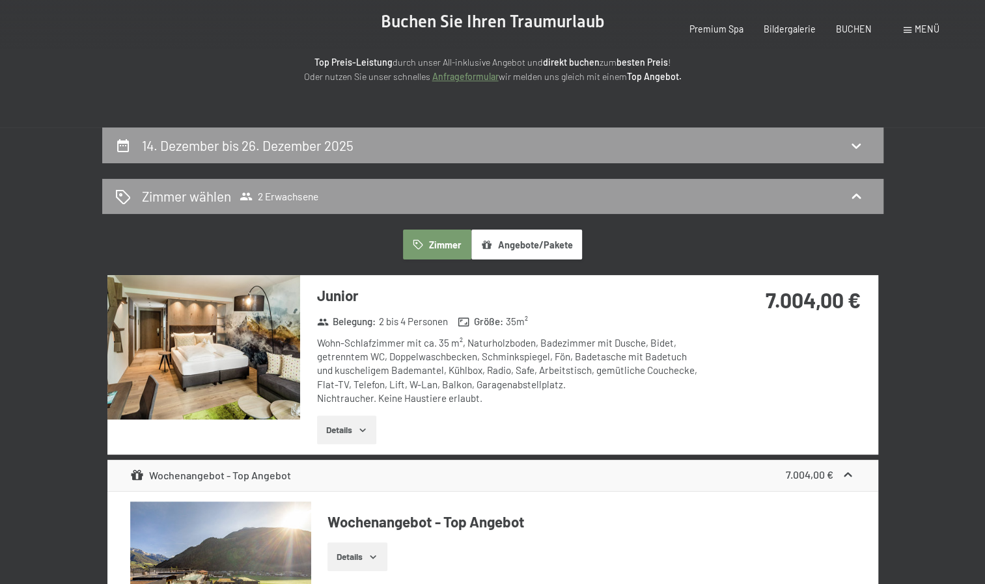
scroll to position [0, 0]
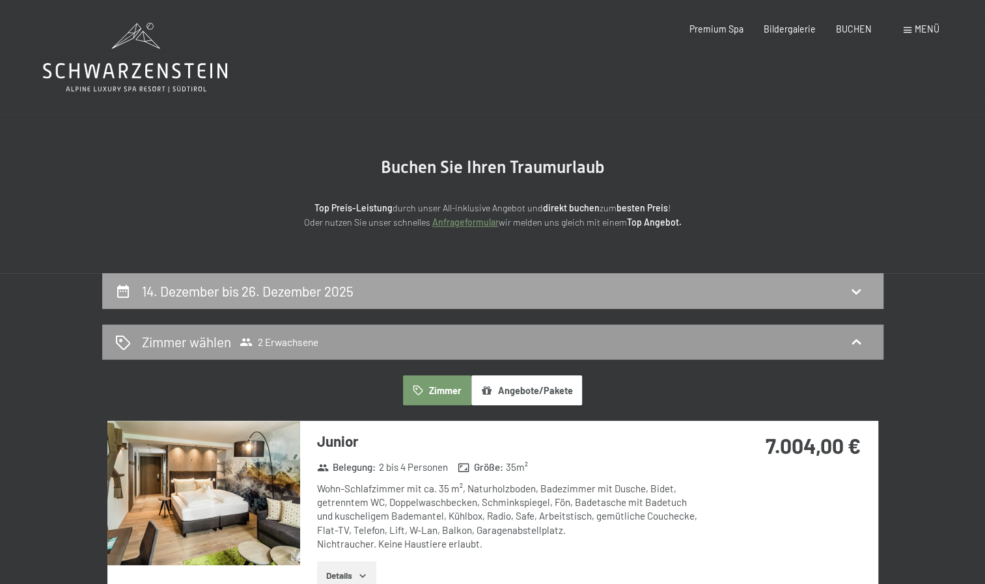
click at [673, 282] on div "14. Dezember bis 26. Dezember 2025" at bounding box center [492, 291] width 755 height 19
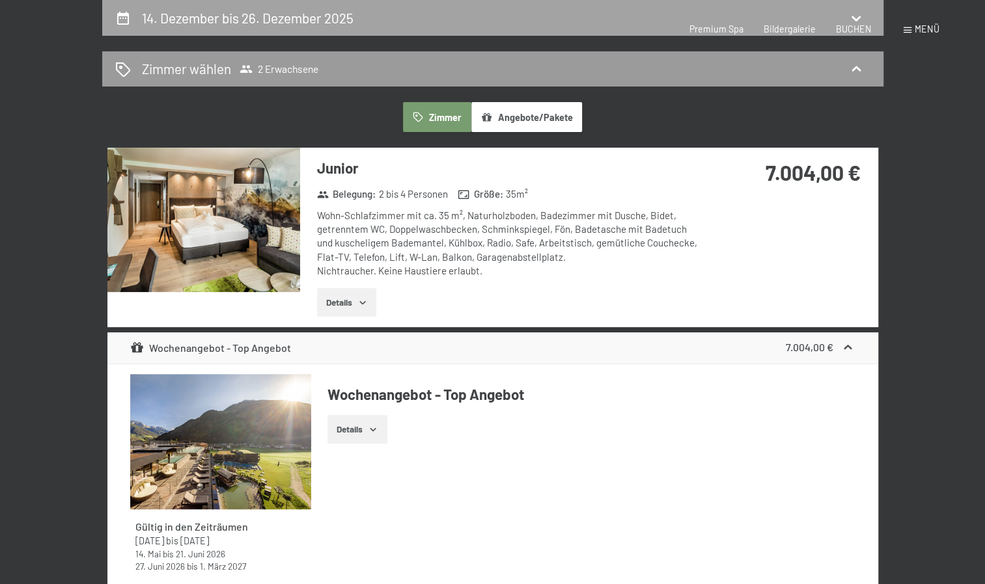
select select "[DATE]"
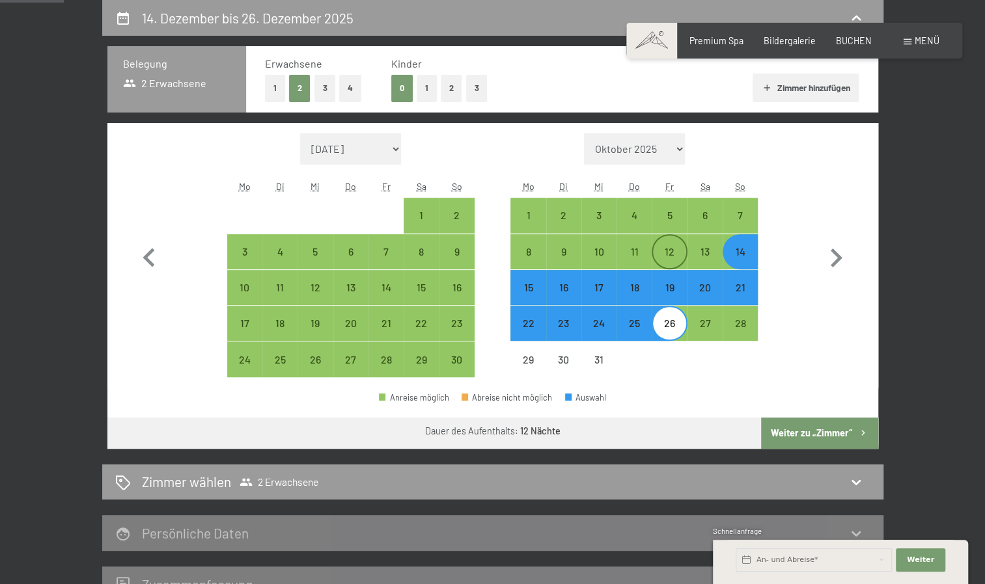
click at [681, 258] on div "12" at bounding box center [669, 263] width 33 height 33
select select "[DATE]"
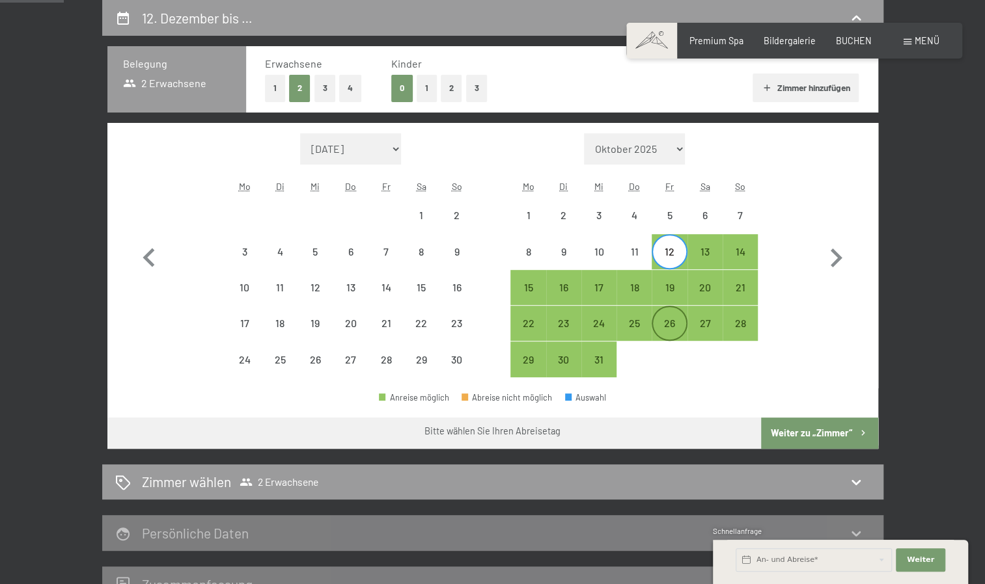
click at [666, 321] on div "26" at bounding box center [669, 334] width 33 height 33
select select "[DATE]"
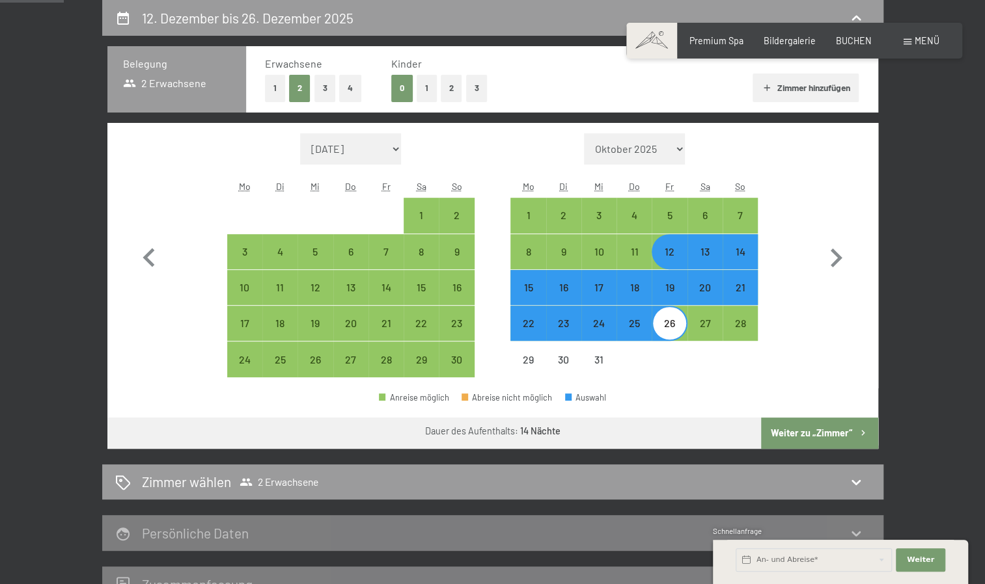
click at [810, 429] on button "Weiter zu „Zimmer“" at bounding box center [819, 433] width 116 height 31
select select "[DATE]"
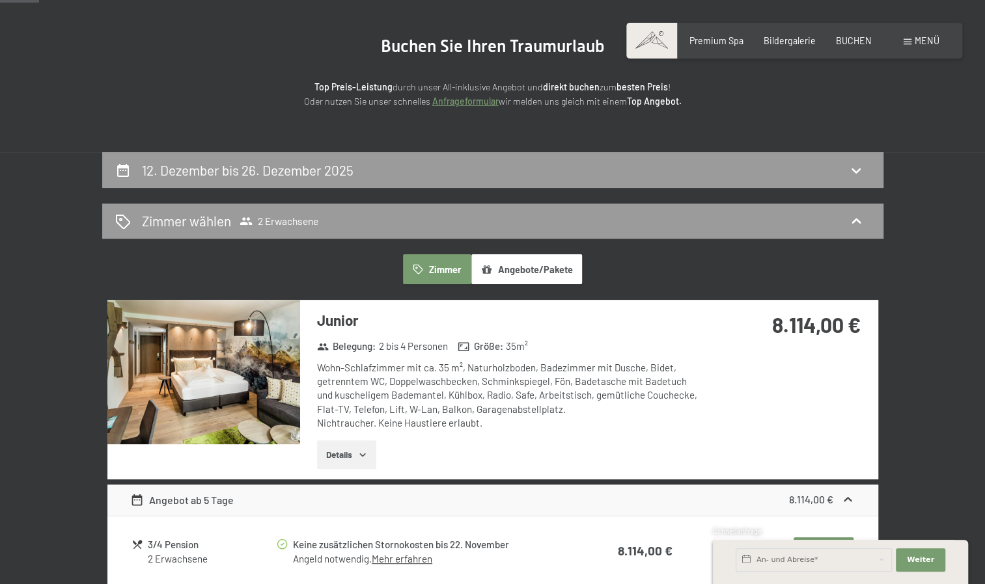
scroll to position [118, 0]
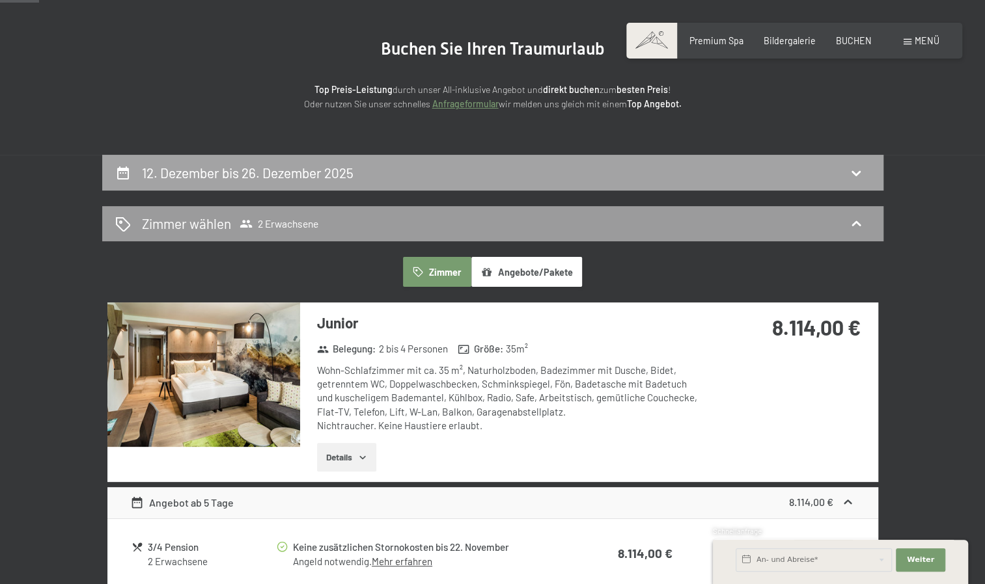
click at [862, 160] on div "12. Dezember bis 26. Dezember 2025" at bounding box center [492, 173] width 781 height 36
select select "[DATE]"
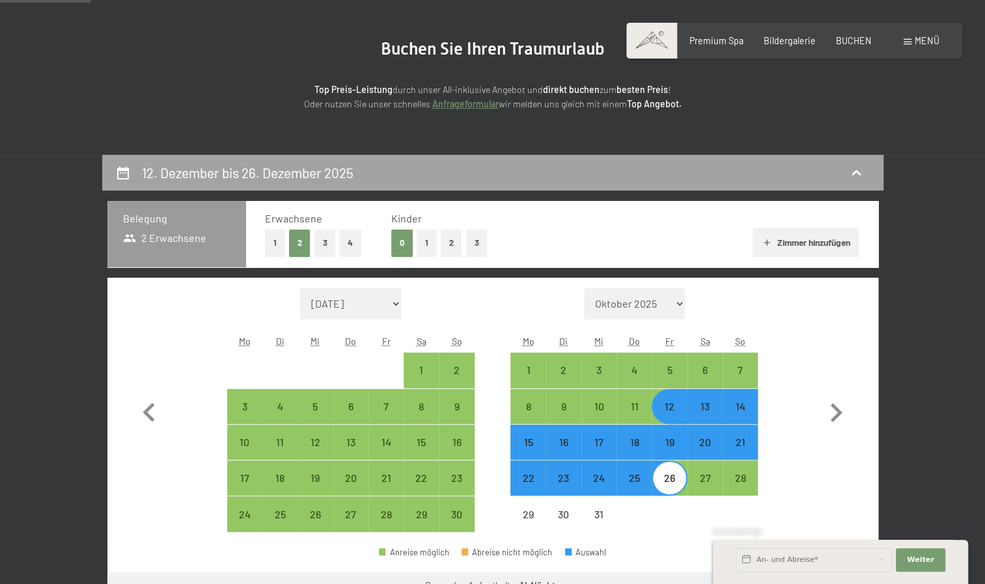
scroll to position [273, 0]
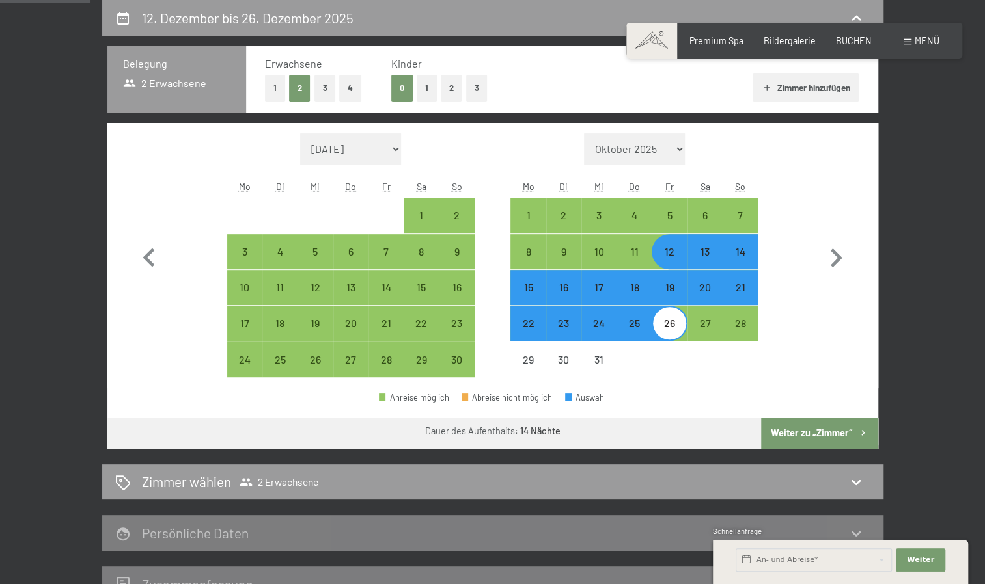
click at [638, 285] on div "18" at bounding box center [634, 298] width 33 height 33
select select "[DATE]"
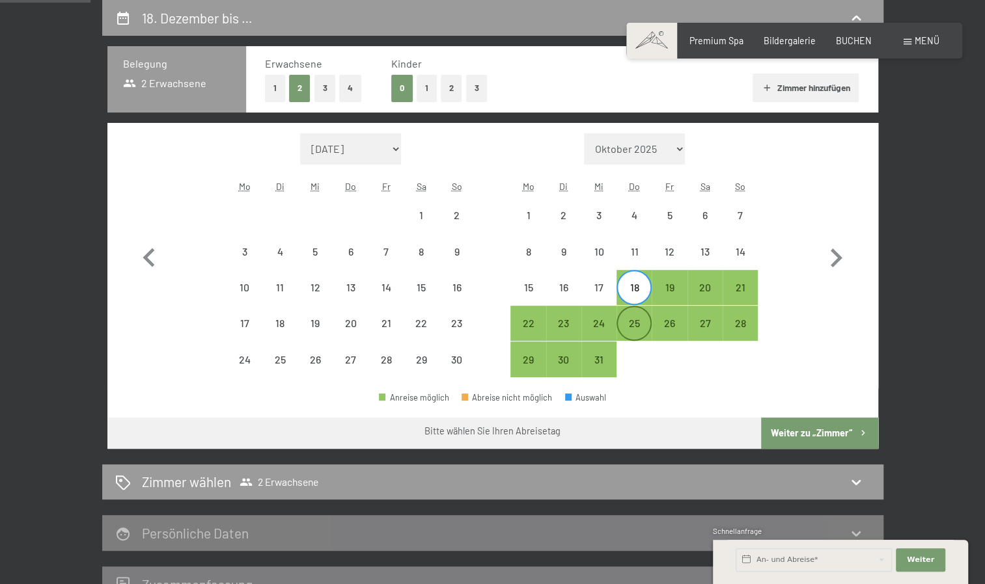
click at [639, 327] on div "25" at bounding box center [634, 334] width 33 height 33
select select "[DATE]"
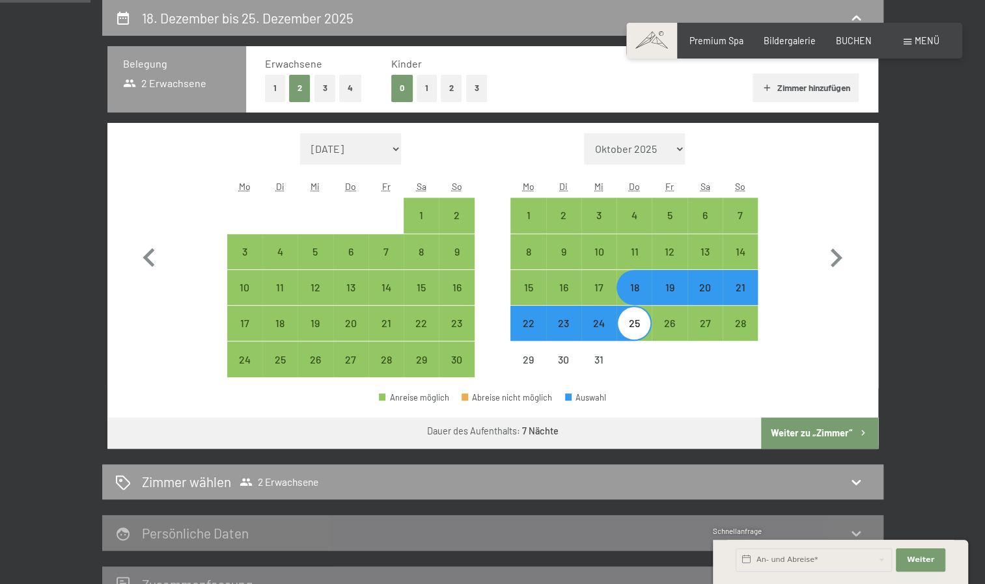
click at [796, 426] on button "Weiter zu „Zimmer“" at bounding box center [819, 433] width 116 height 31
select select "[DATE]"
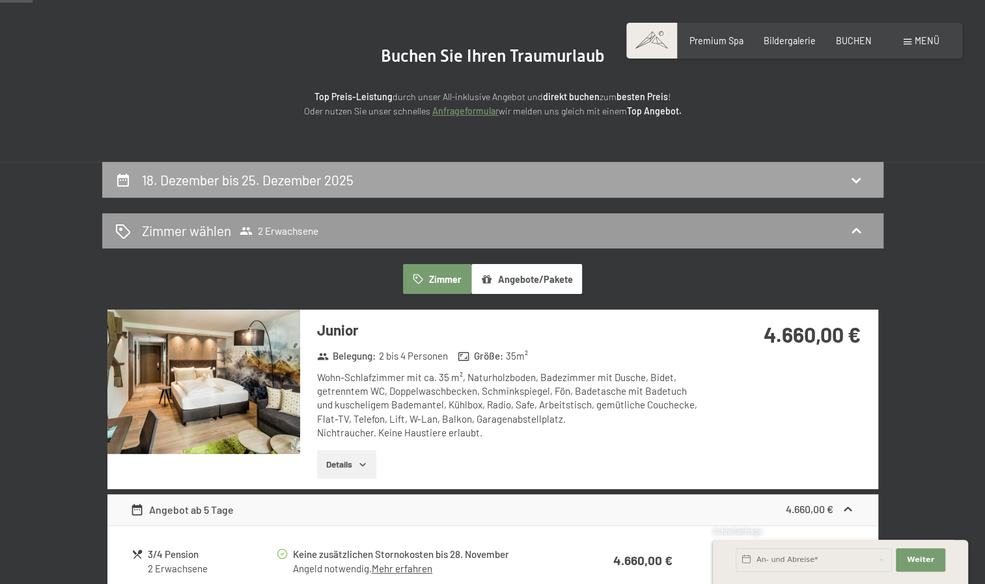
click at [832, 181] on div "18. Dezember bis 25. Dezember 2025" at bounding box center [492, 179] width 755 height 19
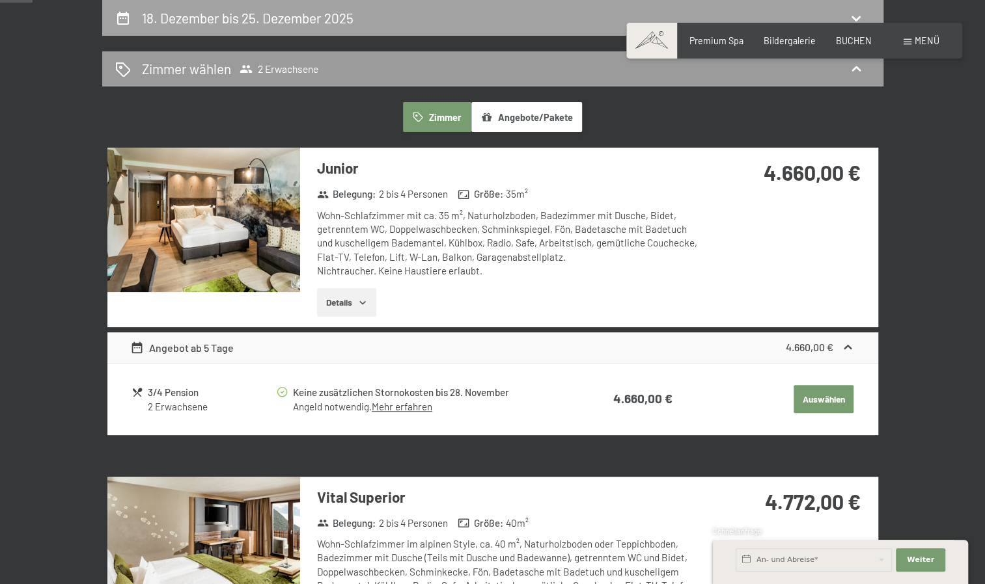
select select "[DATE]"
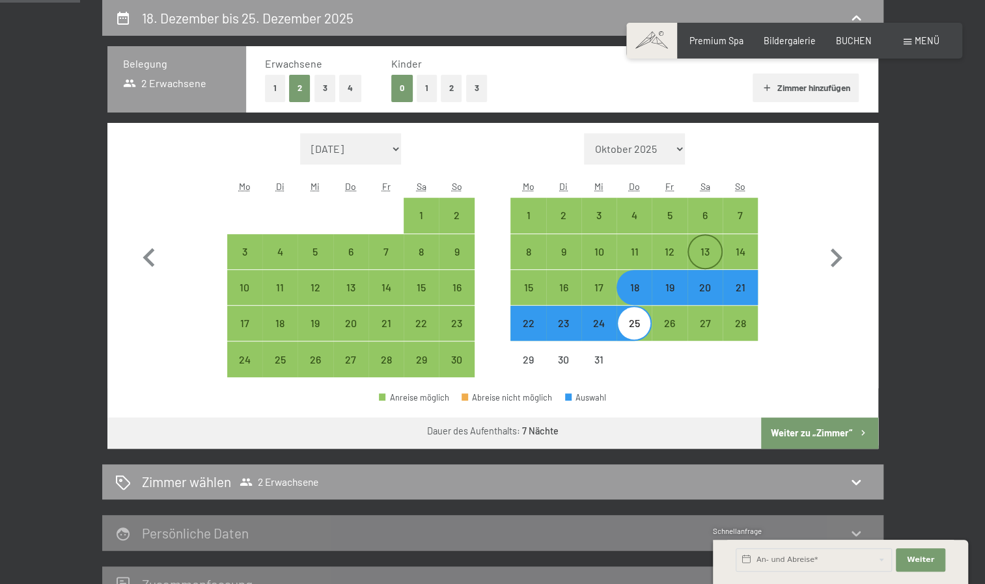
click at [695, 252] on div "13" at bounding box center [704, 263] width 33 height 33
select select "[DATE]"
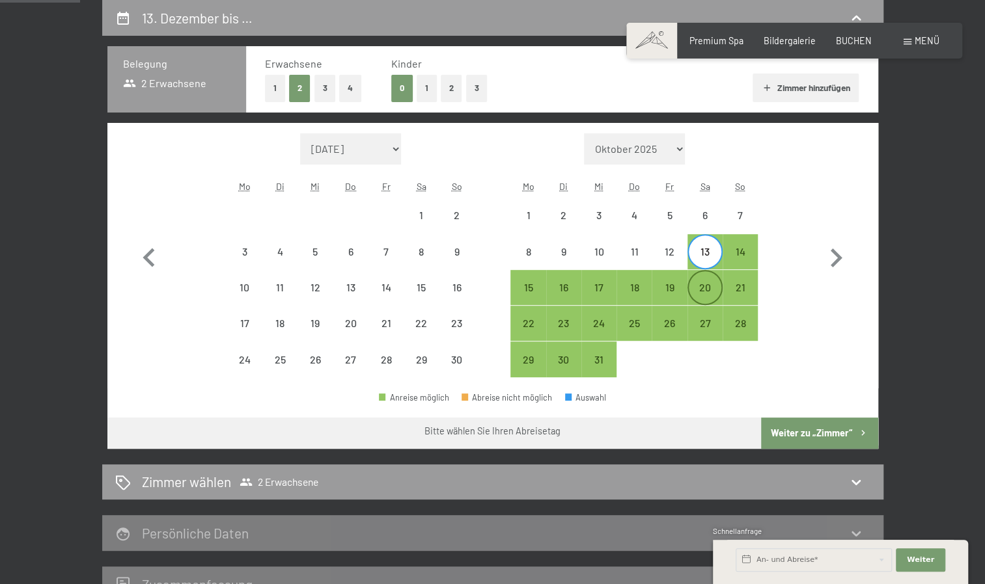
click at [706, 276] on div "20" at bounding box center [704, 287] width 33 height 33
select select "[DATE]"
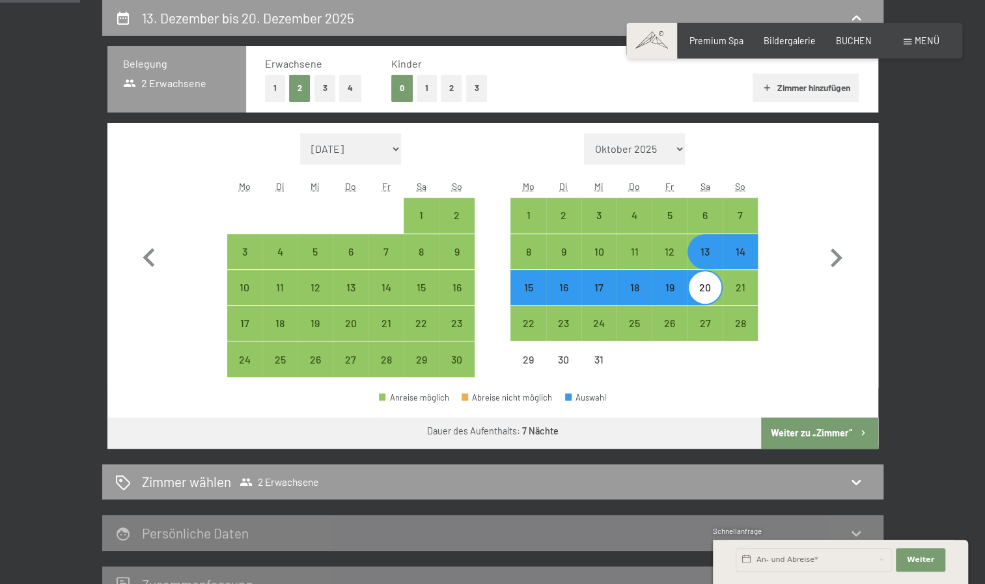
click at [861, 436] on icon "button" at bounding box center [862, 433] width 11 height 11
select select "[DATE]"
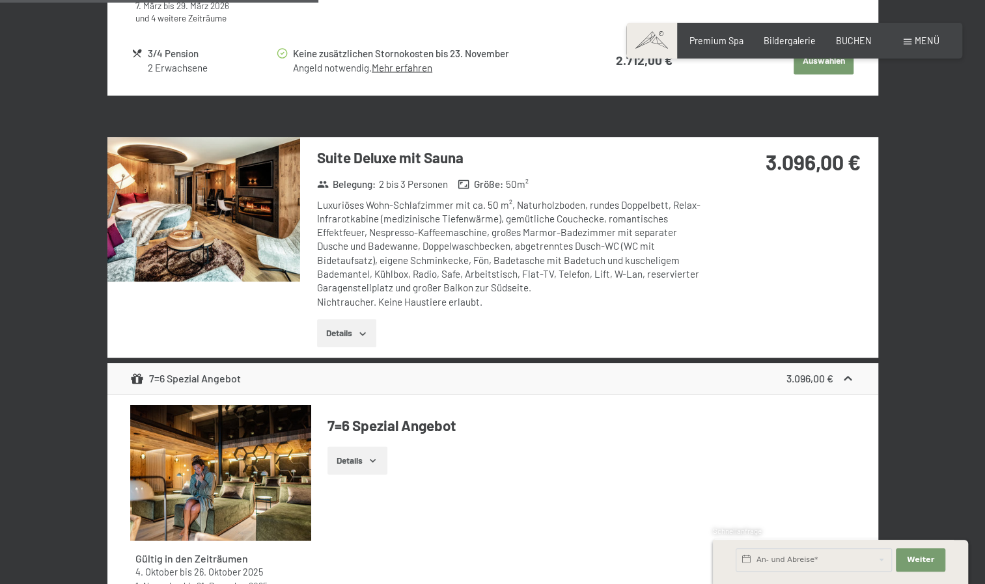
scroll to position [1426, 0]
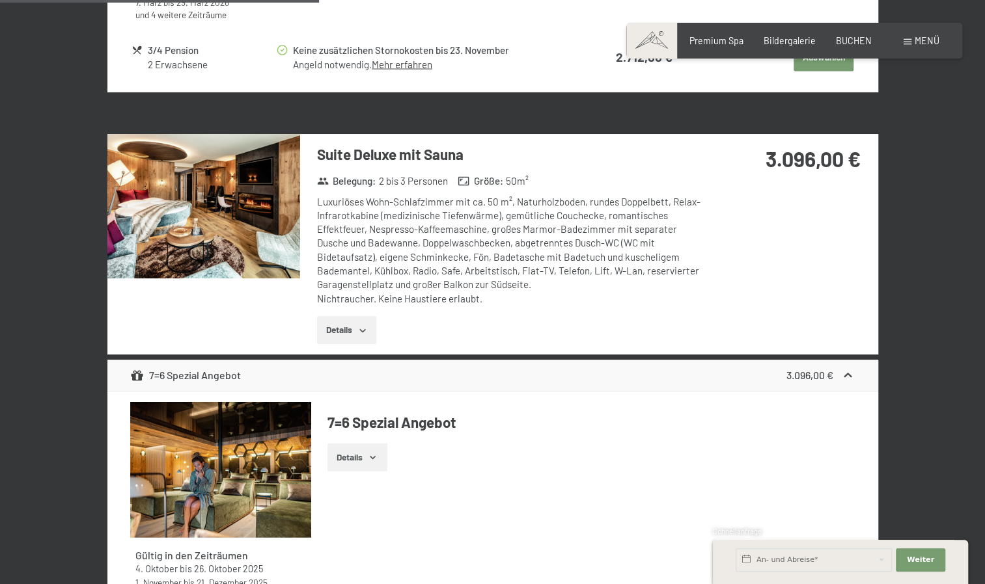
click at [264, 199] on img at bounding box center [203, 206] width 193 height 144
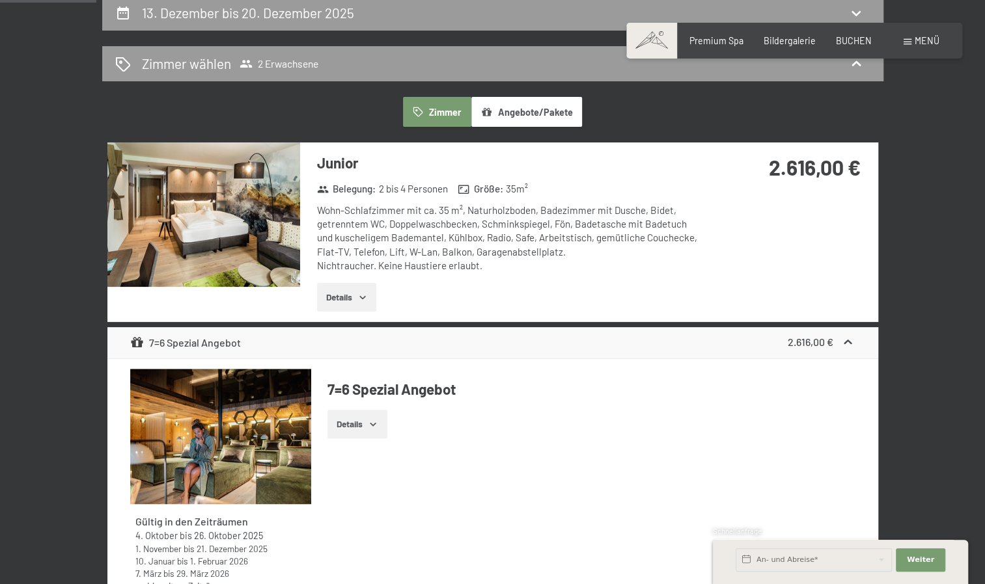
scroll to position [0, 0]
